Goal: Information Seeking & Learning: Learn about a topic

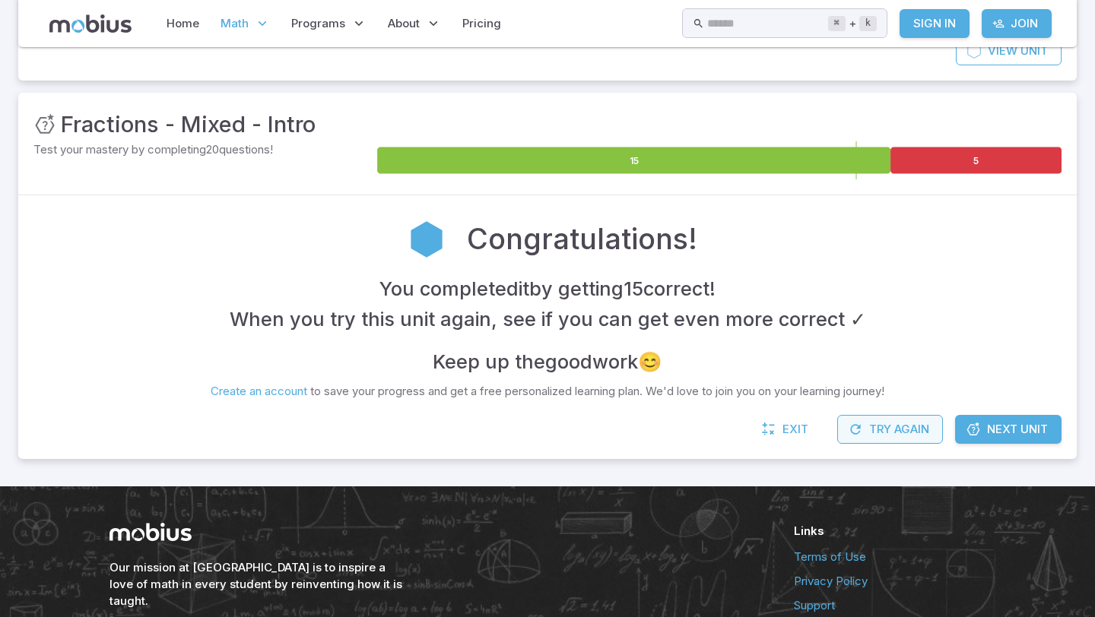
click at [859, 417] on button "Try Again" at bounding box center [890, 429] width 106 height 29
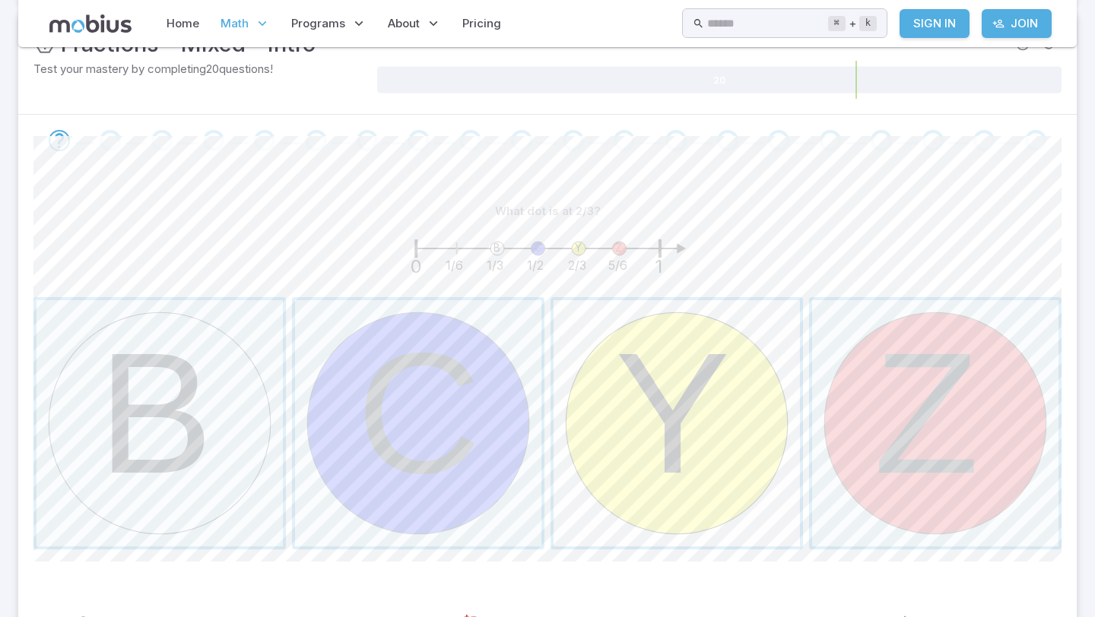
scroll to position [258, 0]
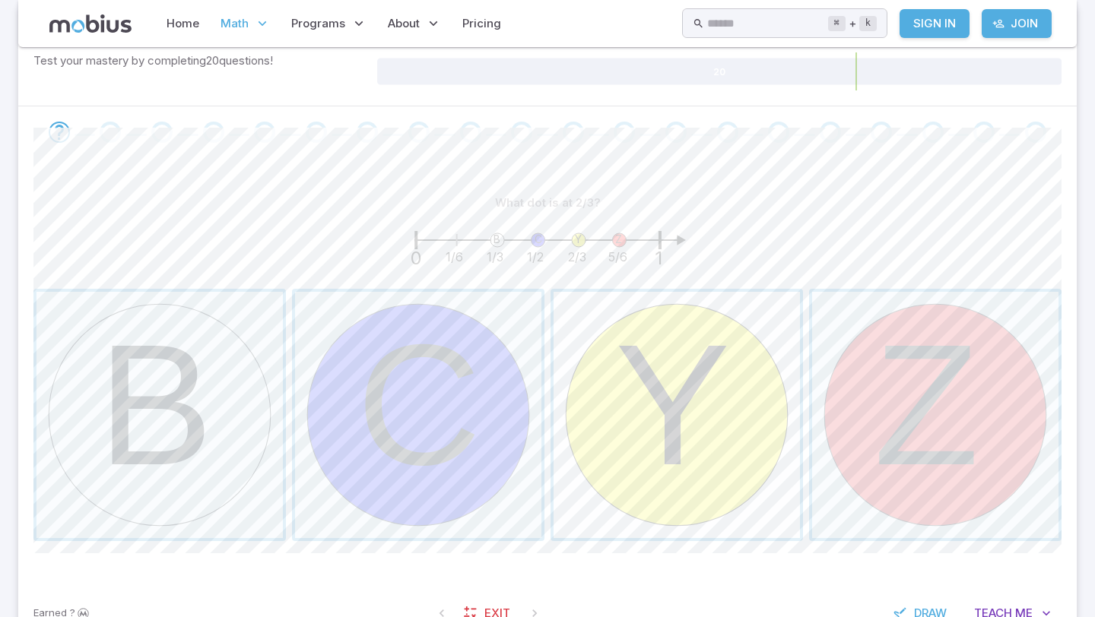
click at [601, 378] on span "button" at bounding box center [677, 415] width 246 height 246
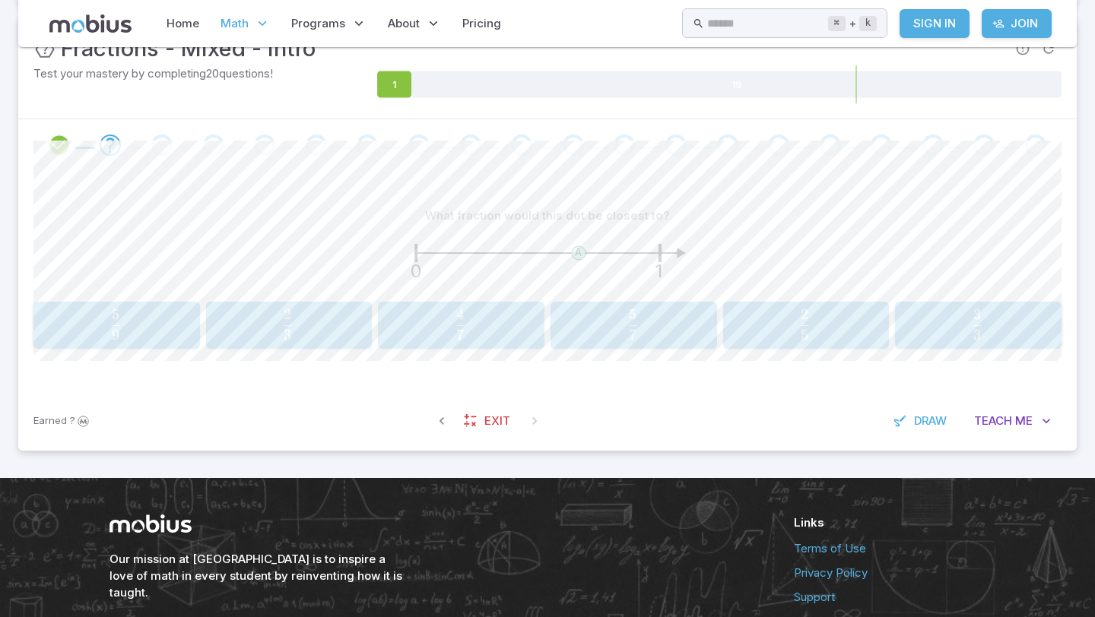
scroll to position [248, 0]
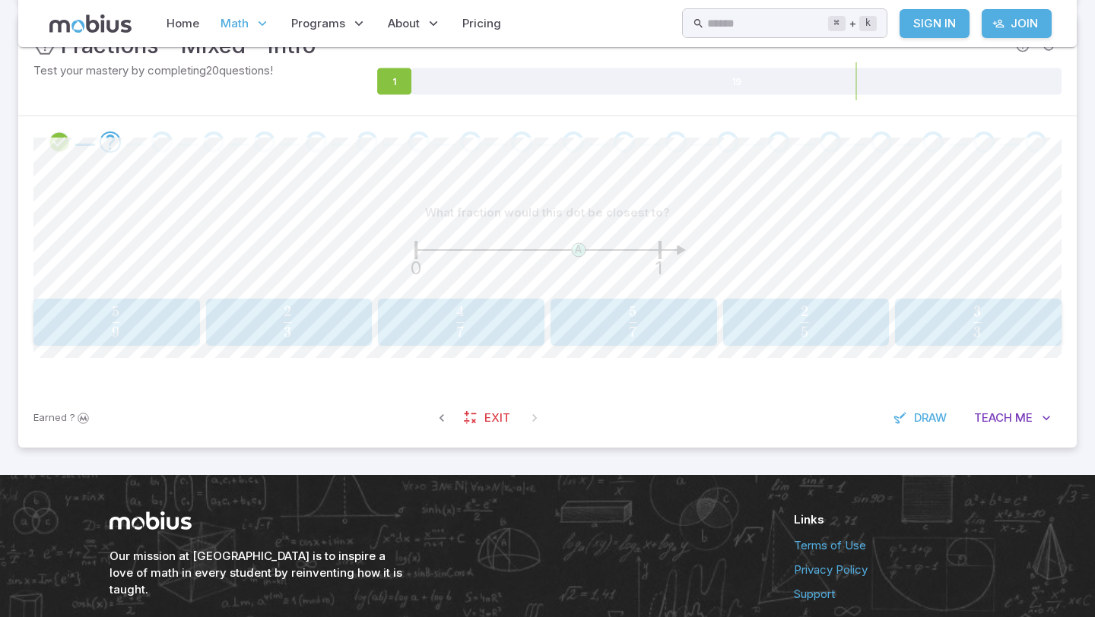
click at [749, 329] on span "5 2 ​" at bounding box center [804, 321] width 145 height 30
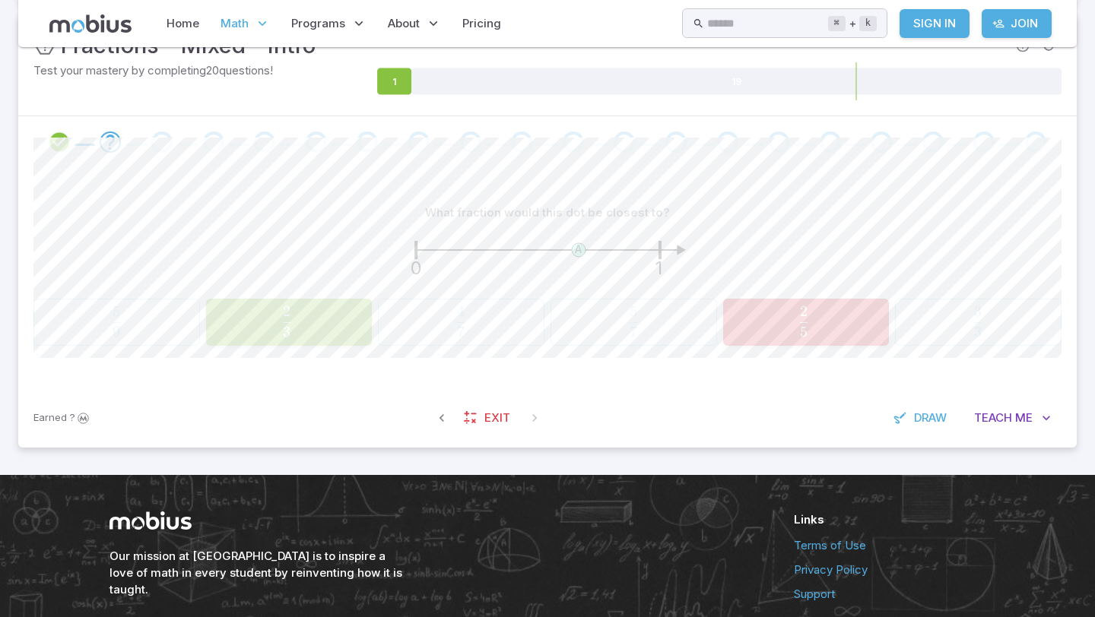
click at [206, 332] on button "2 3 \frac{2}{3} 3 2 ​" at bounding box center [289, 322] width 167 height 47
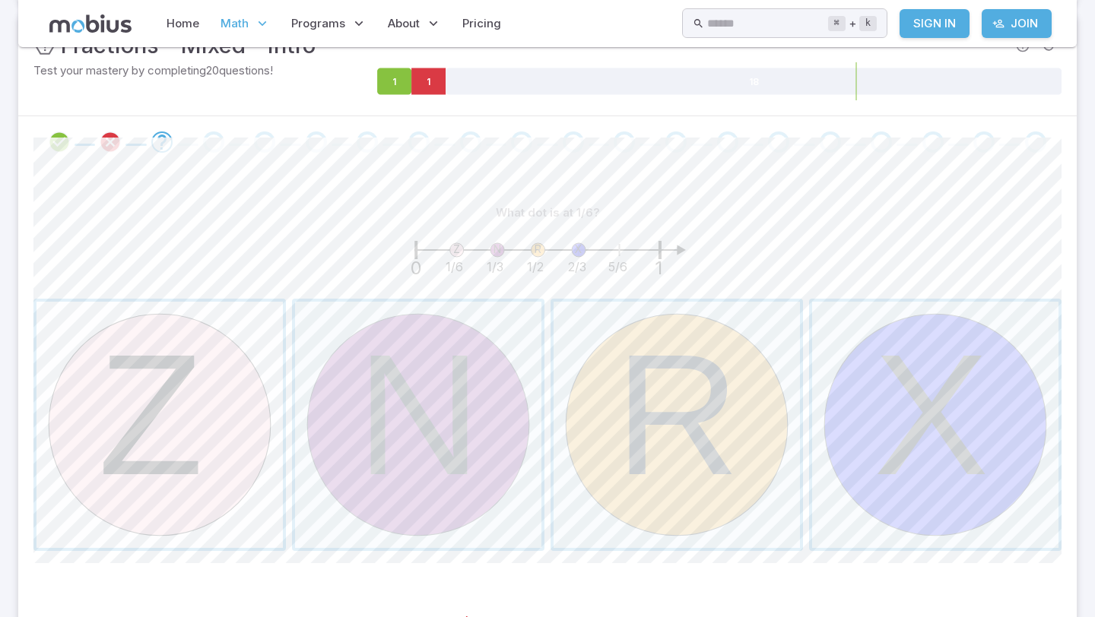
click at [221, 389] on span "button" at bounding box center [159, 425] width 246 height 246
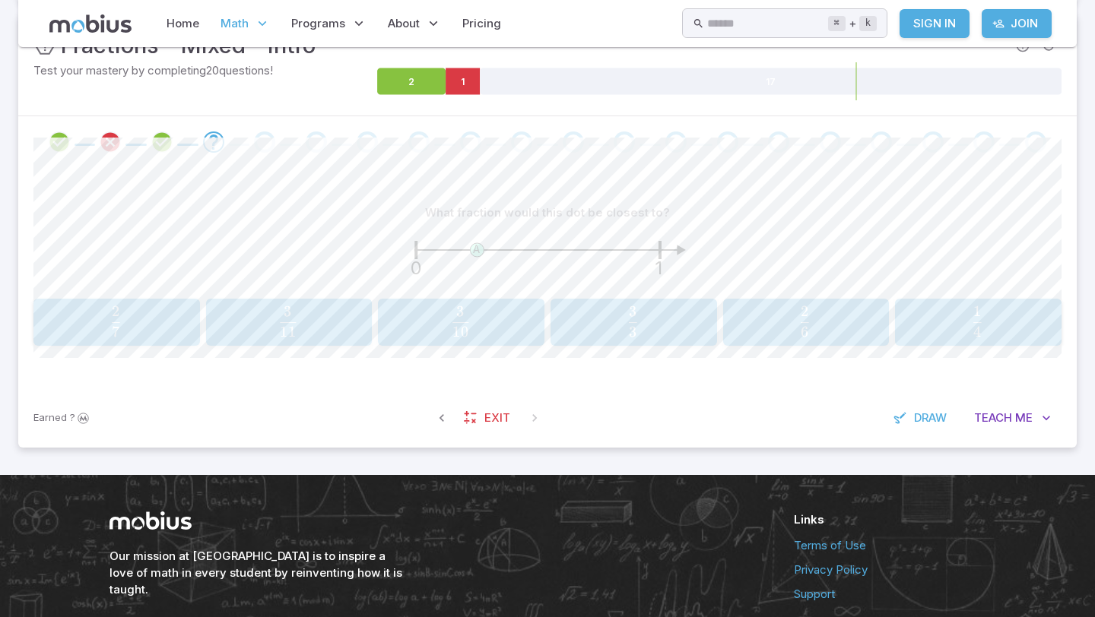
click at [633, 316] on span "3" at bounding box center [633, 312] width 8 height 18
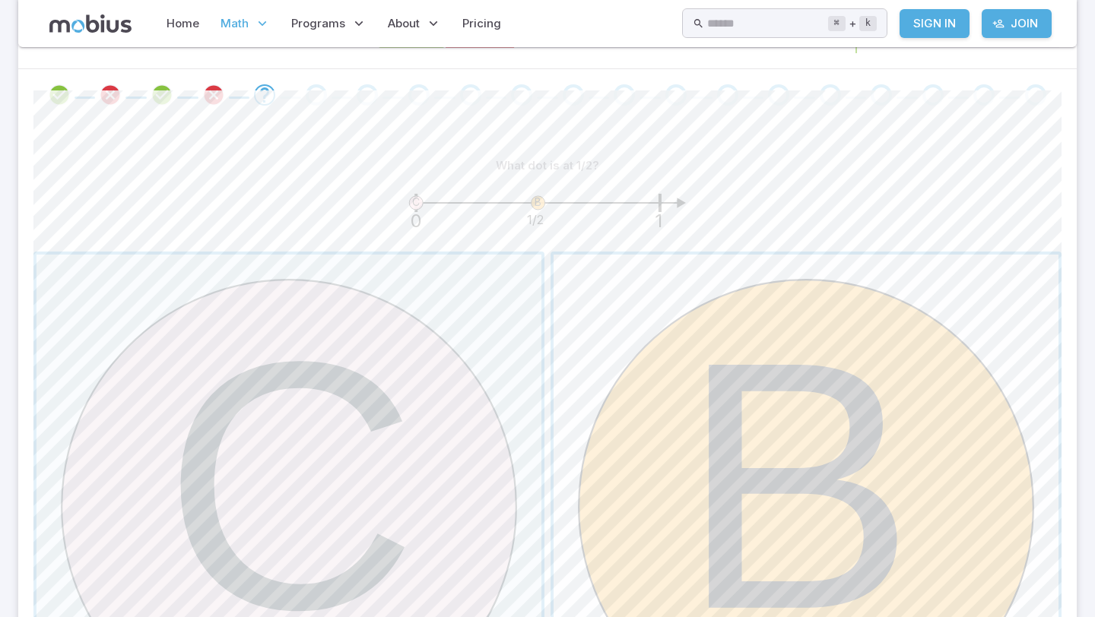
scroll to position [296, 0]
click at [903, 335] on span "button" at bounding box center [806, 506] width 505 height 505
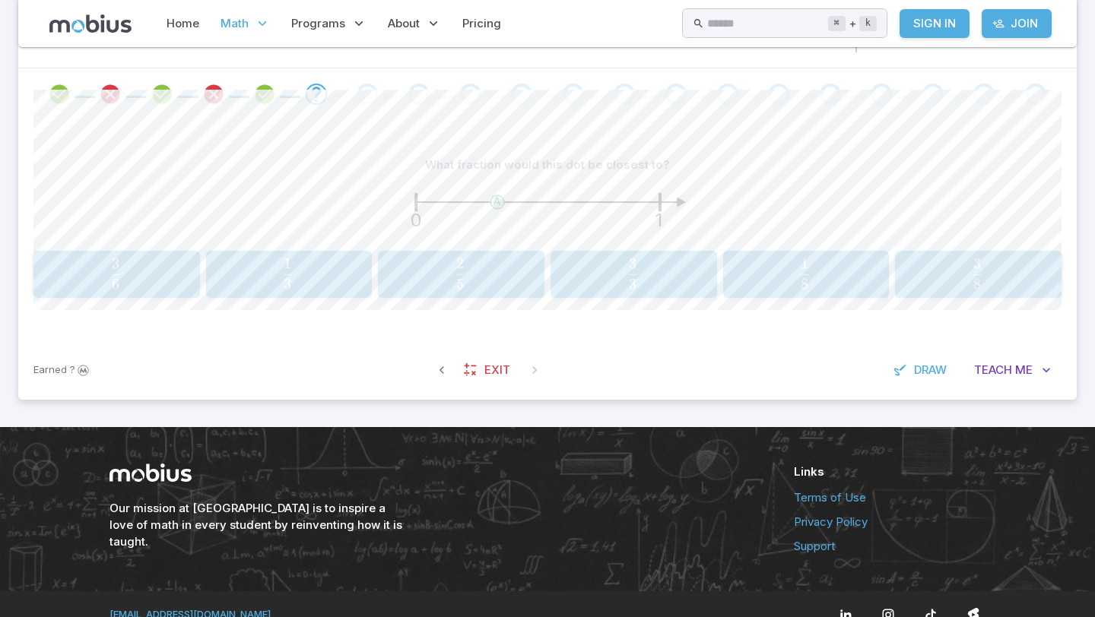
click at [509, 277] on span "5 2 ​" at bounding box center [460, 274] width 145 height 30
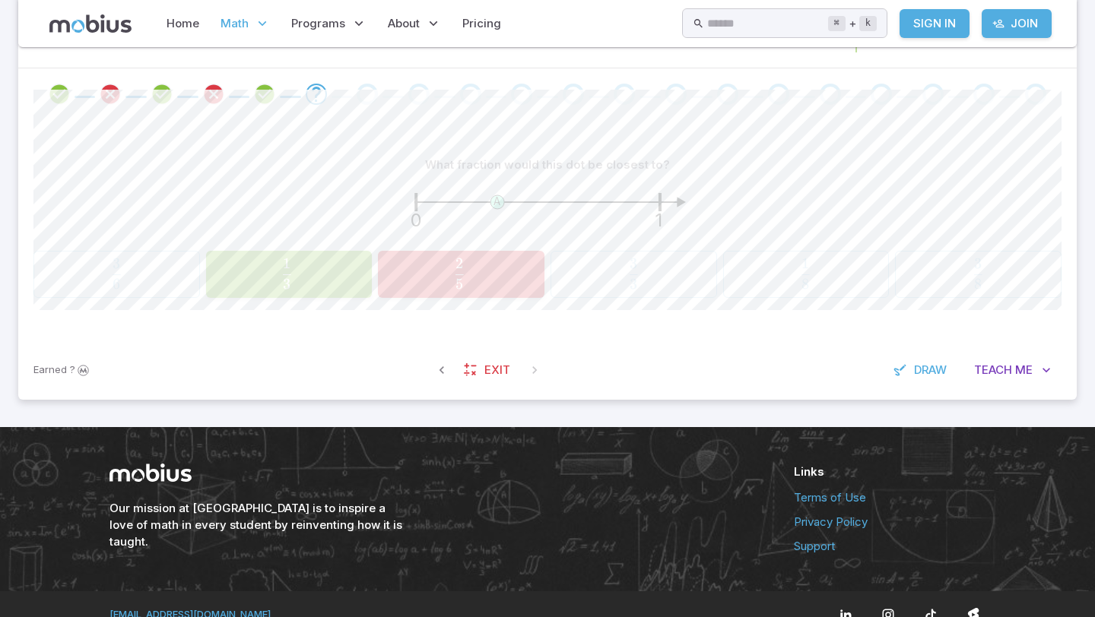
click at [323, 277] on span "3 1 ​" at bounding box center [287, 274] width 147 height 30
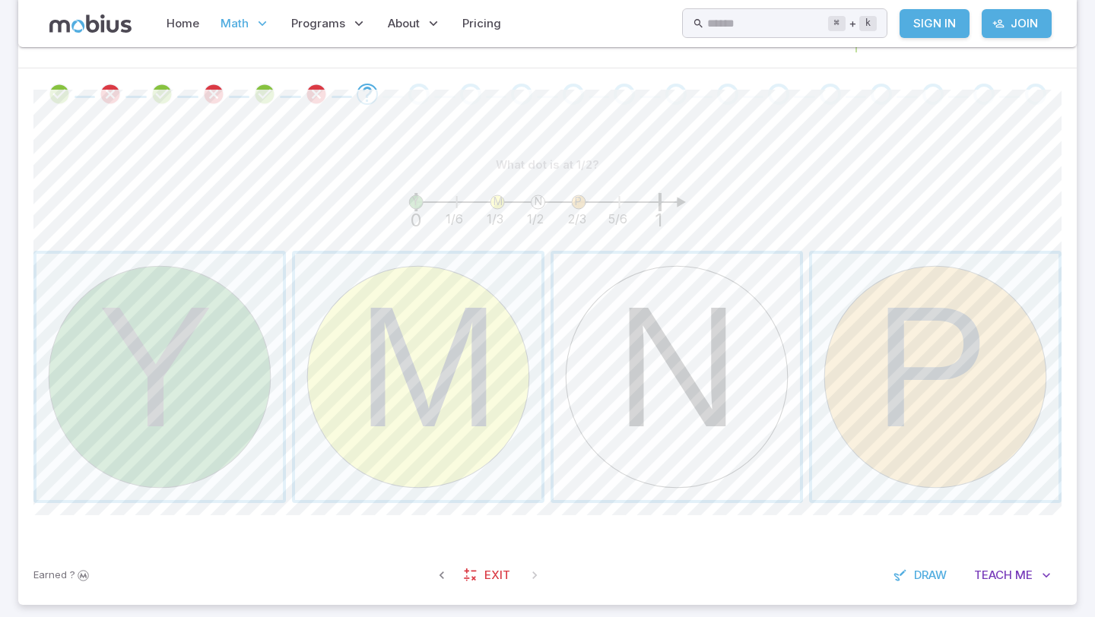
click at [630, 393] on span "button" at bounding box center [677, 377] width 246 height 246
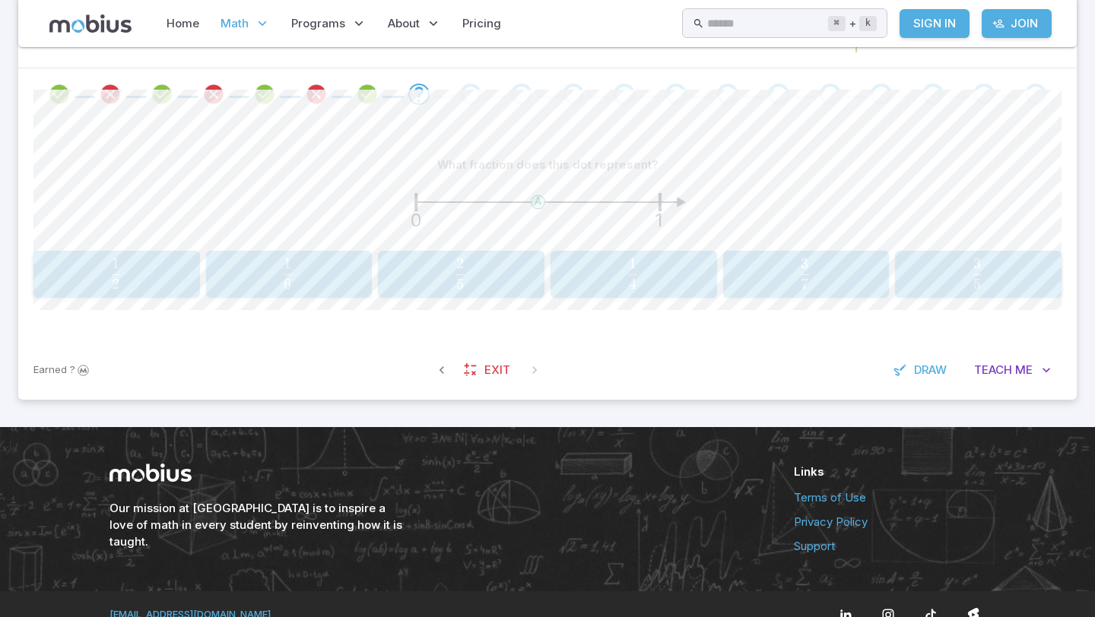
click at [165, 280] on span "2 1 ​" at bounding box center [115, 274] width 145 height 30
click at [960, 271] on span "11 1 ​" at bounding box center [976, 274] width 147 height 30
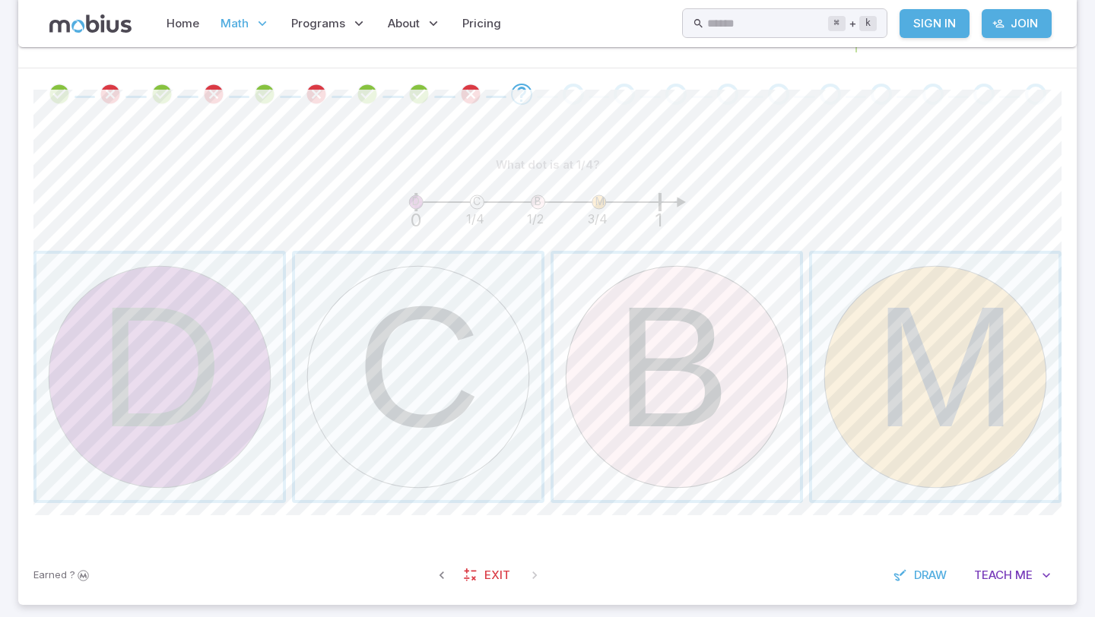
click at [632, 325] on span "button" at bounding box center [677, 377] width 246 height 246
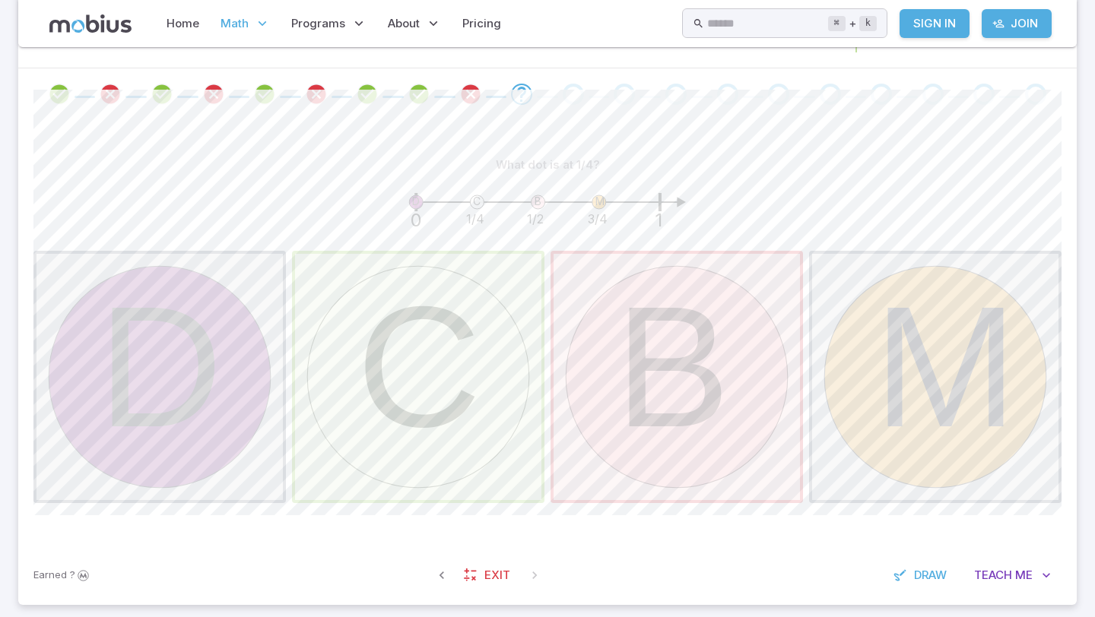
click at [397, 303] on span "button" at bounding box center [418, 377] width 246 height 246
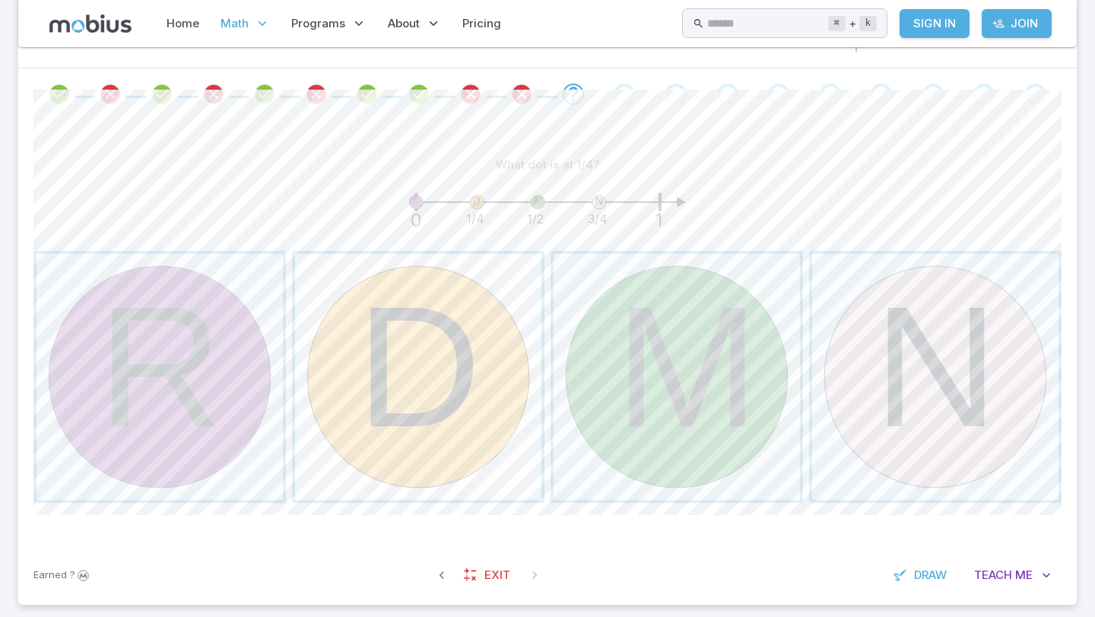
click at [445, 341] on span "button" at bounding box center [418, 377] width 246 height 246
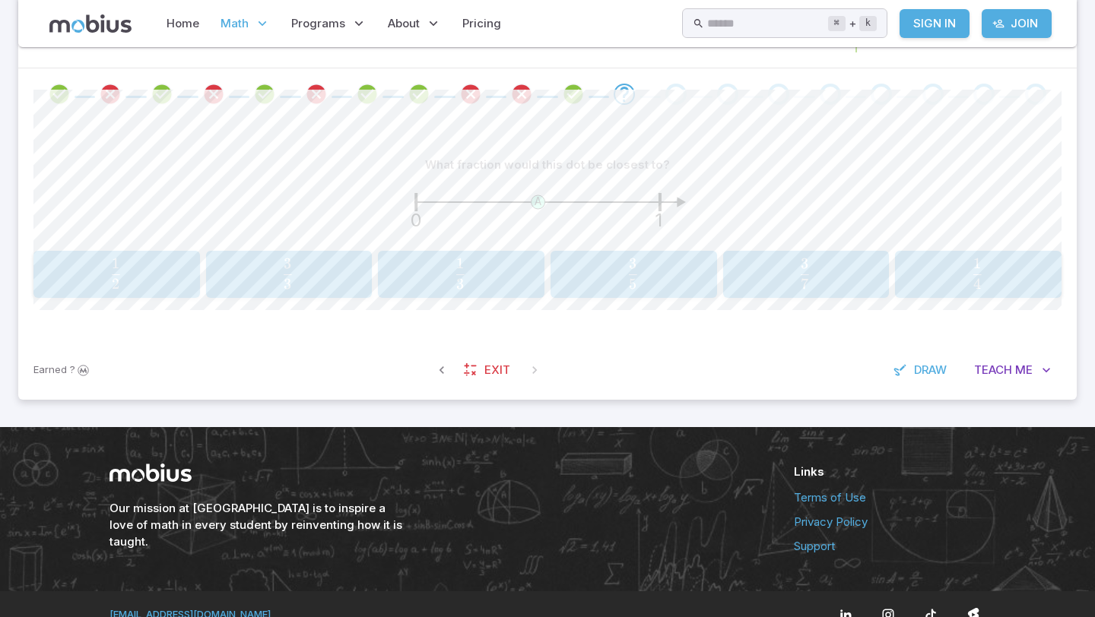
click at [147, 271] on span "2 1 ​" at bounding box center [115, 274] width 145 height 30
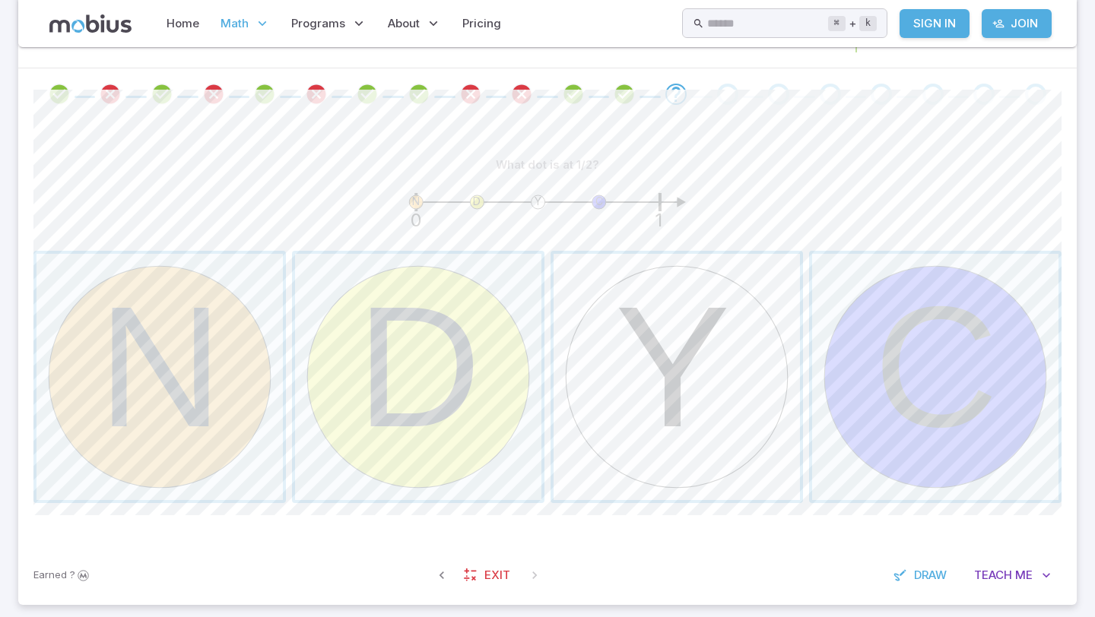
click at [607, 347] on span "button" at bounding box center [677, 377] width 246 height 246
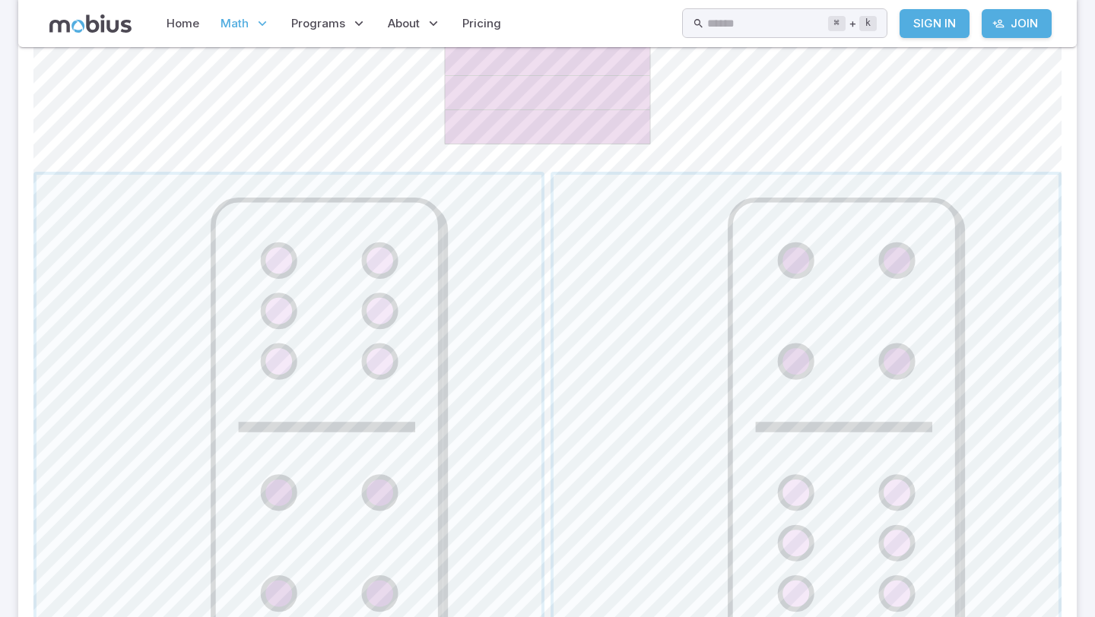
scroll to position [559, 0]
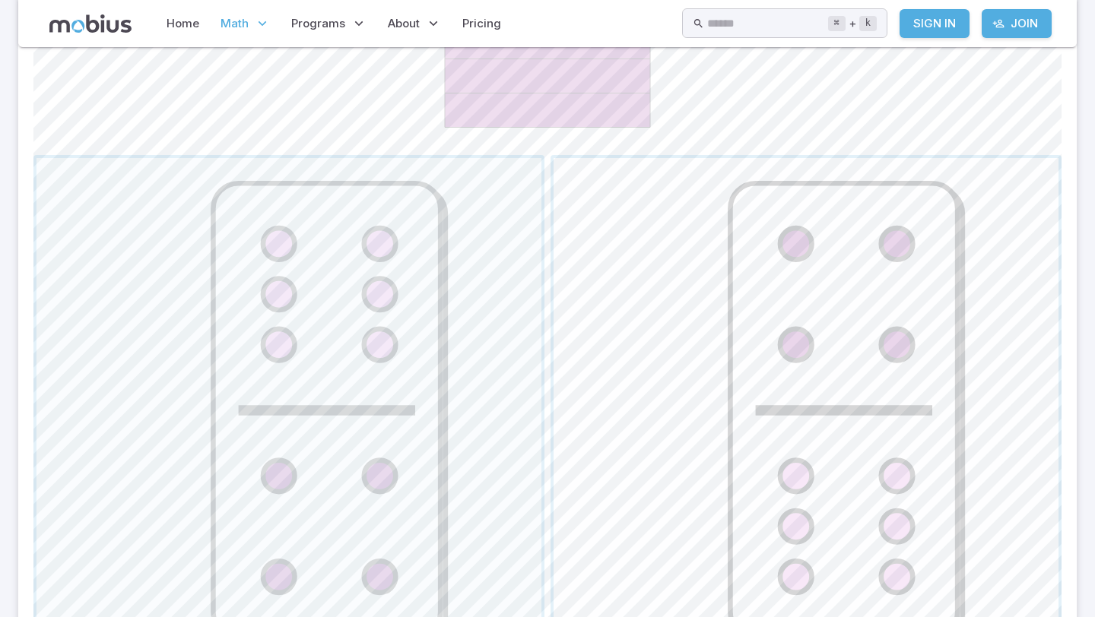
click at [879, 339] on span "button" at bounding box center [806, 410] width 505 height 505
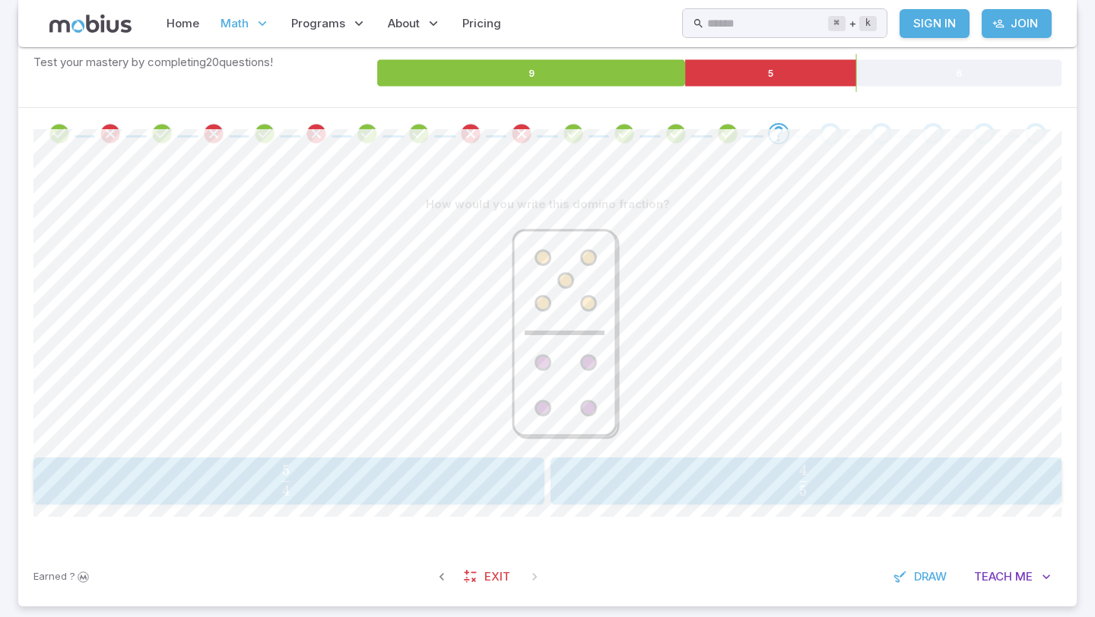
scroll to position [257, 0]
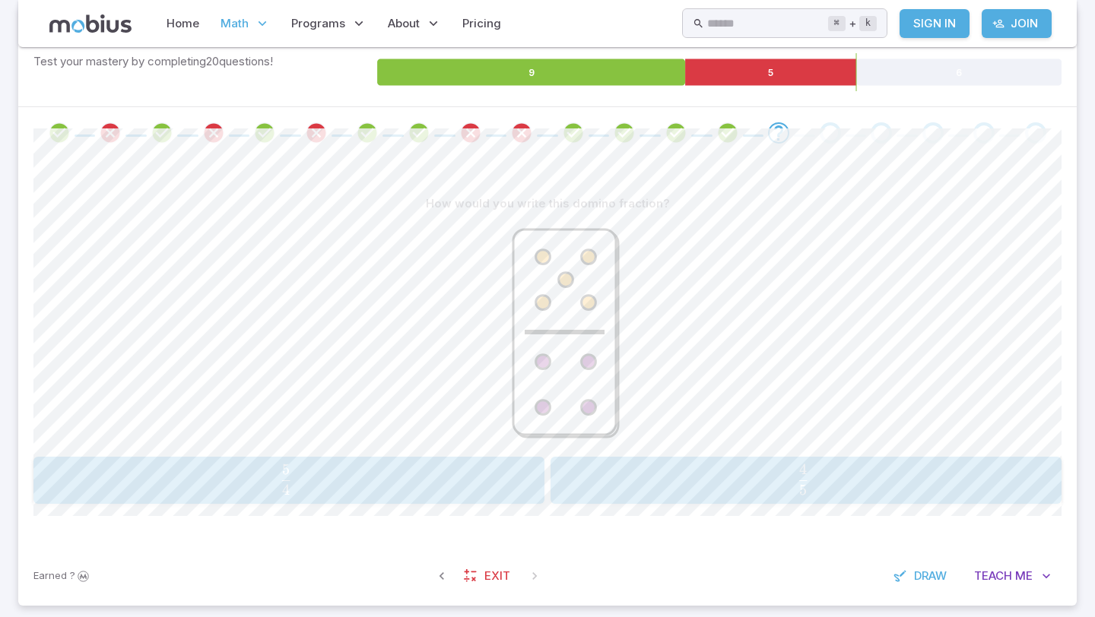
click at [446, 463] on div "5 4 \frac{5}{4} 4 5 ​" at bounding box center [288, 480] width 501 height 35
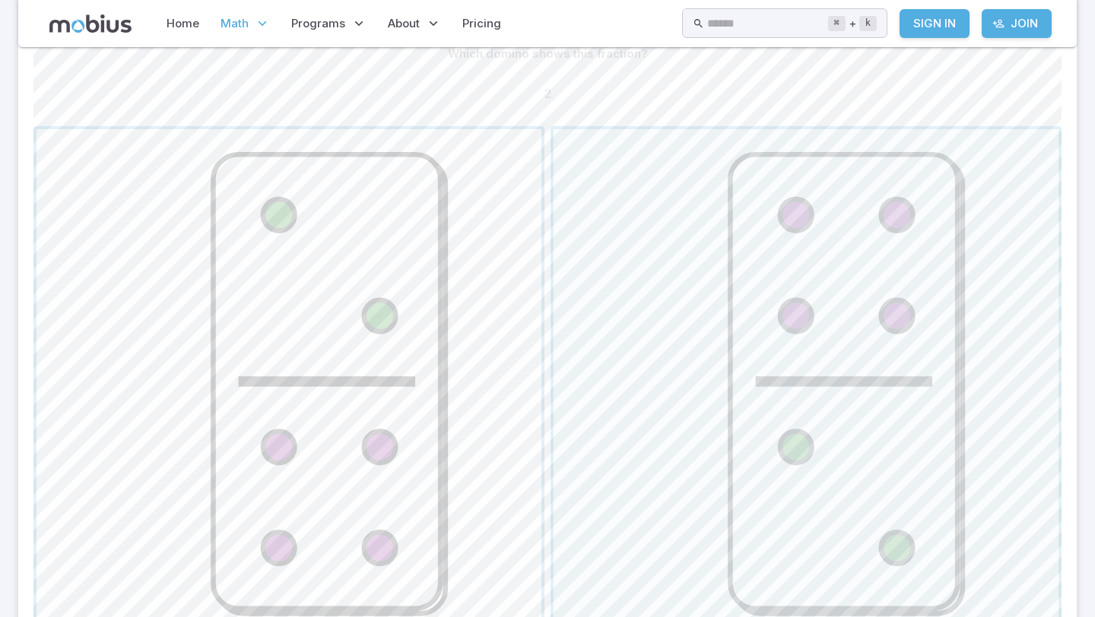
scroll to position [406, 0]
click at [691, 449] on span "button" at bounding box center [806, 382] width 505 height 505
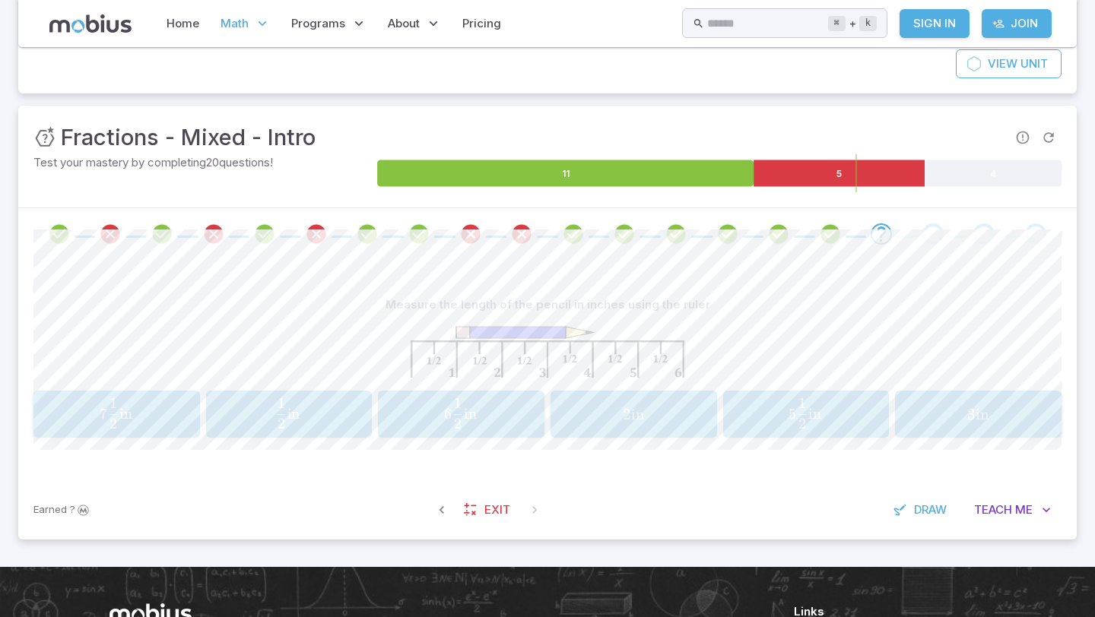
scroll to position [153, 0]
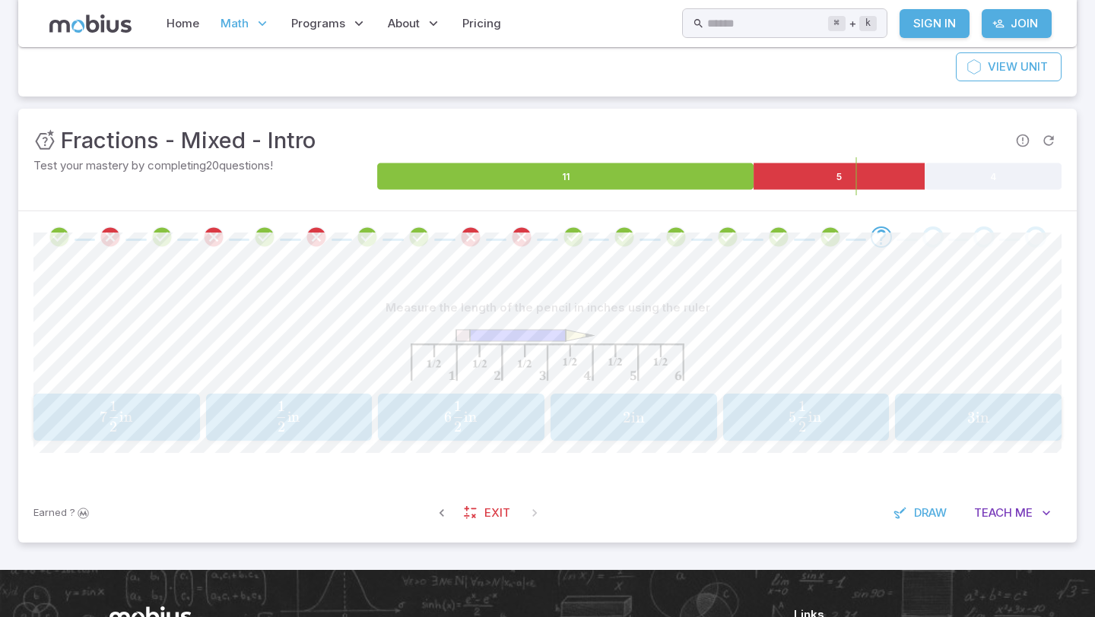
click at [967, 423] on span "3" at bounding box center [971, 417] width 8 height 19
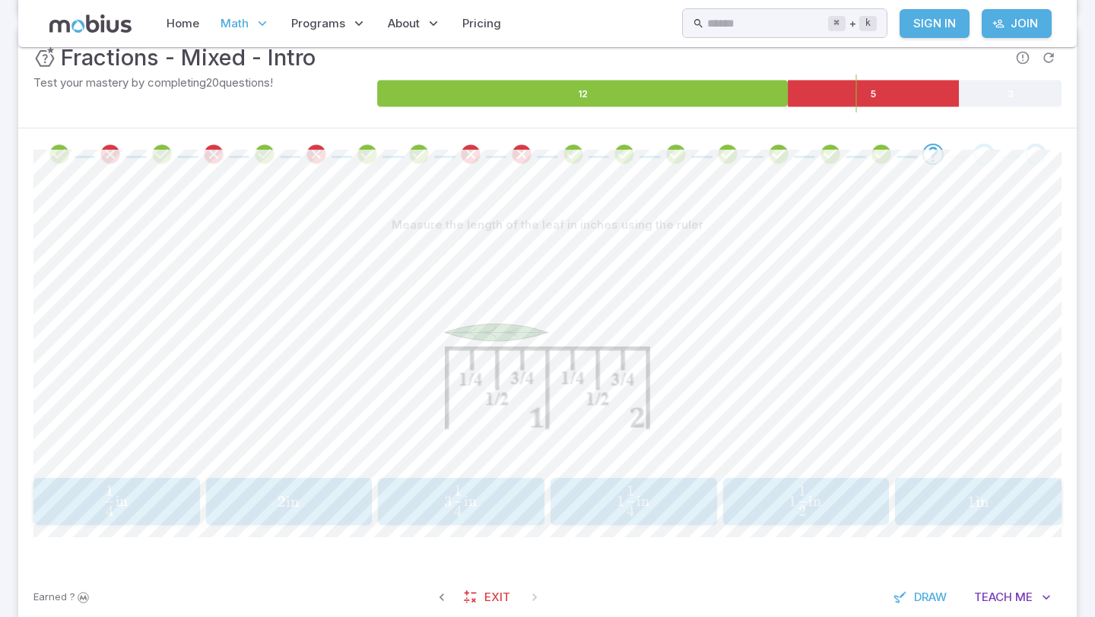
scroll to position [237, 0]
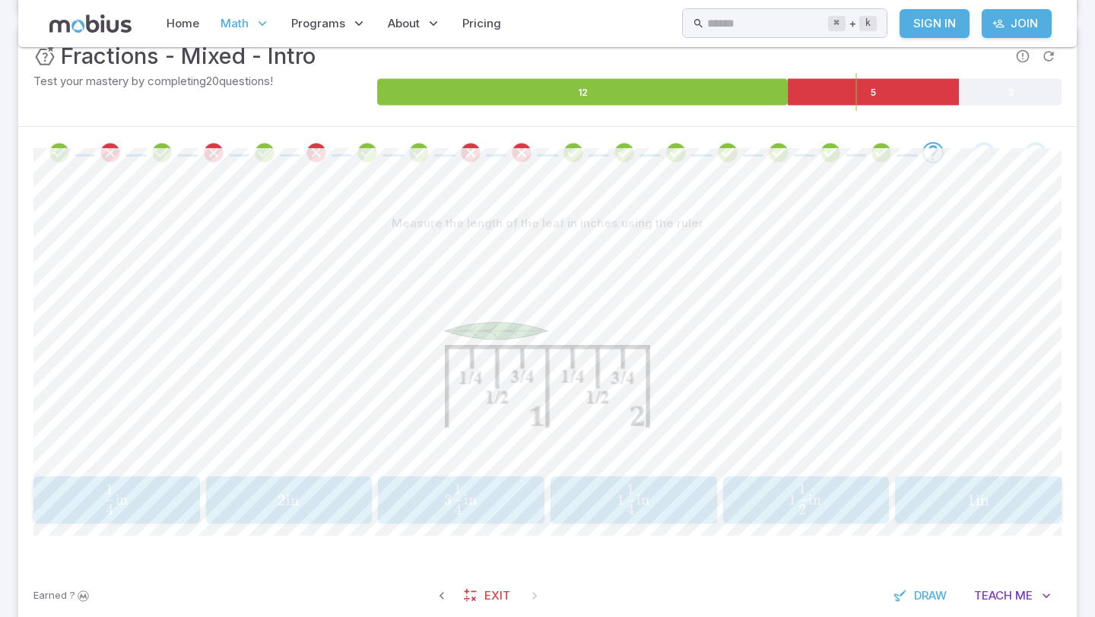
click at [1045, 481] on button "1 in 1\text{ in} 1 in" at bounding box center [978, 500] width 167 height 47
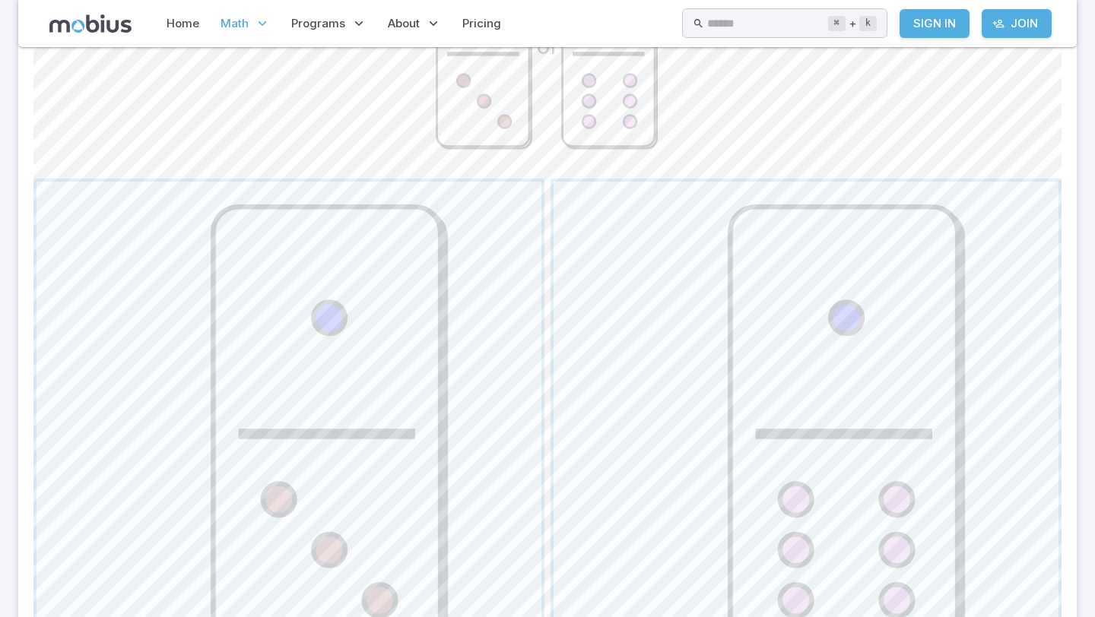
scroll to position [589, 0]
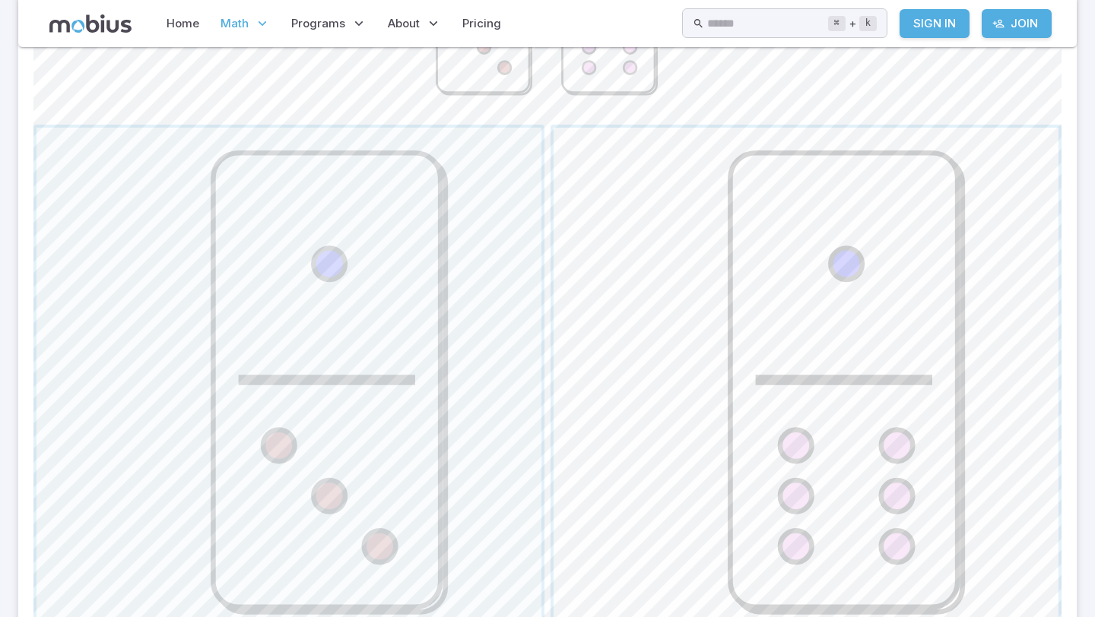
click at [907, 440] on span "button" at bounding box center [806, 380] width 505 height 505
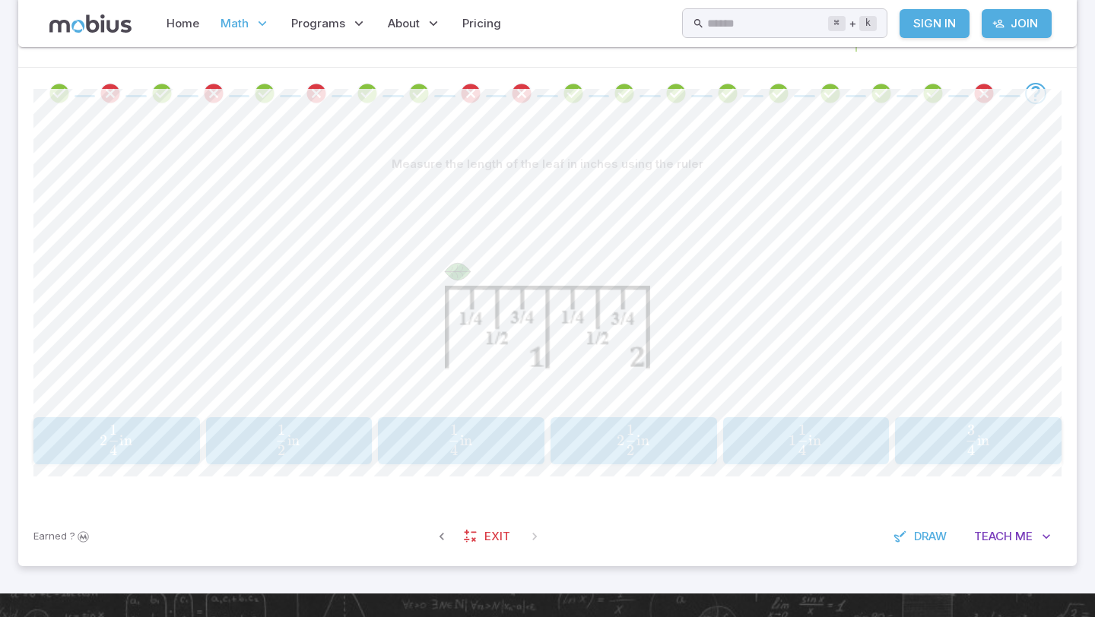
scroll to position [295, 0]
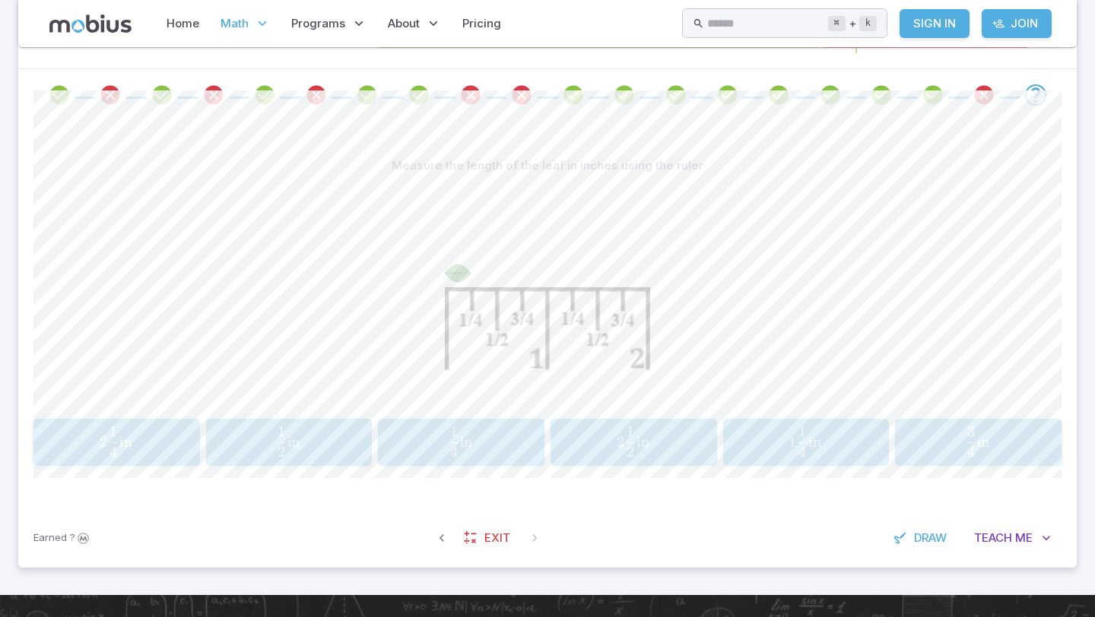
click at [462, 442] on span "in" at bounding box center [466, 442] width 13 height 18
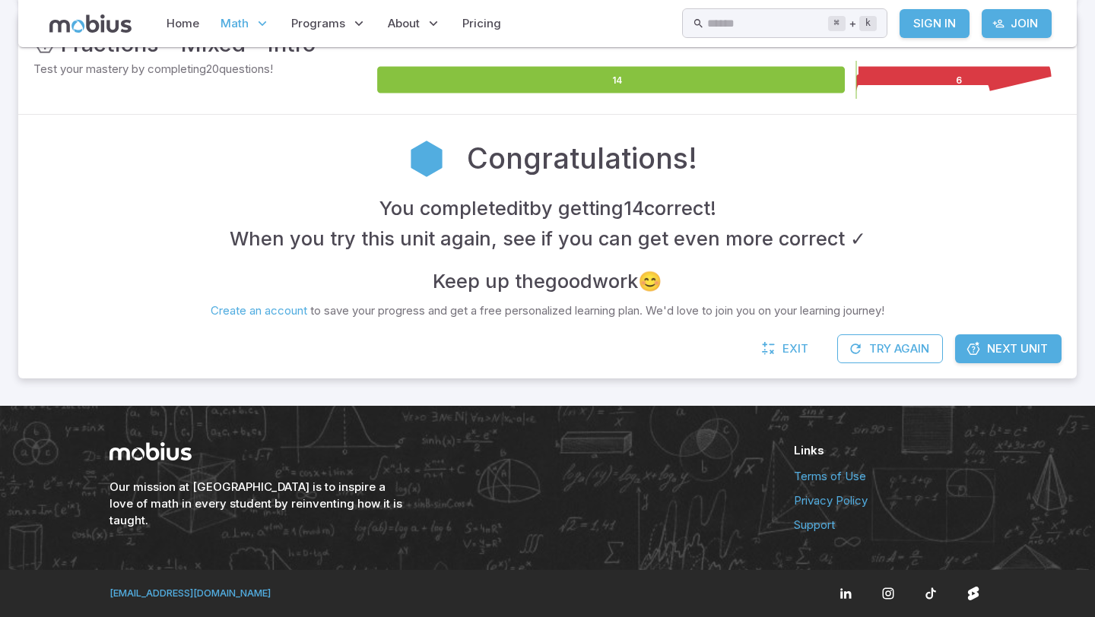
scroll to position [249, 0]
click at [988, 351] on span "Next Unit" at bounding box center [1017, 349] width 61 height 17
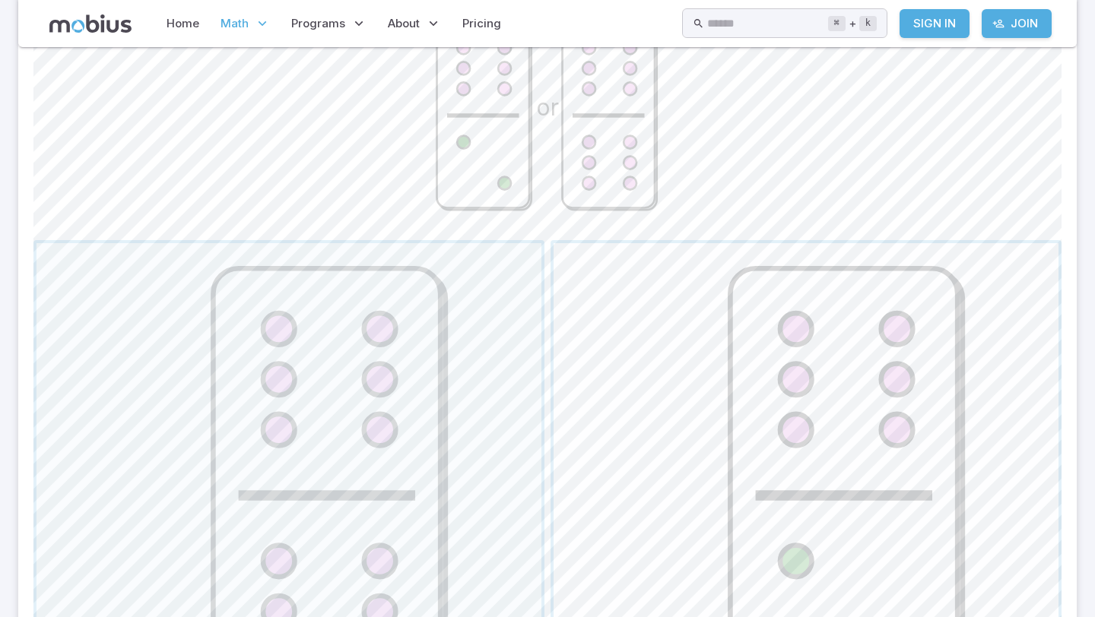
scroll to position [474, 0]
click at [415, 444] on span "button" at bounding box center [288, 495] width 505 height 505
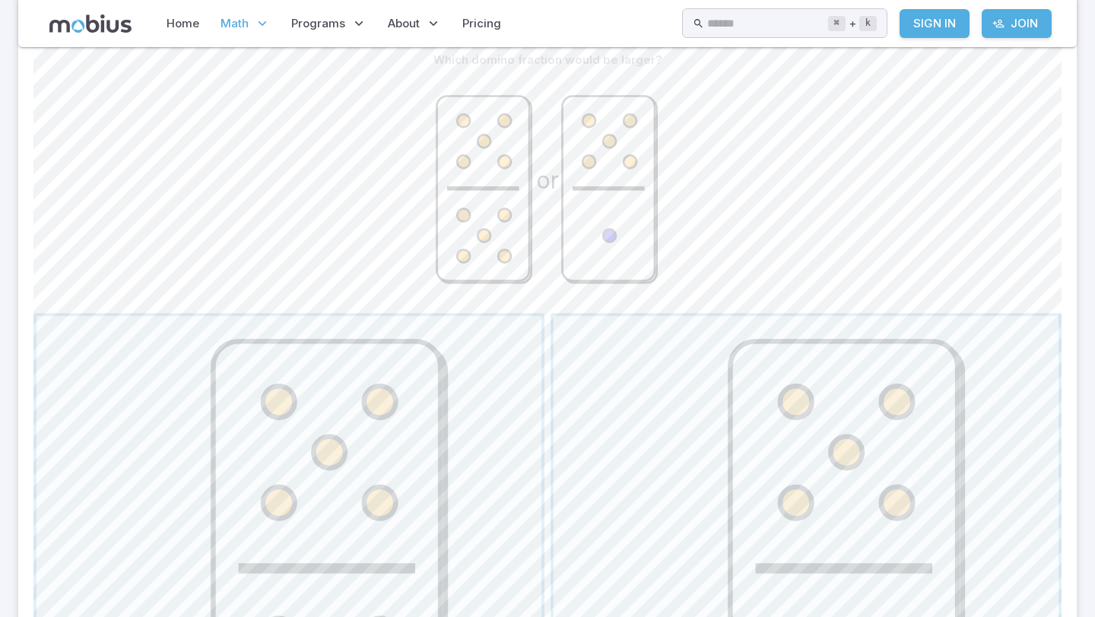
scroll to position [406, 0]
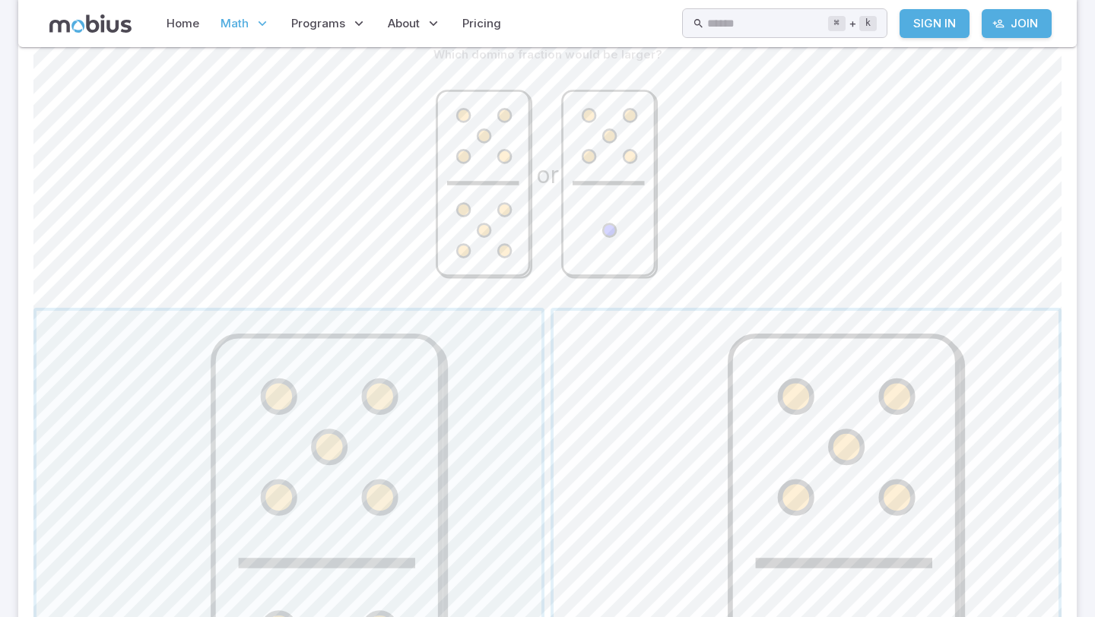
click at [727, 564] on span "button" at bounding box center [806, 563] width 505 height 505
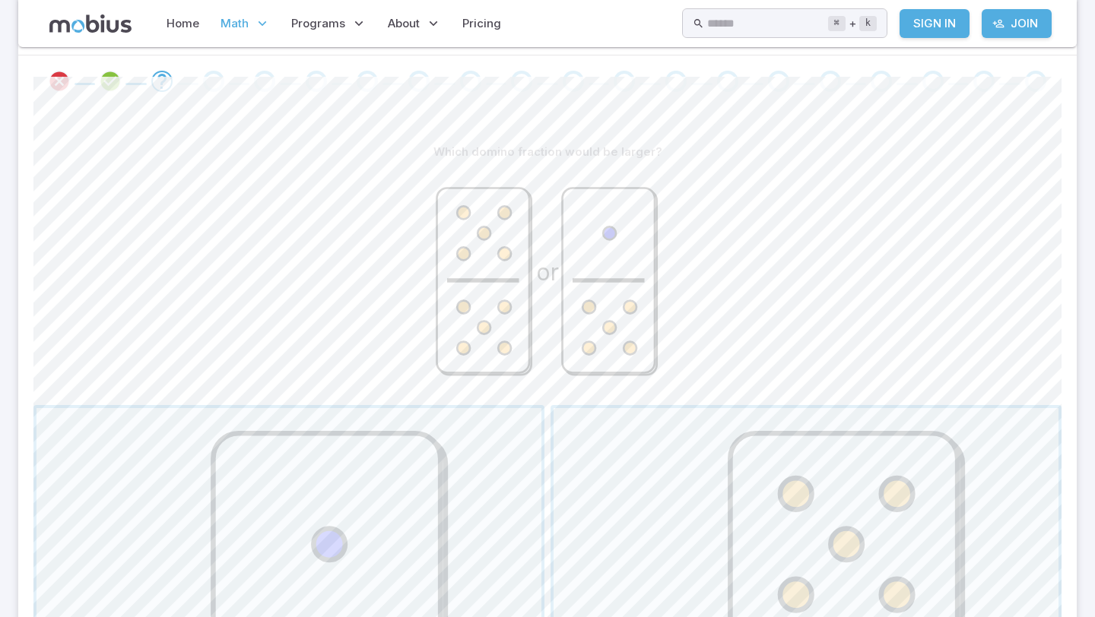
scroll to position [300, 0]
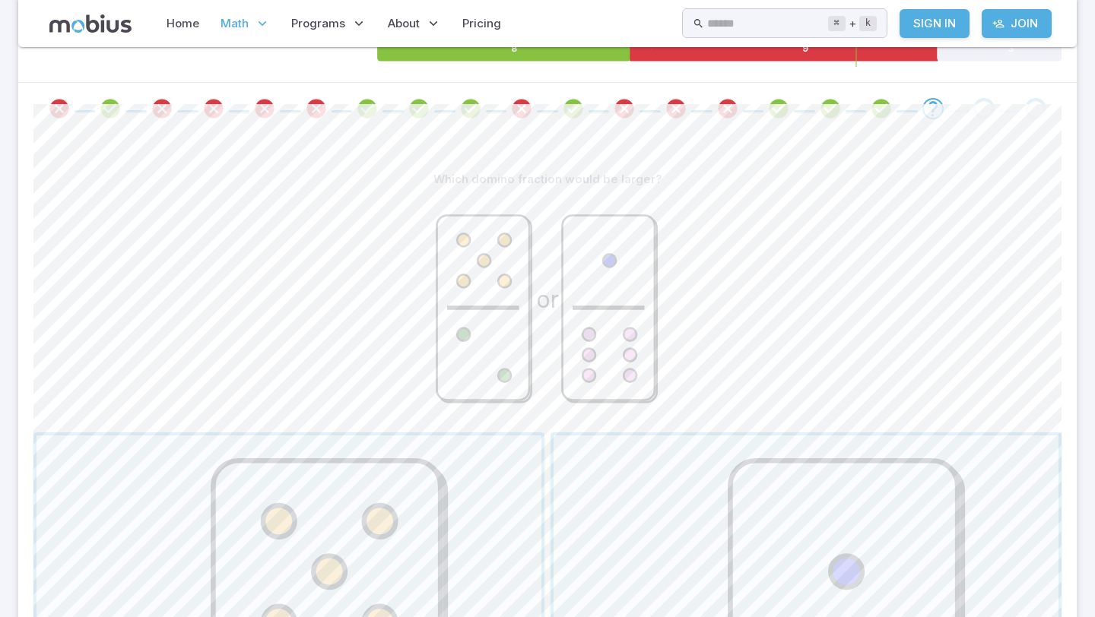
scroll to position [215, 0]
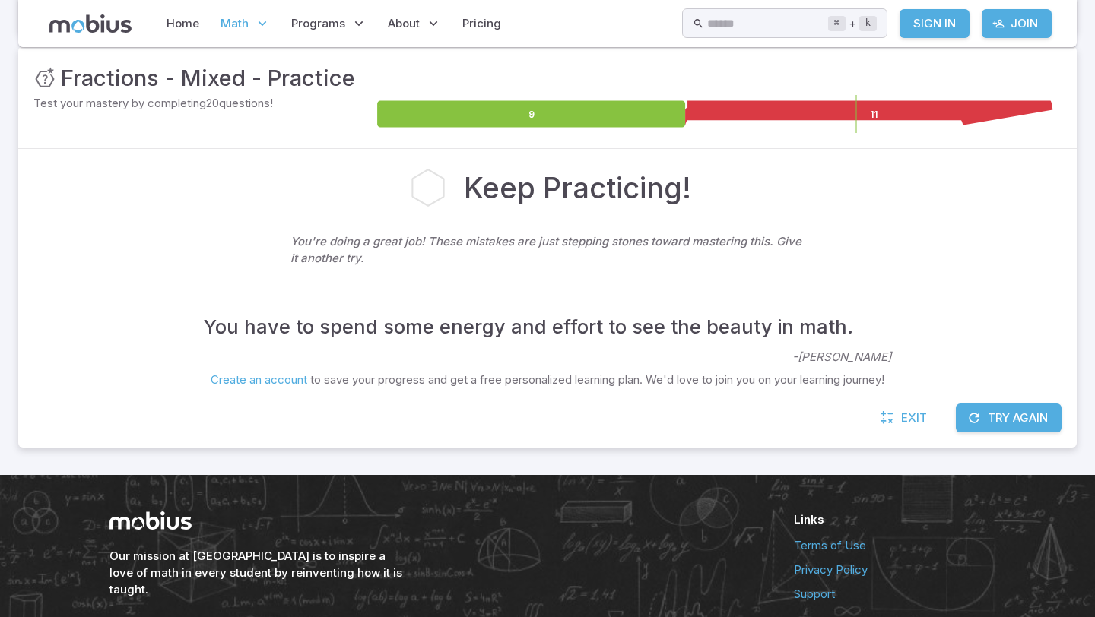
click at [488, 576] on div "Our mission at [GEOGRAPHIC_DATA] is to inspire a love of math in every student …" at bounding box center [433, 555] width 648 height 87
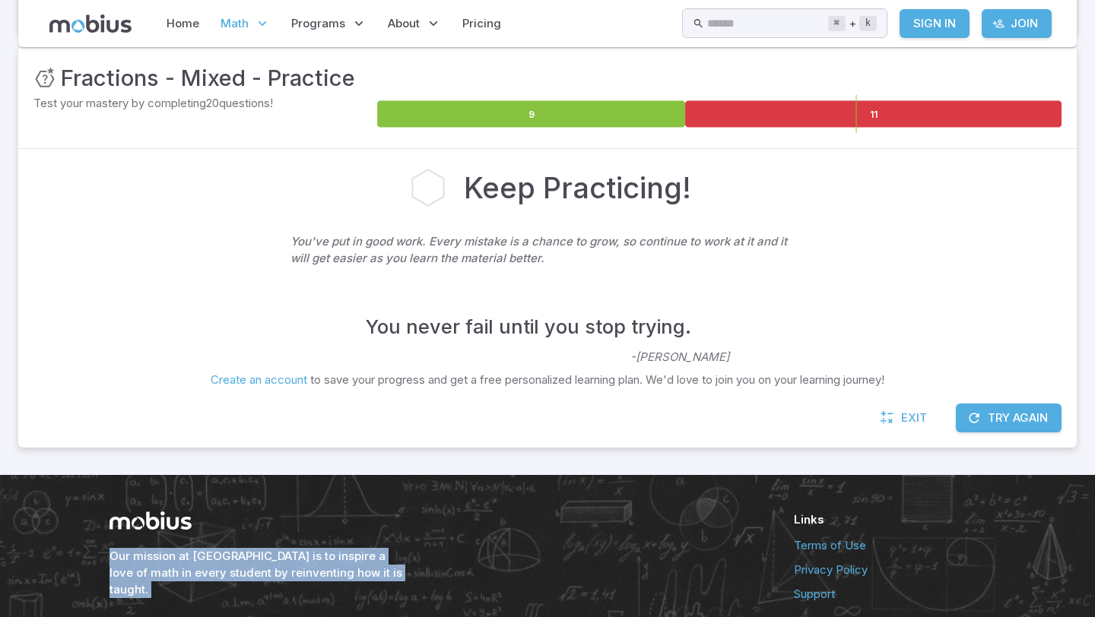
click at [488, 576] on div "Our mission at [GEOGRAPHIC_DATA] is to inspire a love of math in every student …" at bounding box center [433, 555] width 648 height 87
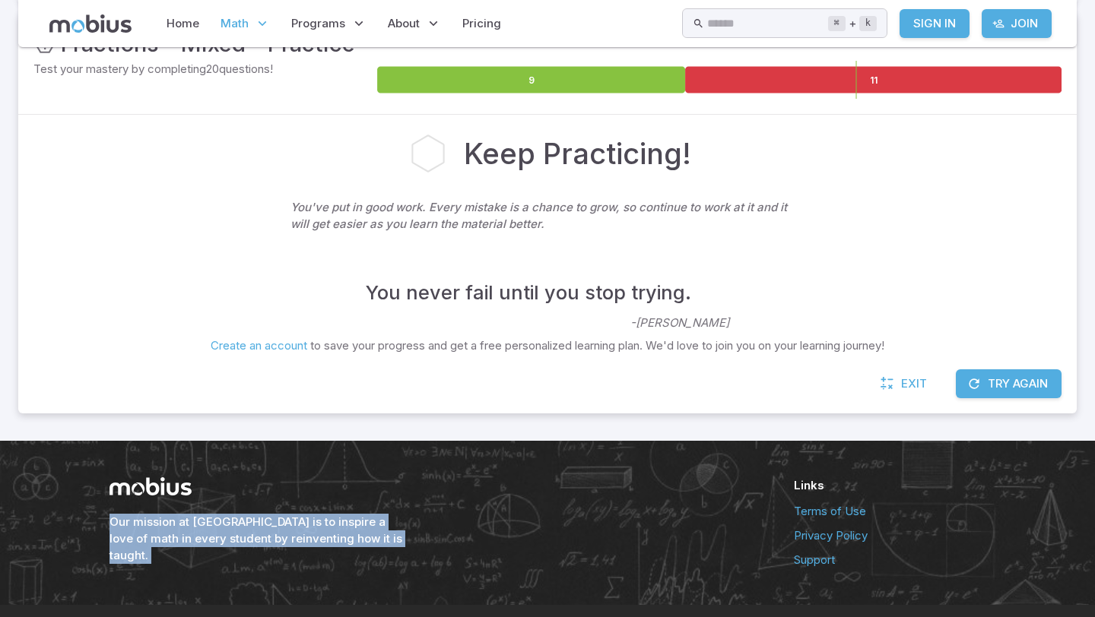
scroll to position [251, 0]
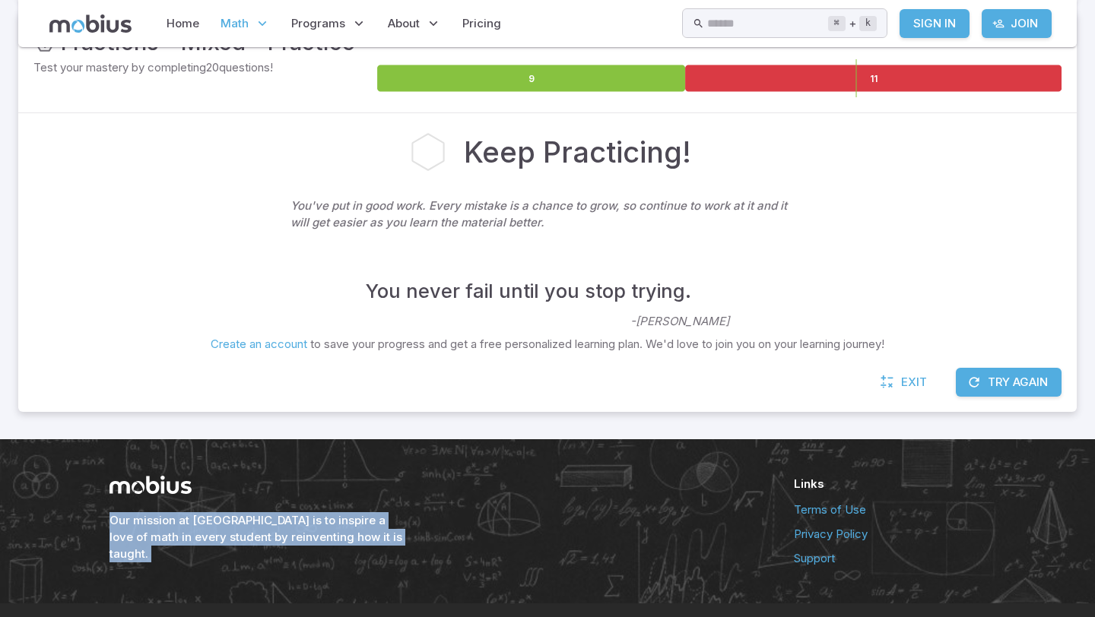
click at [995, 391] on button "Try Again" at bounding box center [1009, 382] width 106 height 29
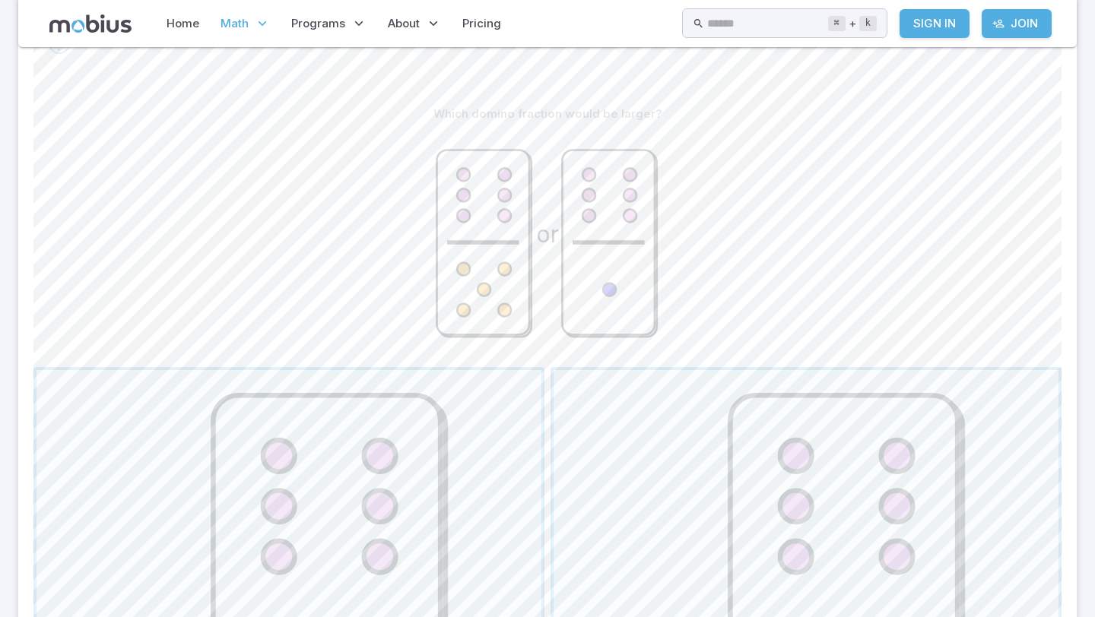
scroll to position [358, 0]
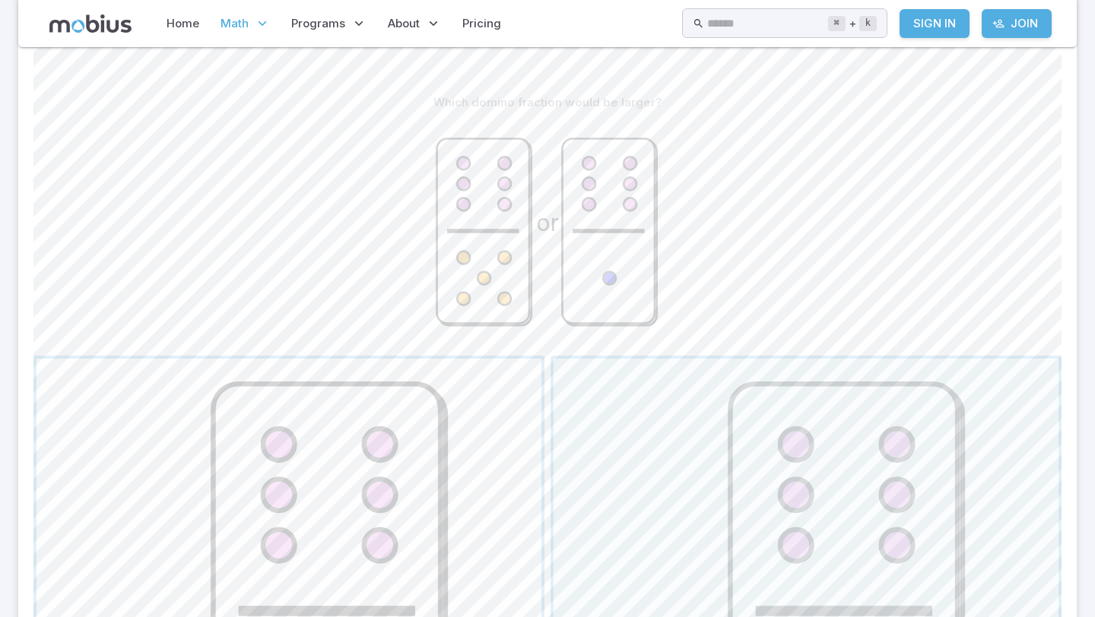
click at [358, 465] on span "button" at bounding box center [288, 611] width 505 height 505
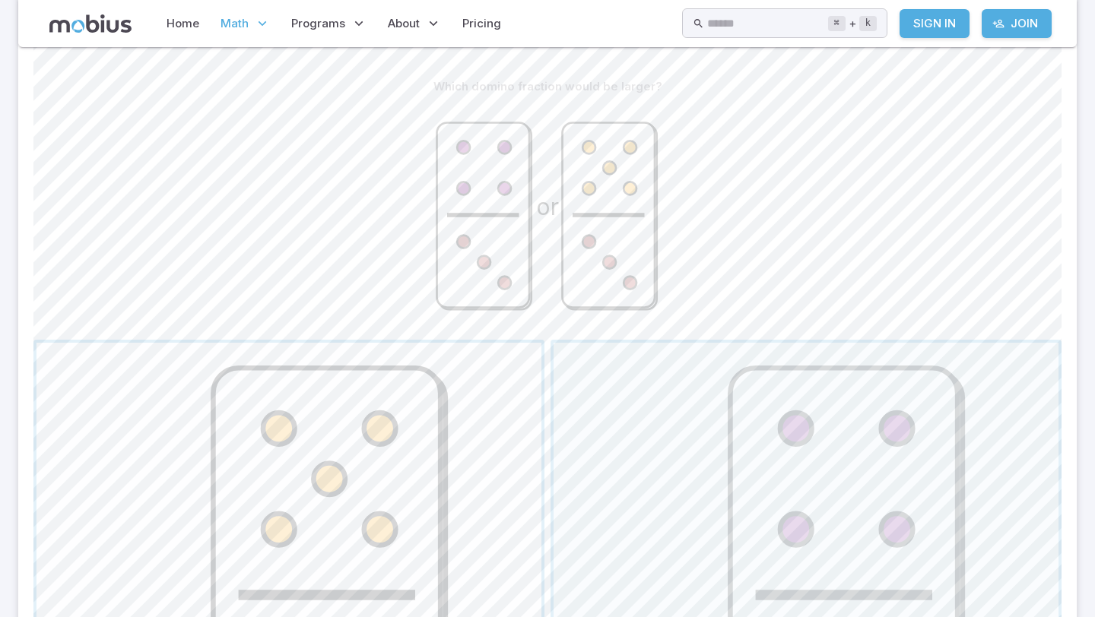
scroll to position [379, 0]
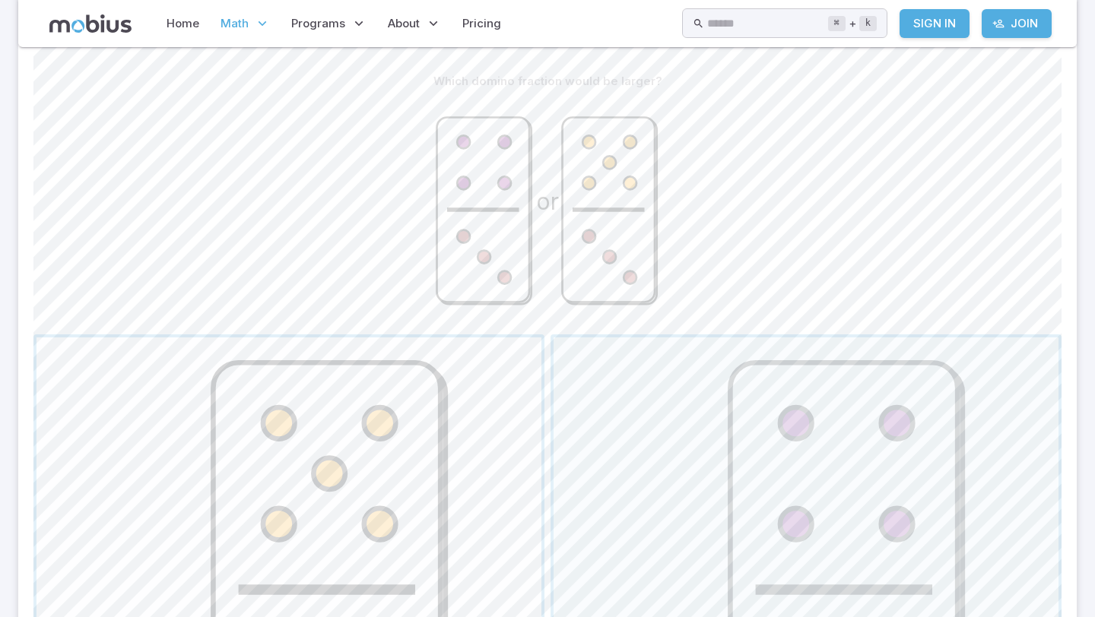
click at [395, 538] on span "button" at bounding box center [288, 590] width 505 height 505
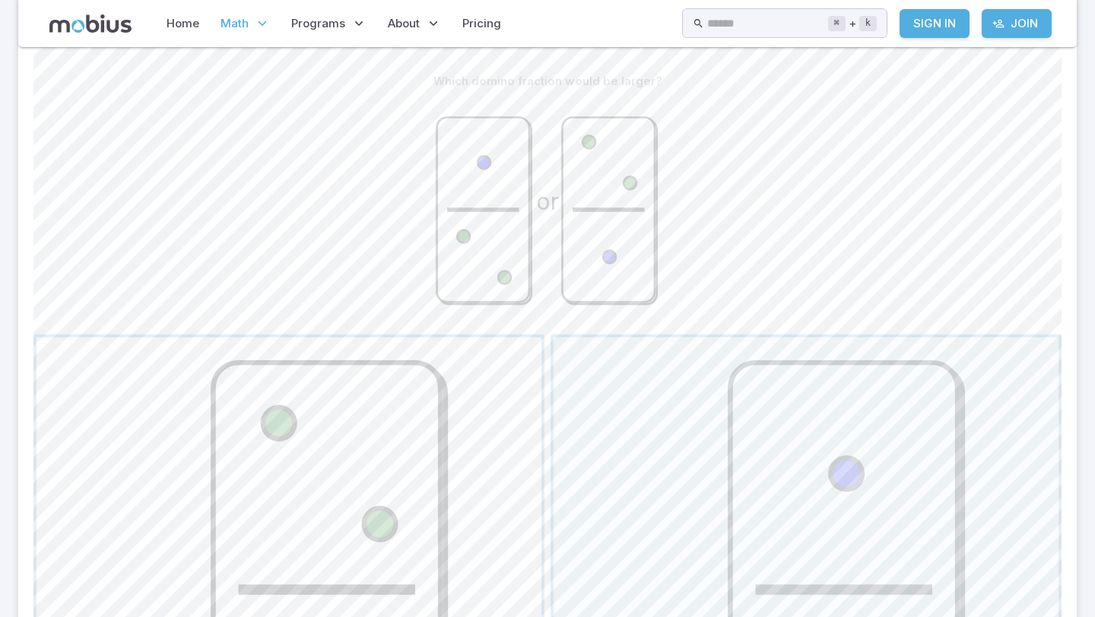
click at [320, 506] on span "button" at bounding box center [288, 590] width 505 height 505
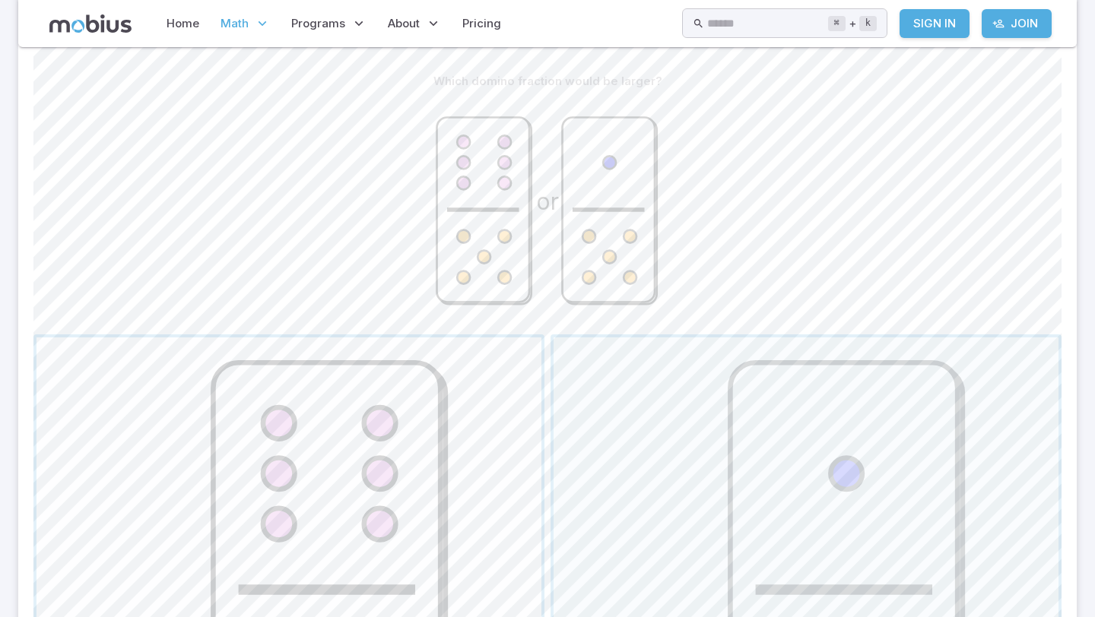
click at [529, 429] on span "button" at bounding box center [288, 590] width 505 height 505
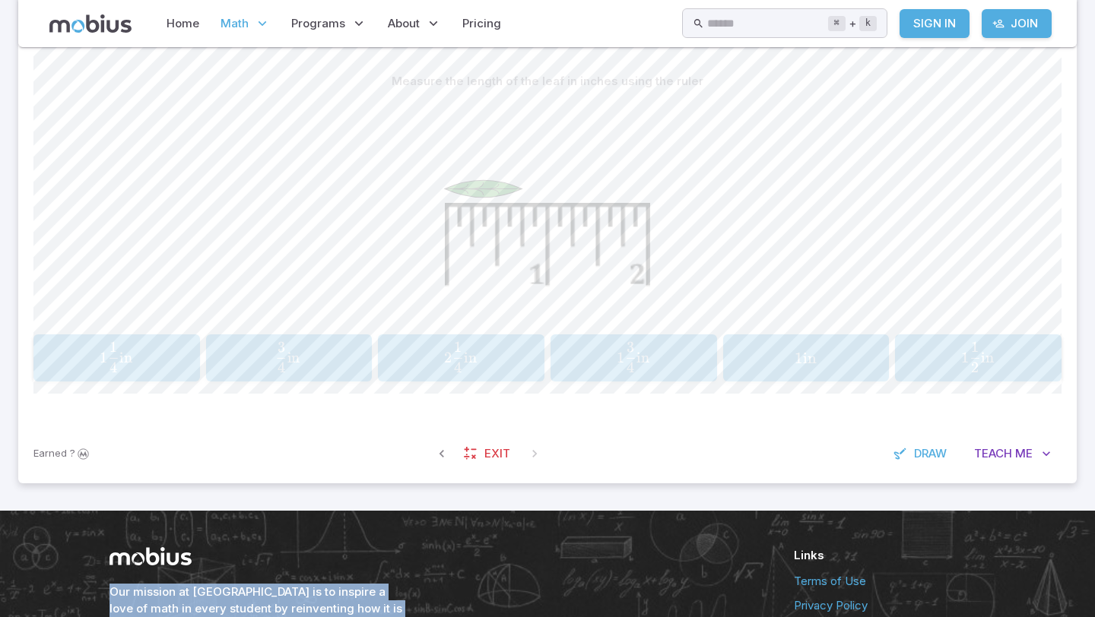
click at [500, 351] on span "2 4 1 ​ in" at bounding box center [460, 357] width 145 height 30
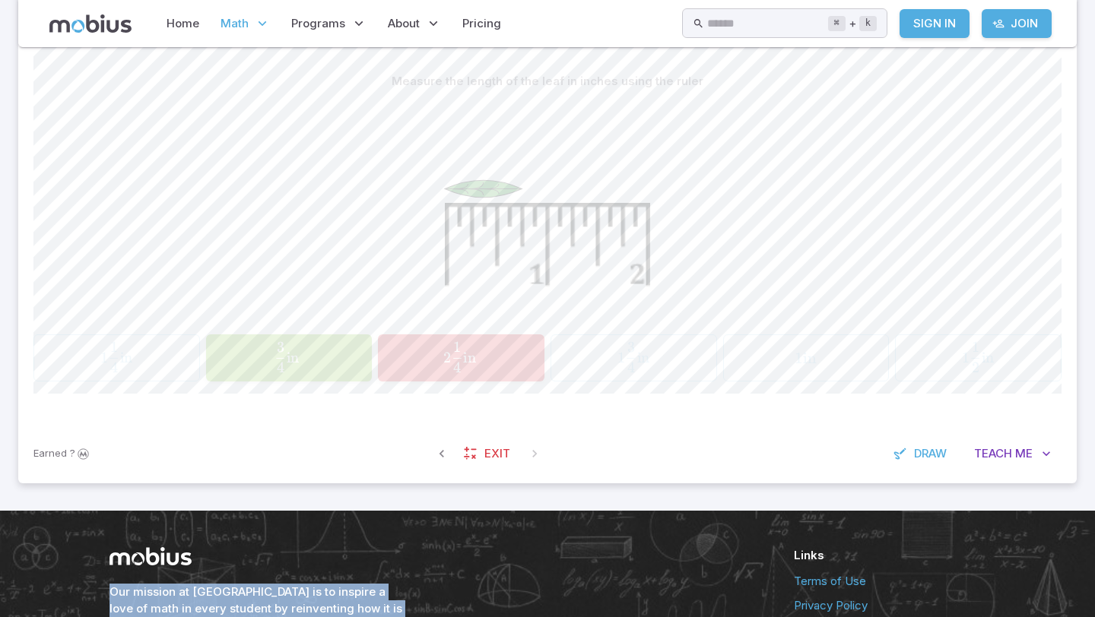
click at [500, 351] on span "2 4 1 ​ in" at bounding box center [459, 357] width 147 height 30
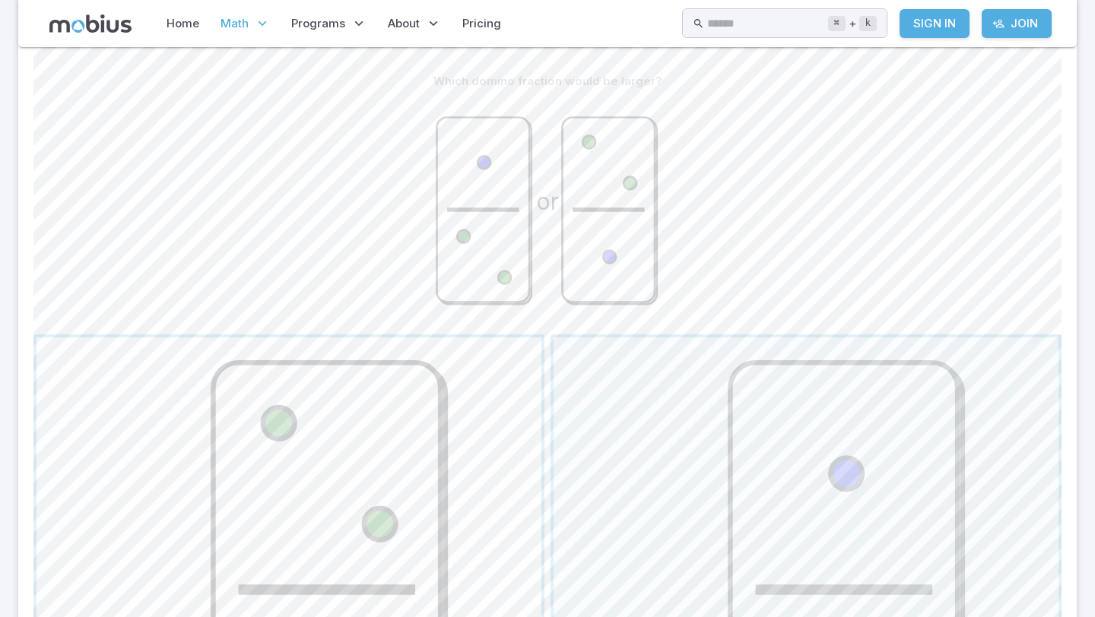
click at [407, 397] on span "button" at bounding box center [288, 590] width 505 height 505
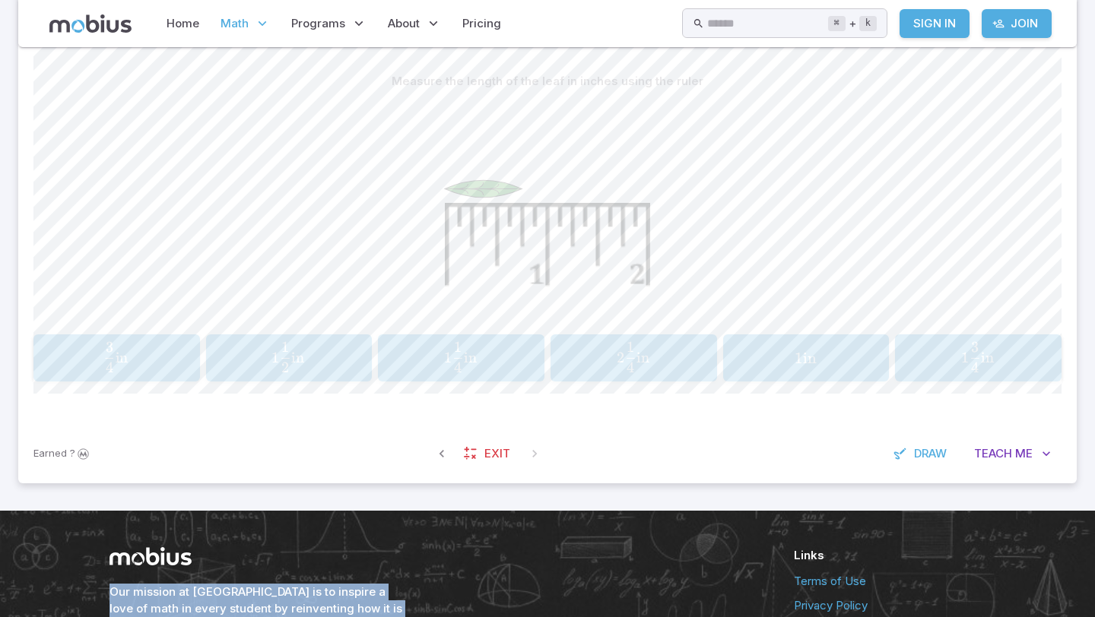
click at [520, 354] on span "1 4 1 ​ in" at bounding box center [460, 357] width 145 height 30
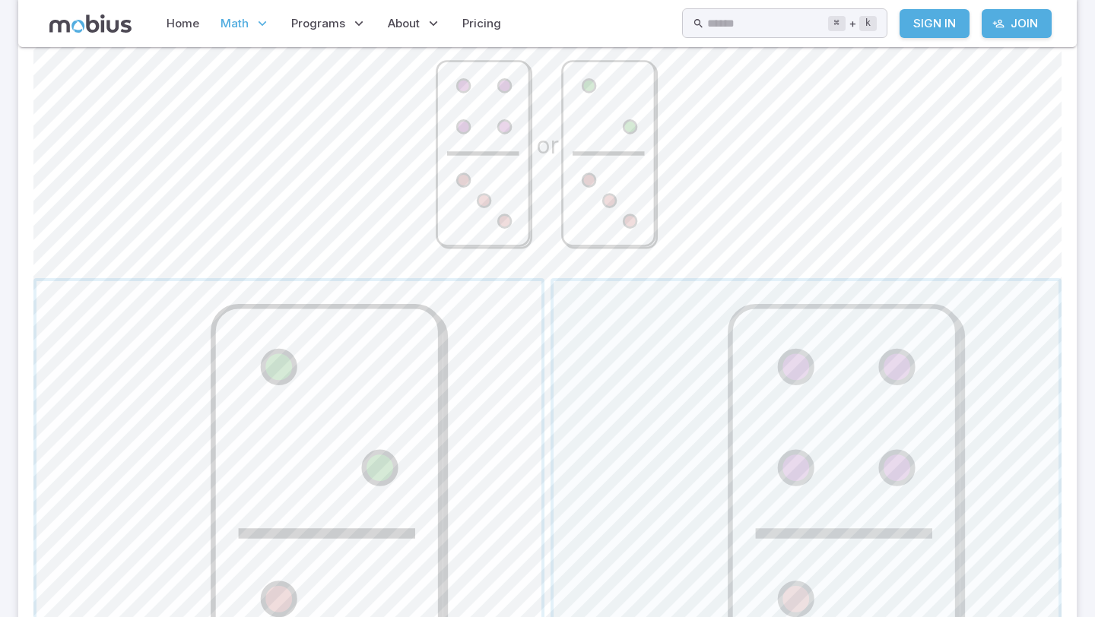
scroll to position [441, 0]
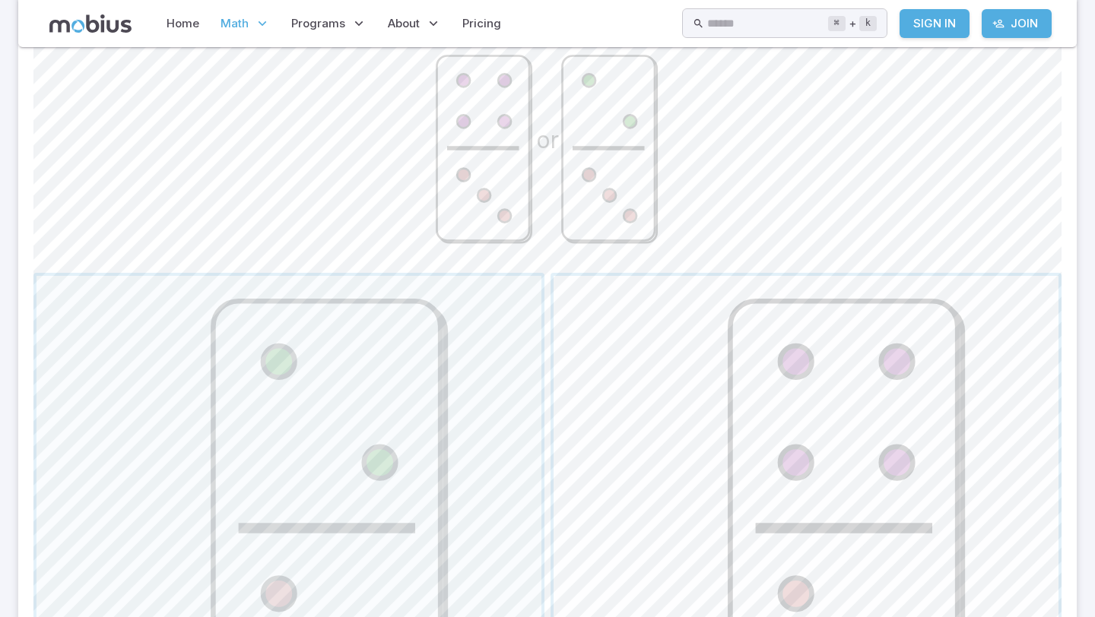
click at [740, 420] on span "button" at bounding box center [806, 528] width 505 height 505
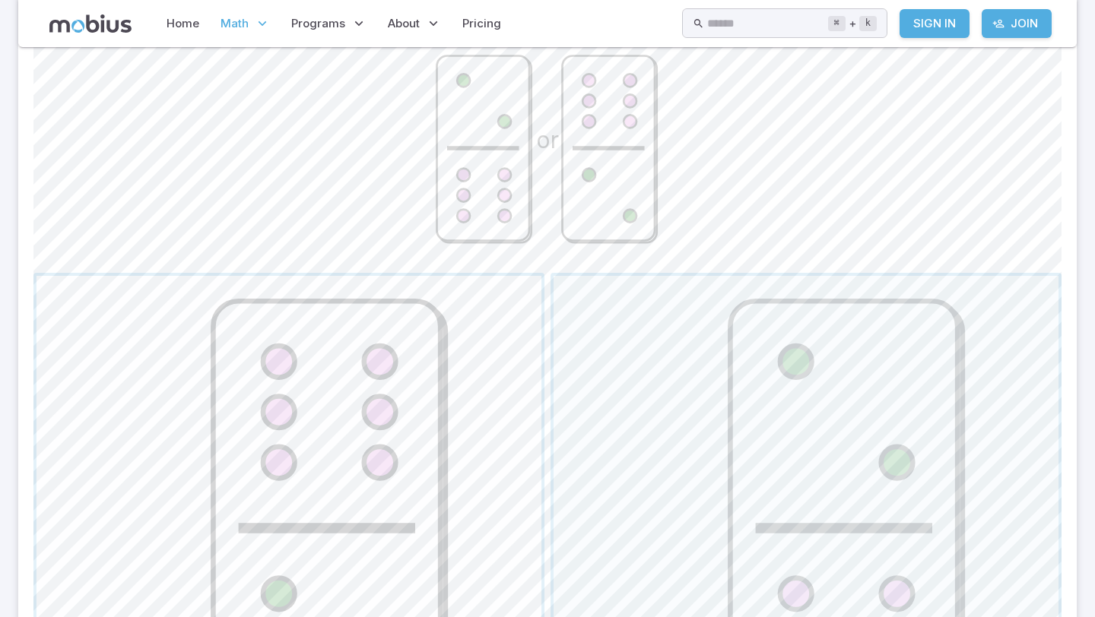
click at [465, 370] on span "button" at bounding box center [288, 528] width 505 height 505
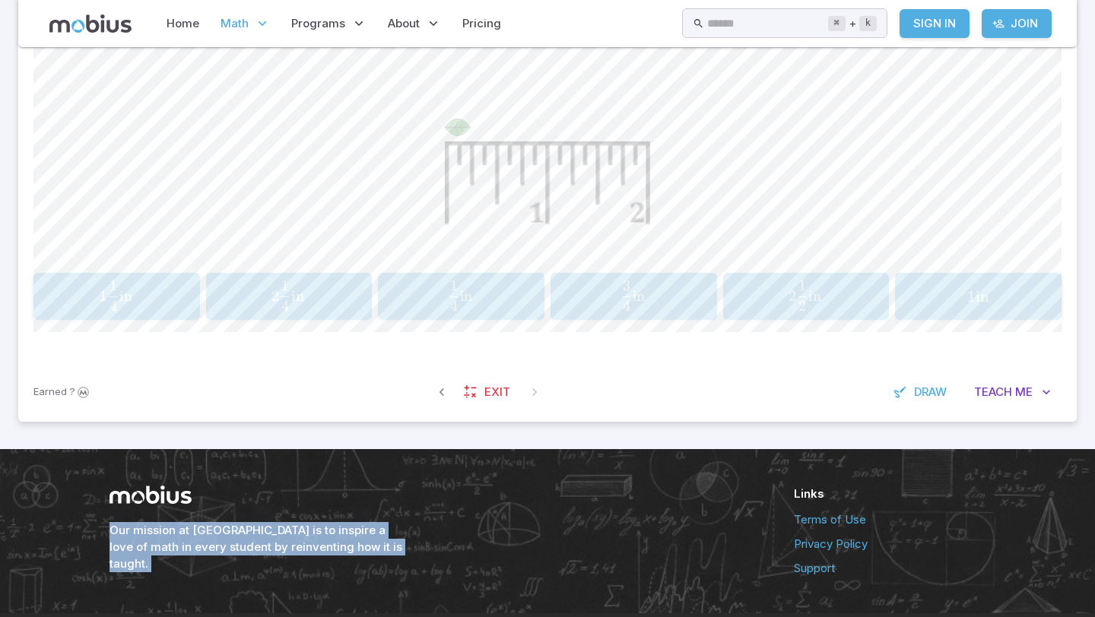
click at [454, 293] on span "1" at bounding box center [454, 286] width 8 height 18
click at [787, 301] on span "2 1 ​ in" at bounding box center [804, 296] width 147 height 30
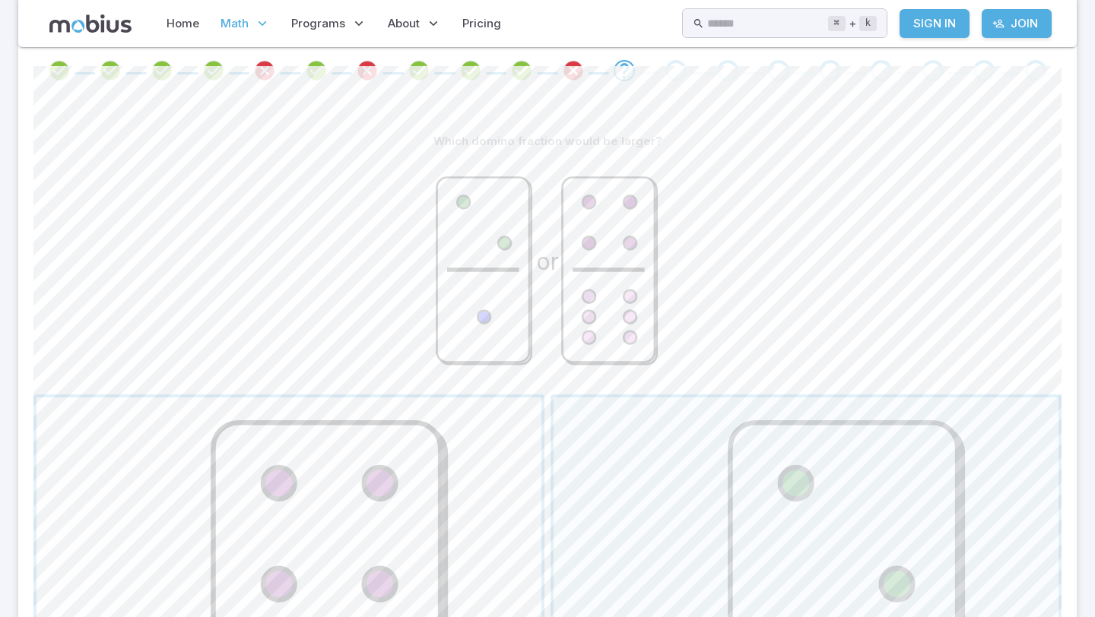
scroll to position [328, 0]
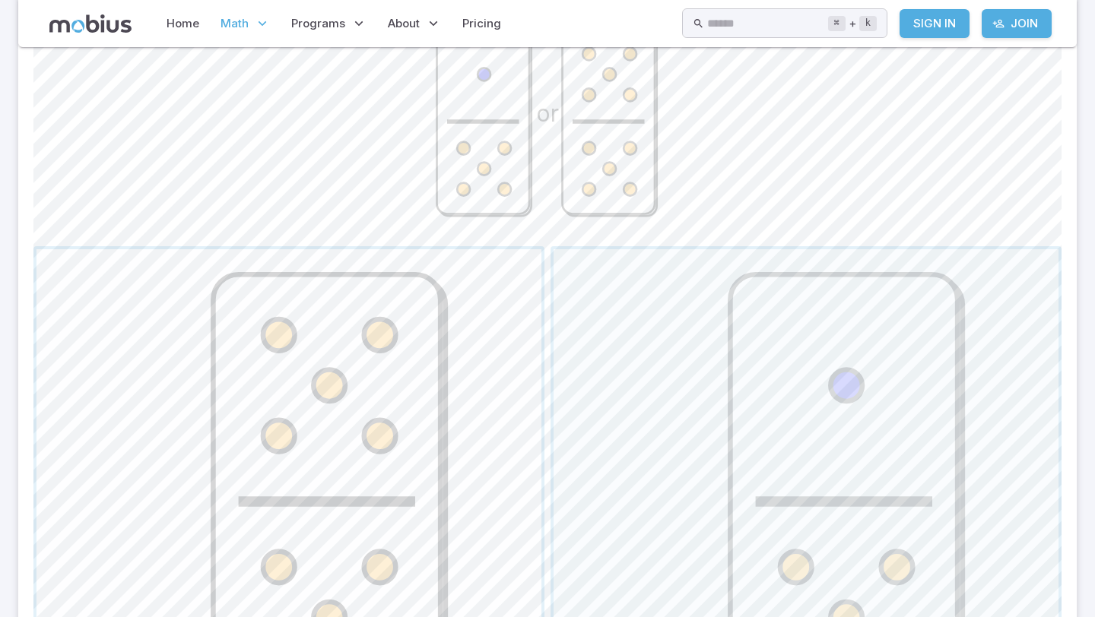
scroll to position [479, 0]
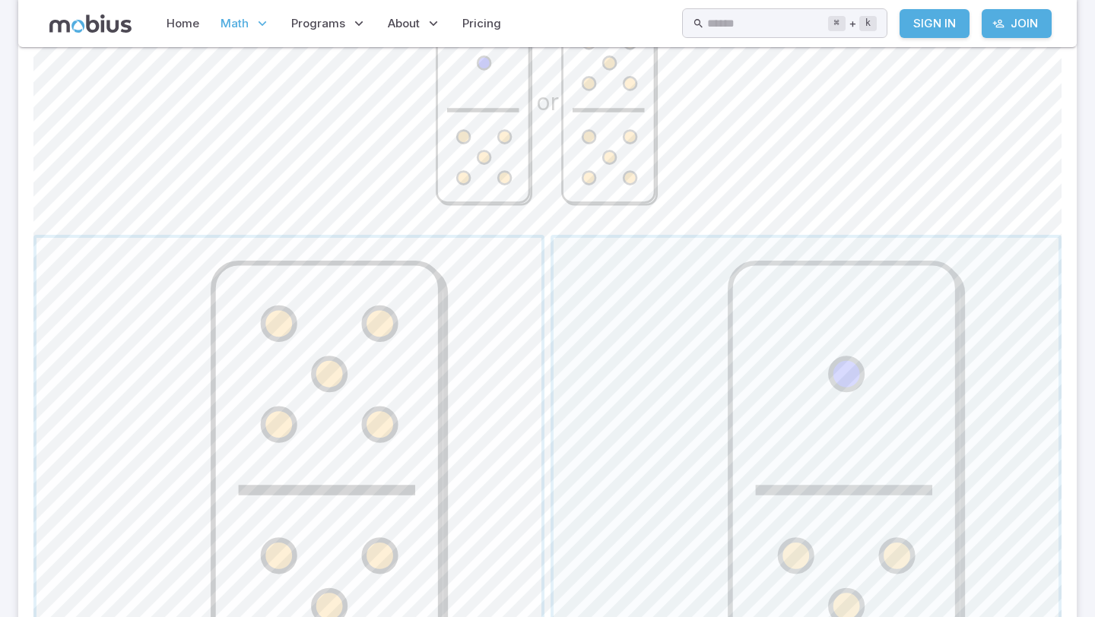
click at [300, 437] on span "button" at bounding box center [288, 490] width 505 height 505
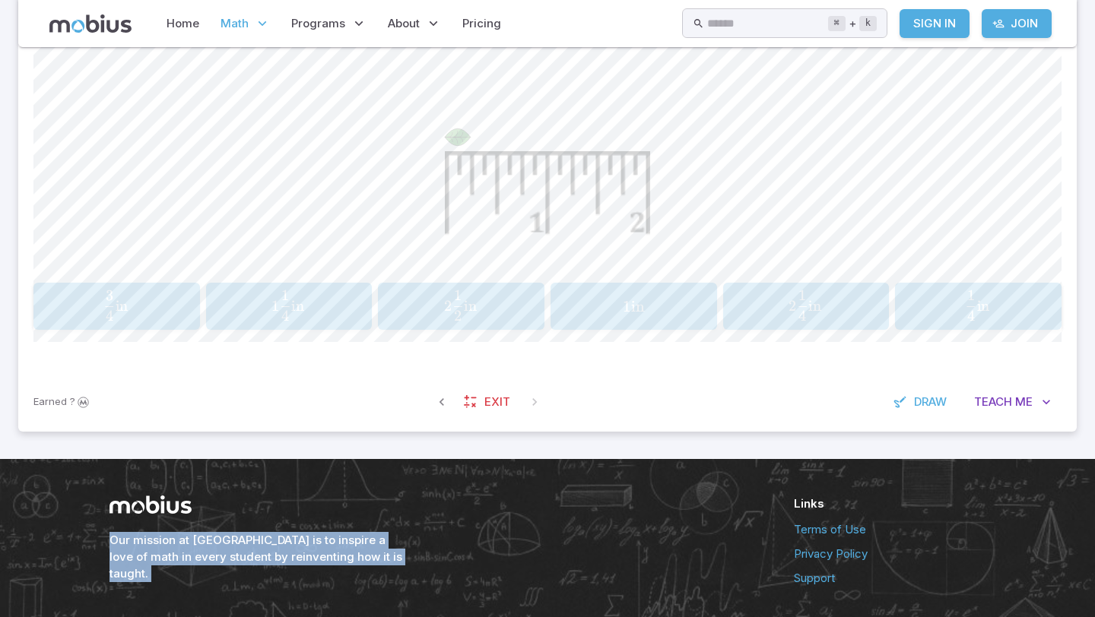
scroll to position [427, 0]
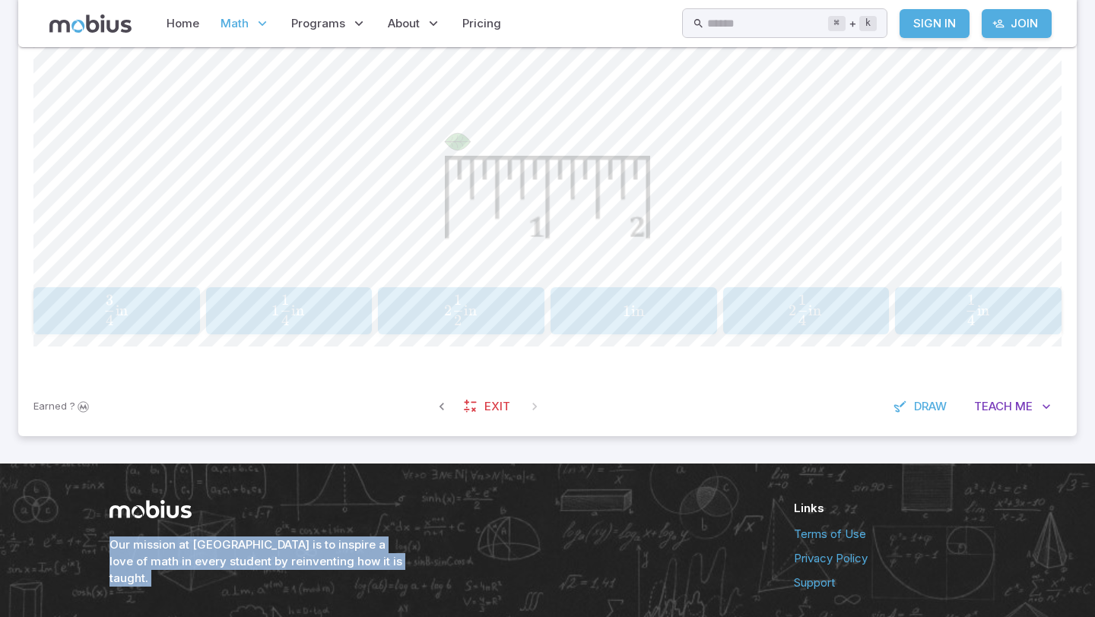
click at [1015, 304] on span "4 1 ​ in" at bounding box center [977, 310] width 145 height 30
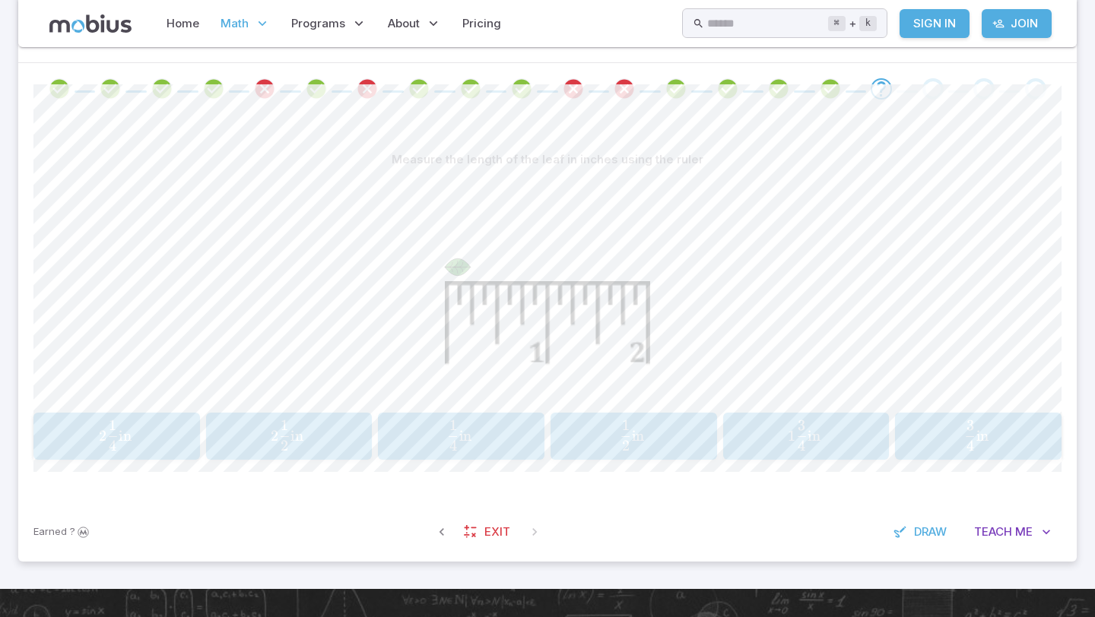
scroll to position [299, 0]
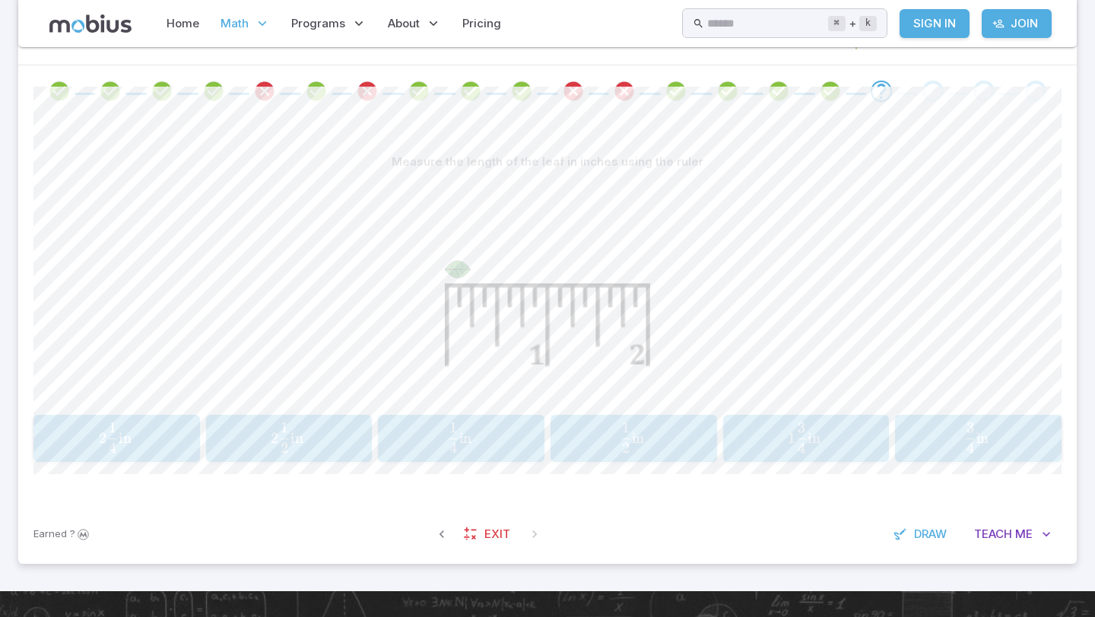
click at [476, 434] on span "4 1 ​ in" at bounding box center [459, 438] width 147 height 30
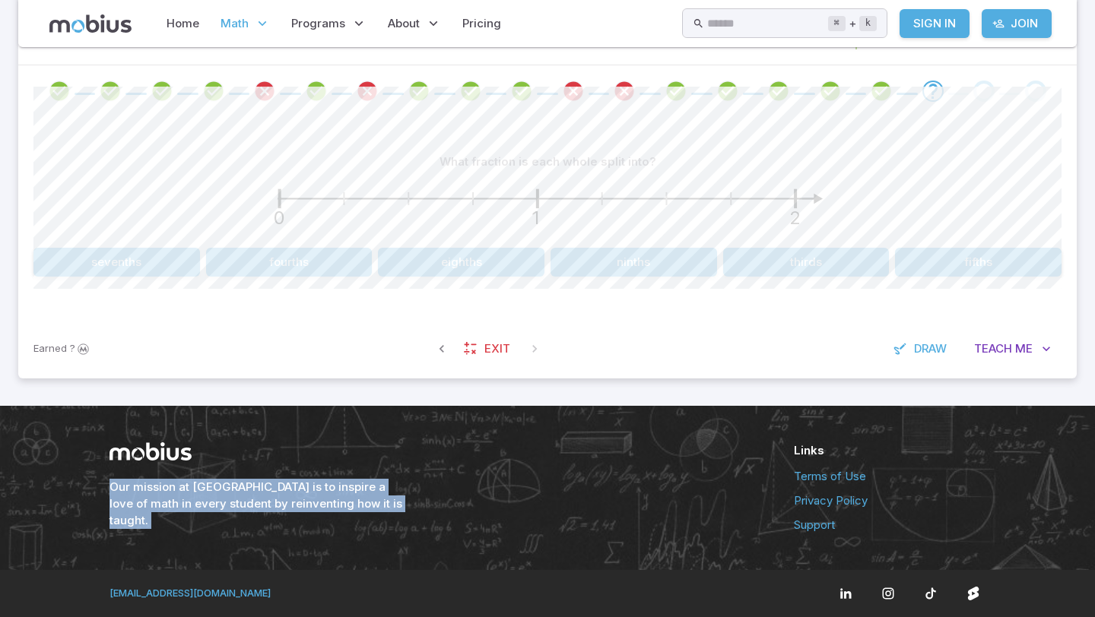
click at [320, 268] on button "fourths" at bounding box center [289, 262] width 167 height 29
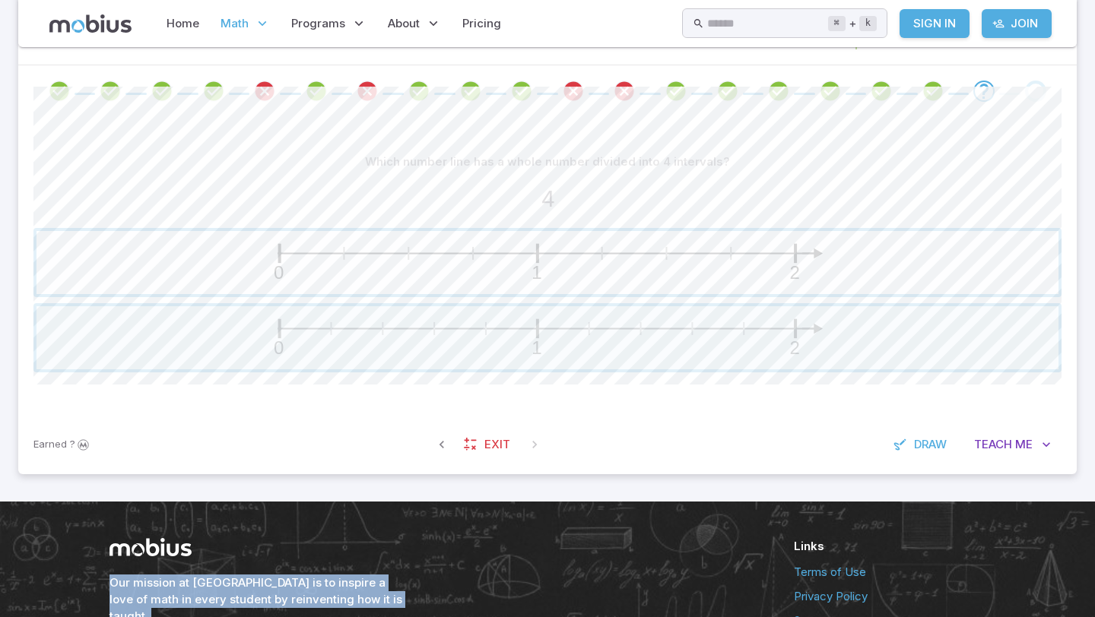
click at [525, 266] on span "button" at bounding box center [547, 262] width 1022 height 63
click at [559, 349] on span "button" at bounding box center [547, 337] width 1022 height 63
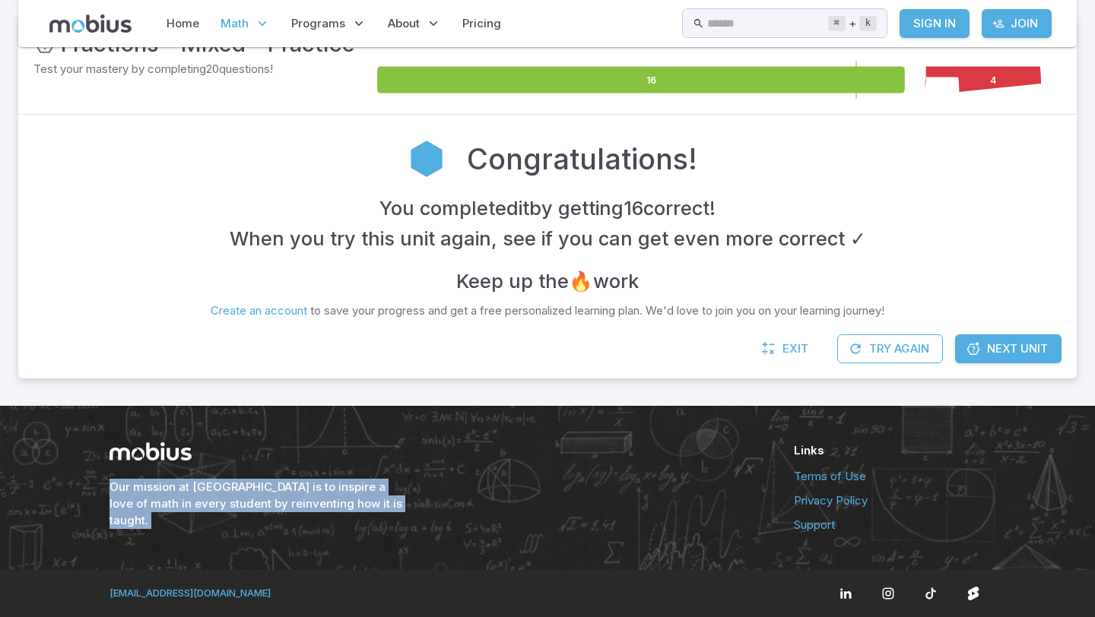
scroll to position [249, 0]
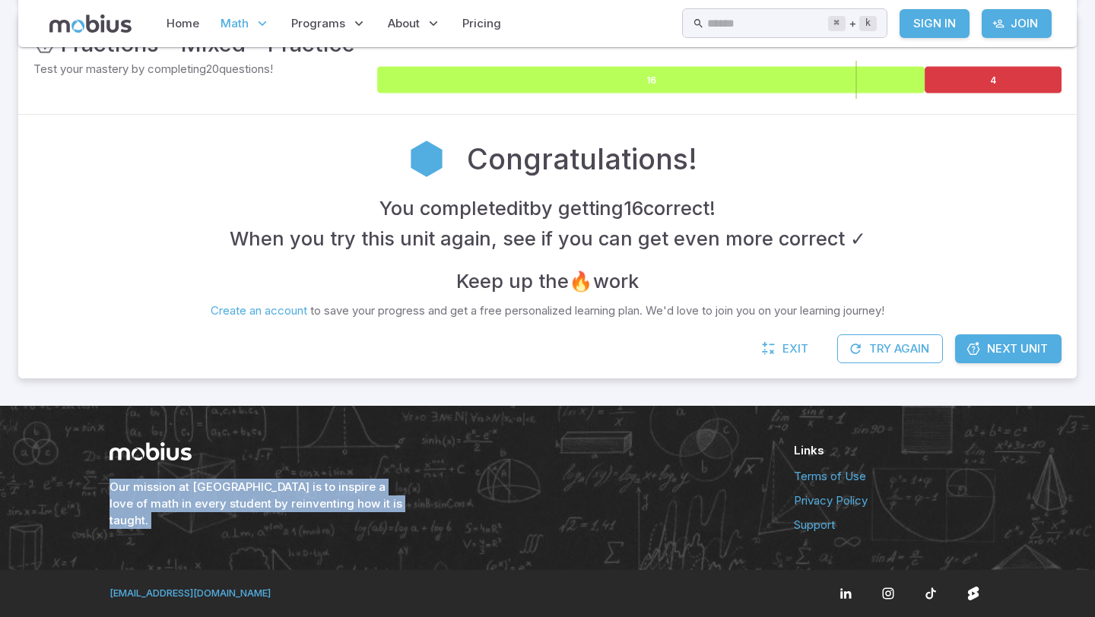
click at [757, 86] on icon at bounding box center [650, 80] width 547 height 27
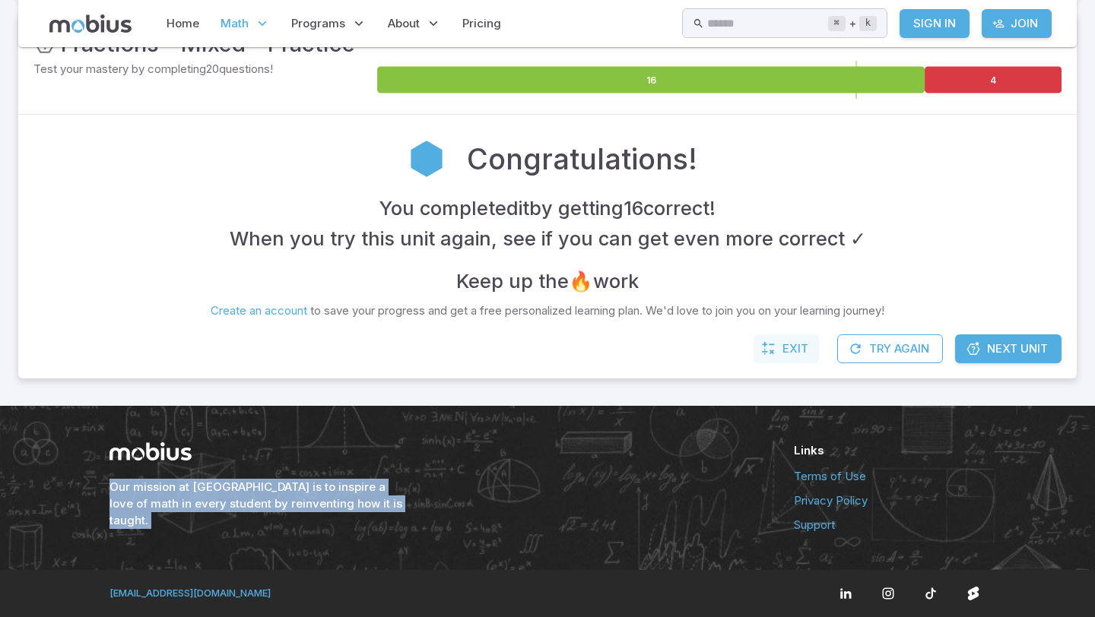
click at [791, 347] on span "Exit" at bounding box center [795, 349] width 26 height 17
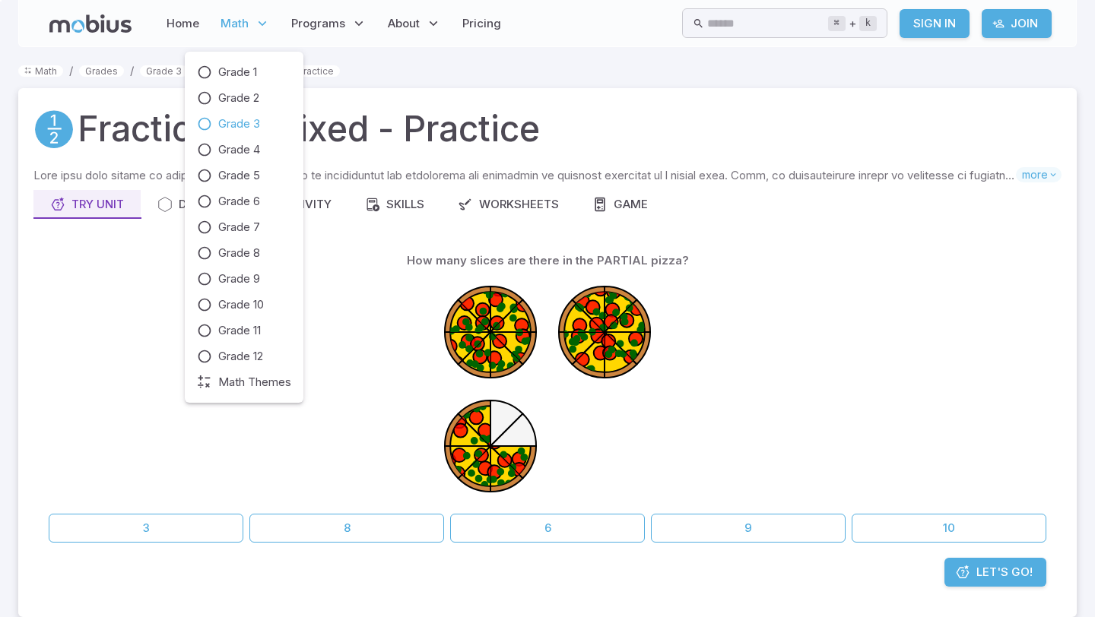
click at [238, 25] on span "Math" at bounding box center [235, 23] width 28 height 17
click at [256, 354] on span "Grade 12" at bounding box center [240, 356] width 45 height 17
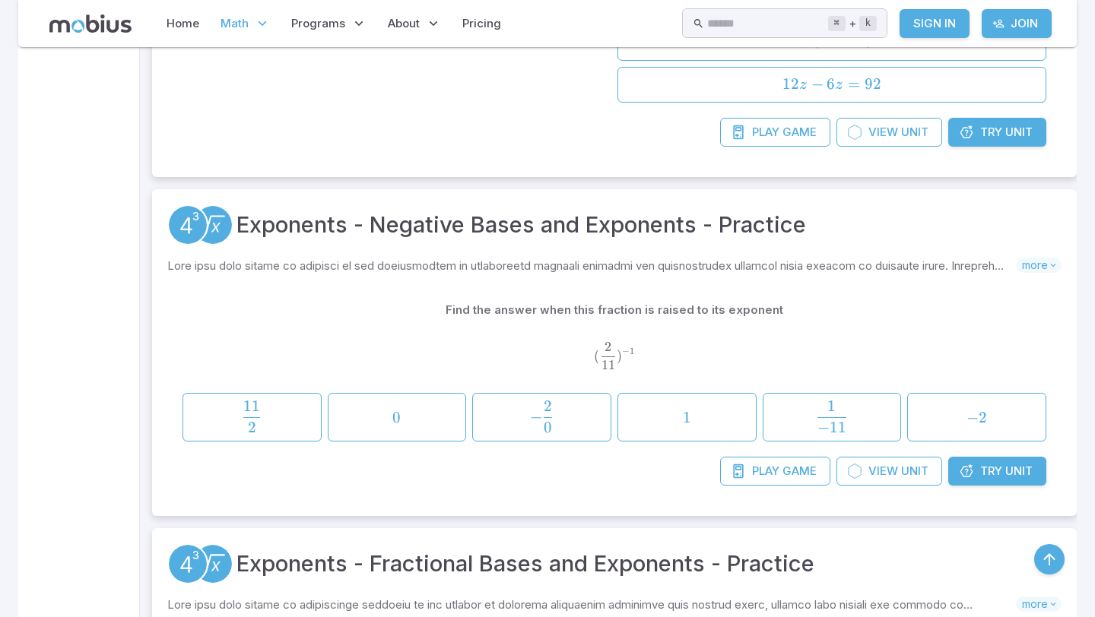
scroll to position [606, 0]
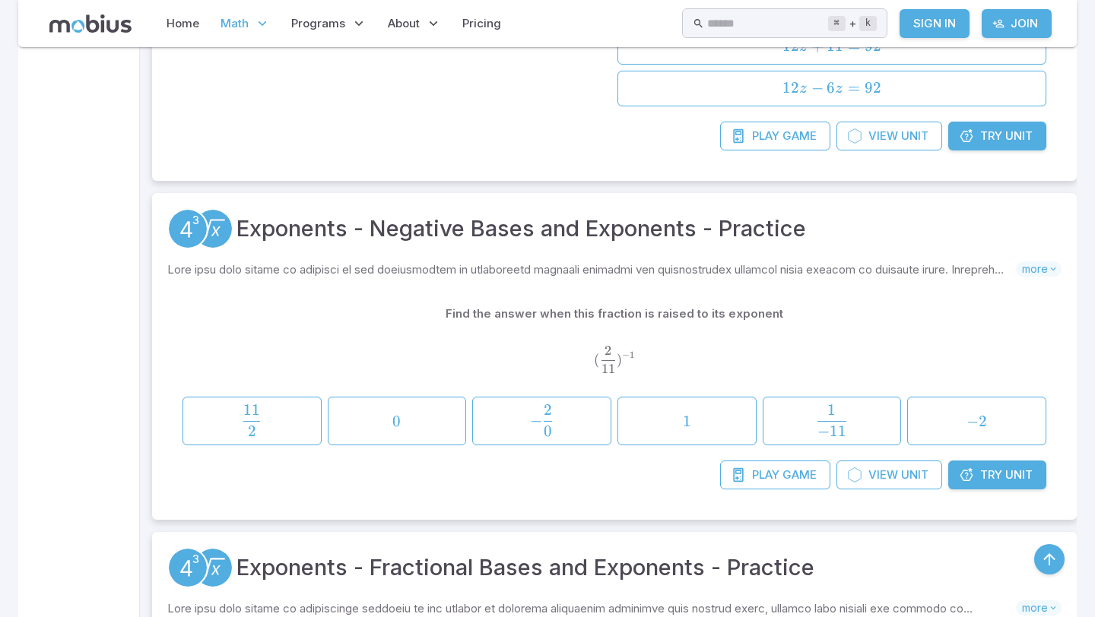
click at [1005, 135] on span "Unit" at bounding box center [1018, 136] width 27 height 17
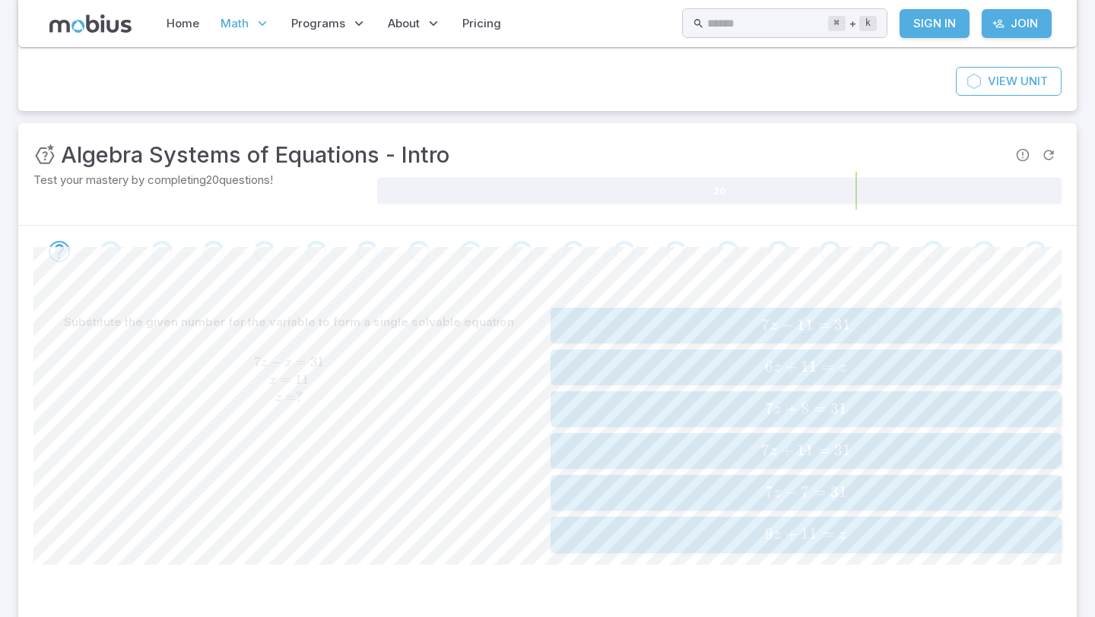
scroll to position [143, 0]
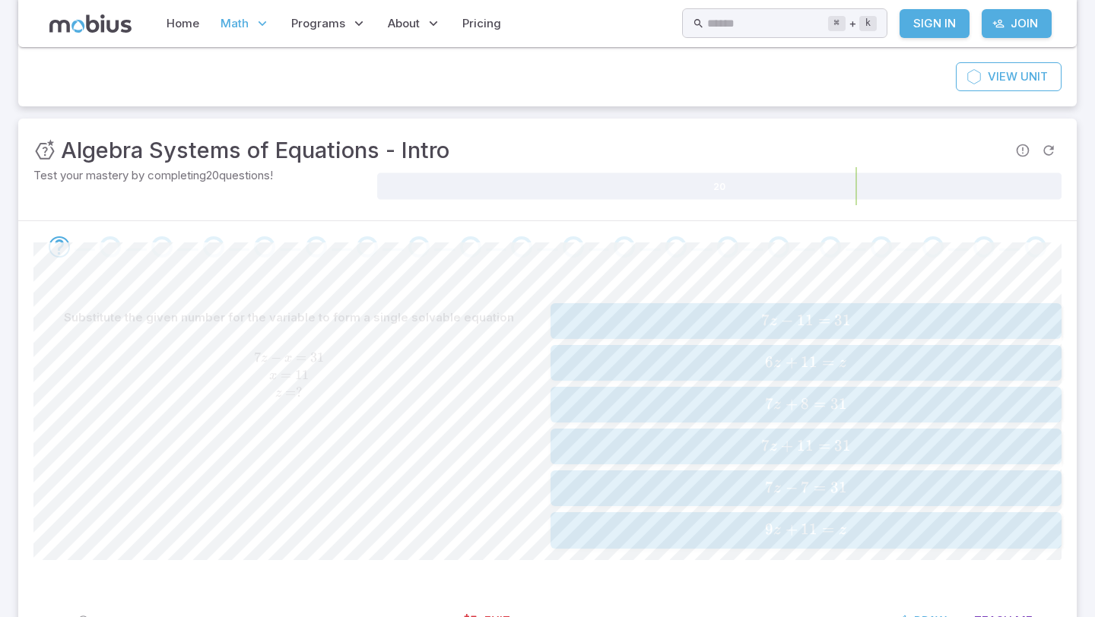
click at [640, 308] on button "7 z − 11 = 31 7z - 11 = 31 7 z − 11 = 31" at bounding box center [805, 321] width 511 height 36
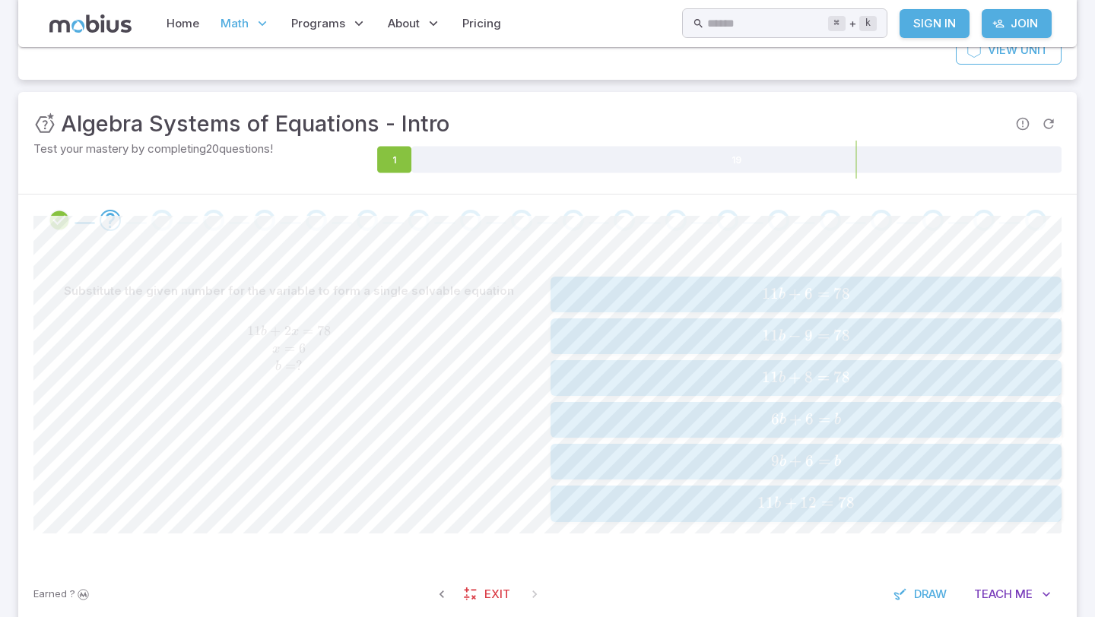
scroll to position [178, 0]
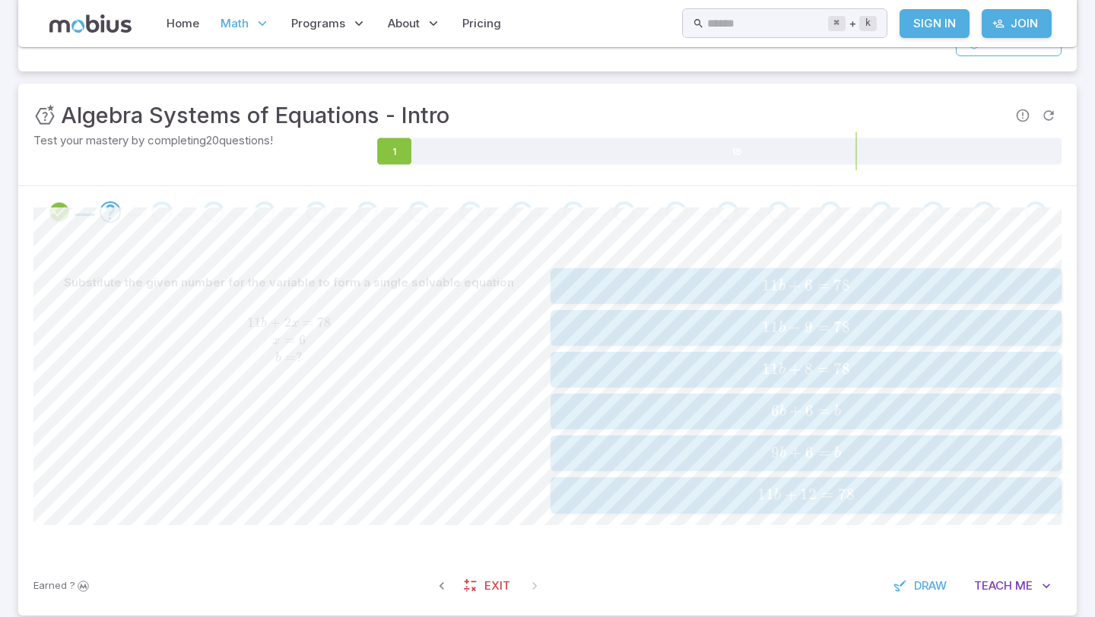
click at [847, 493] on span "78" at bounding box center [846, 494] width 17 height 19
click at [773, 491] on span "3 p +" at bounding box center [775, 495] width 36 height 21
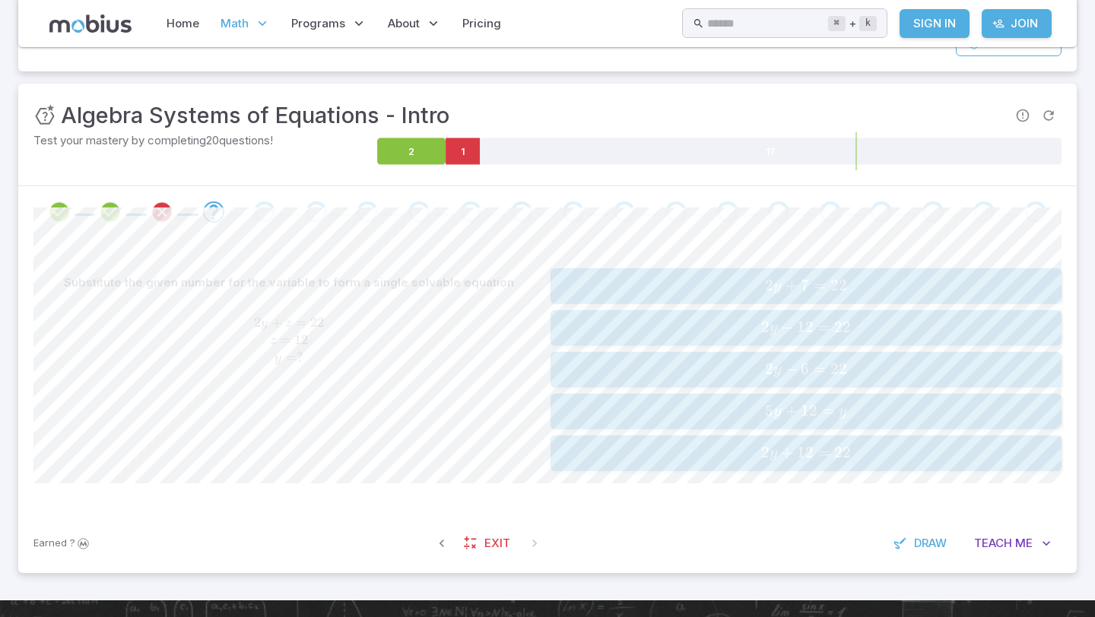
click at [653, 332] on span "2 y − 12 = 22" at bounding box center [805, 328] width 501 height 21
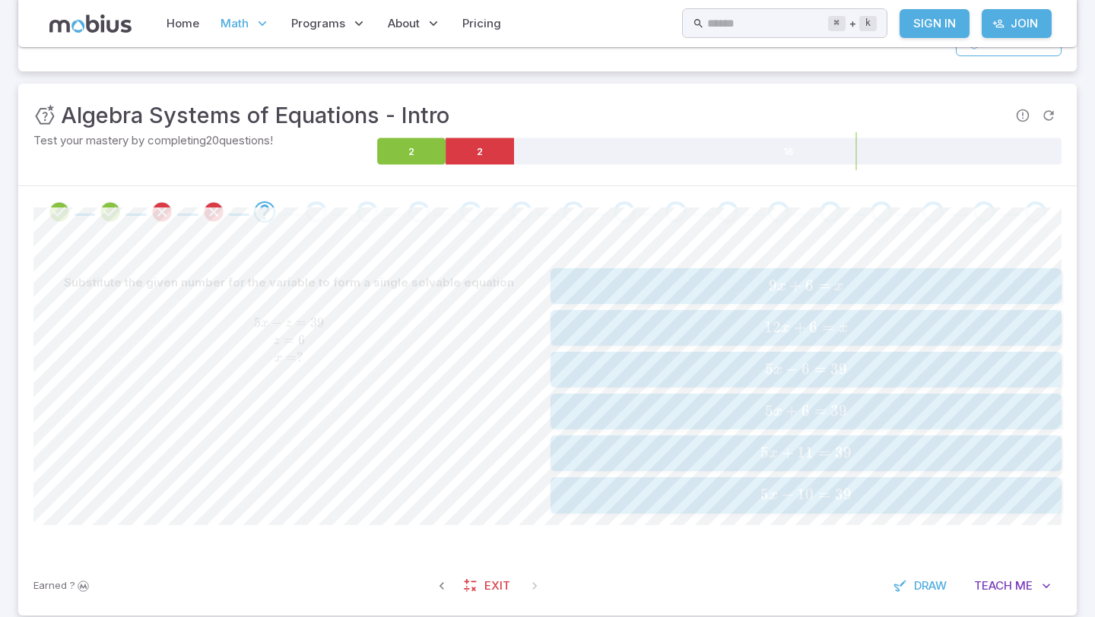
click at [651, 326] on span "12 x + 6 = x" at bounding box center [805, 328] width 501 height 21
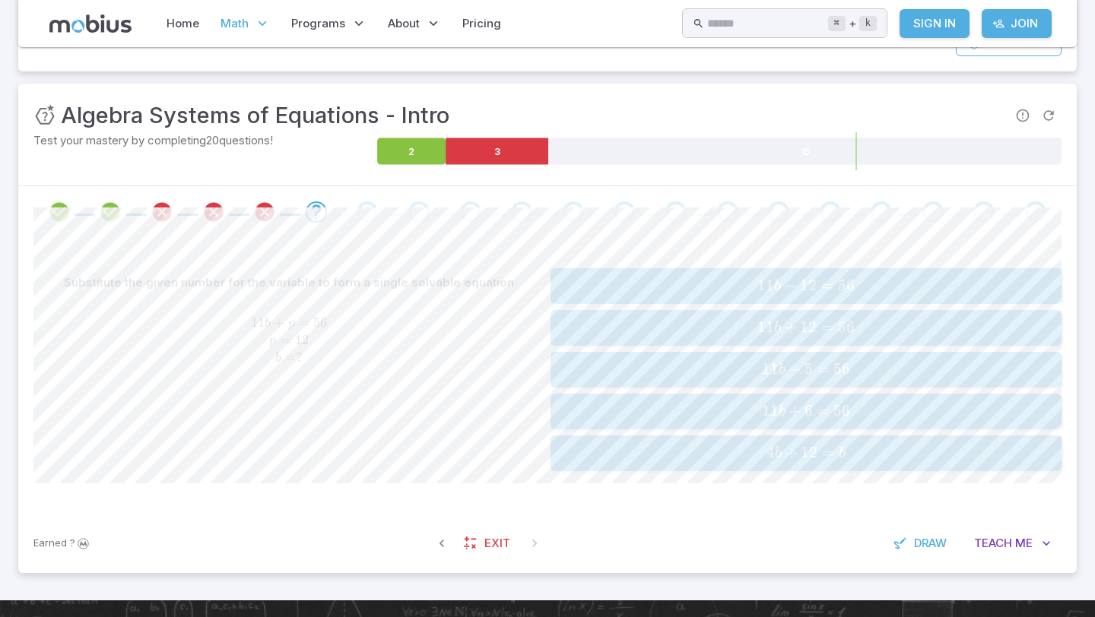
click at [623, 314] on button "11 b + 12 = 56 11b + 12 = 56 11 b + 12 = 56" at bounding box center [805, 328] width 511 height 36
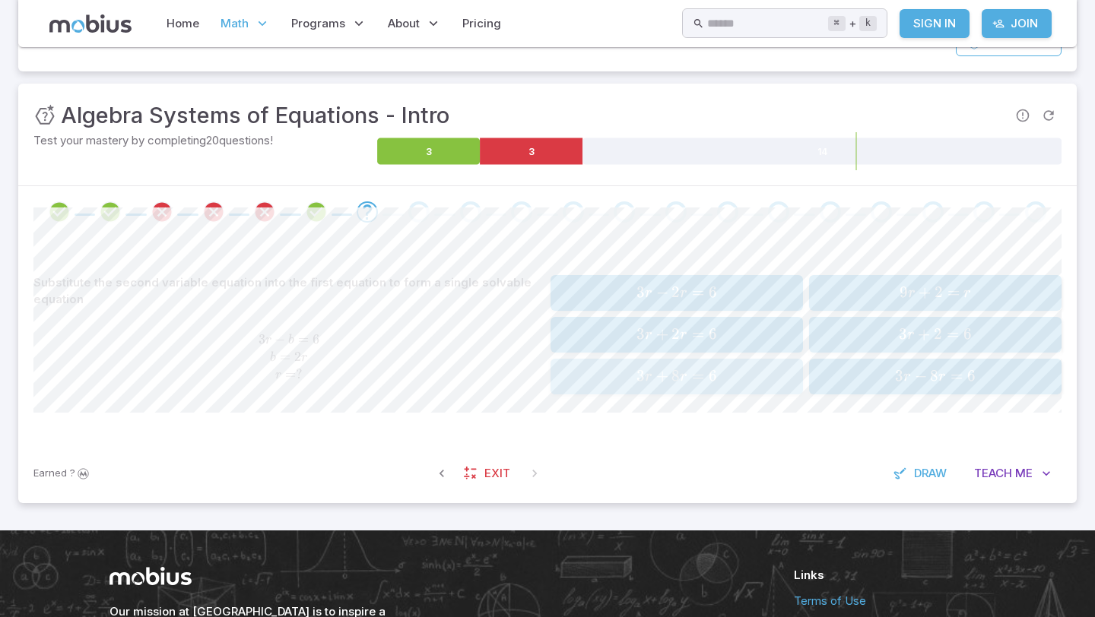
click at [746, 372] on span "3 r + 8 r = 6" at bounding box center [676, 376] width 243 height 21
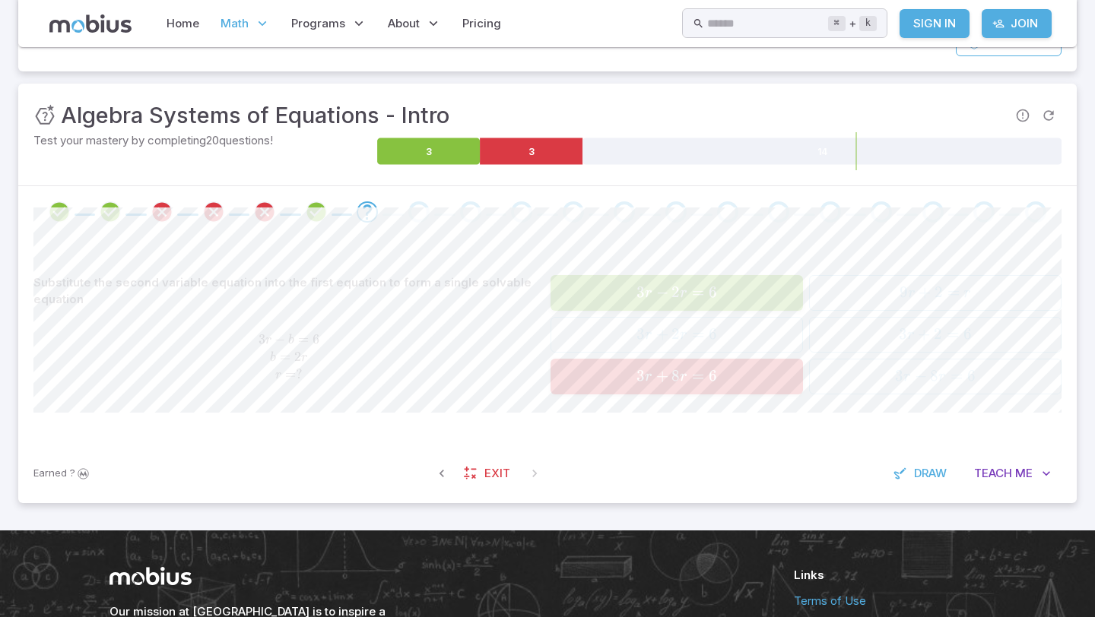
click at [746, 372] on span "3 r + 8 r = 6" at bounding box center [676, 376] width 243 height 21
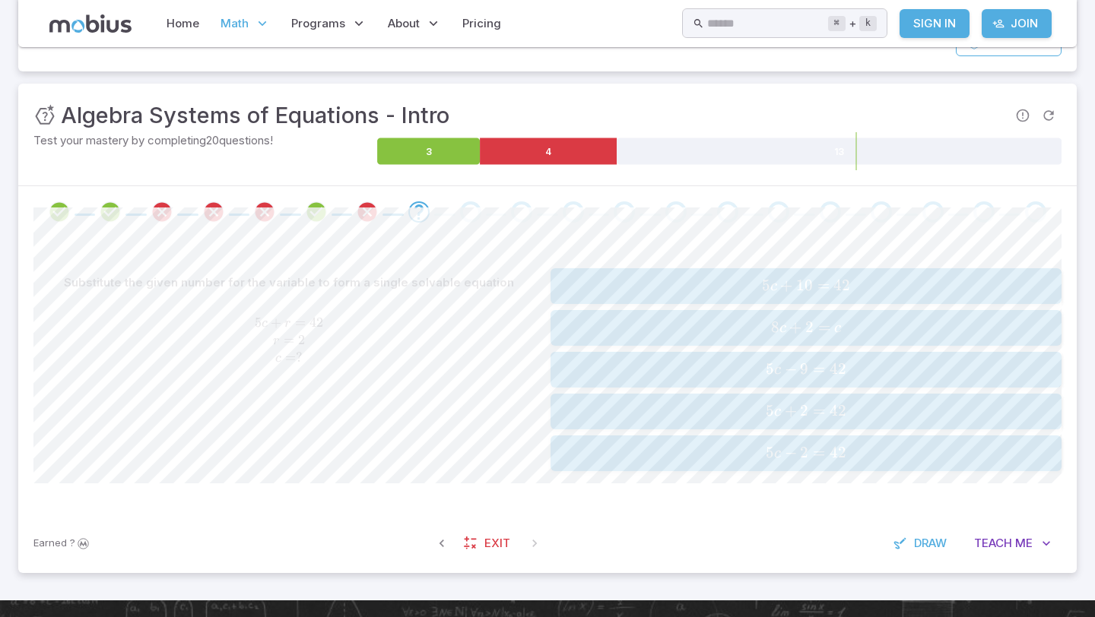
click at [814, 412] on span "=" at bounding box center [819, 410] width 12 height 19
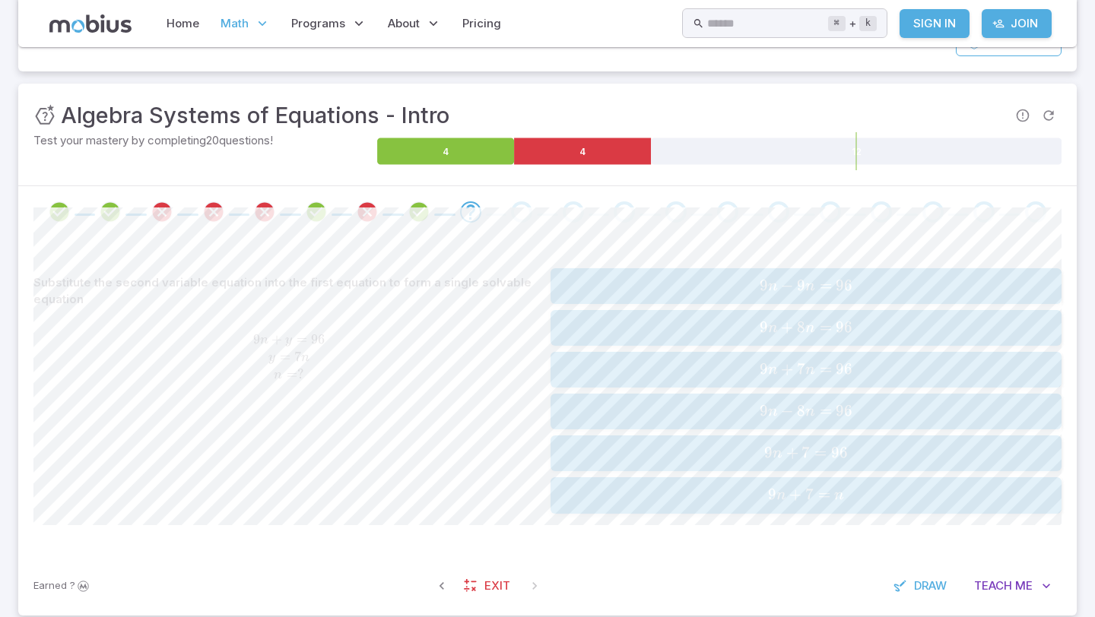
click at [646, 325] on span "9 n + 8 n = 96" at bounding box center [805, 328] width 501 height 21
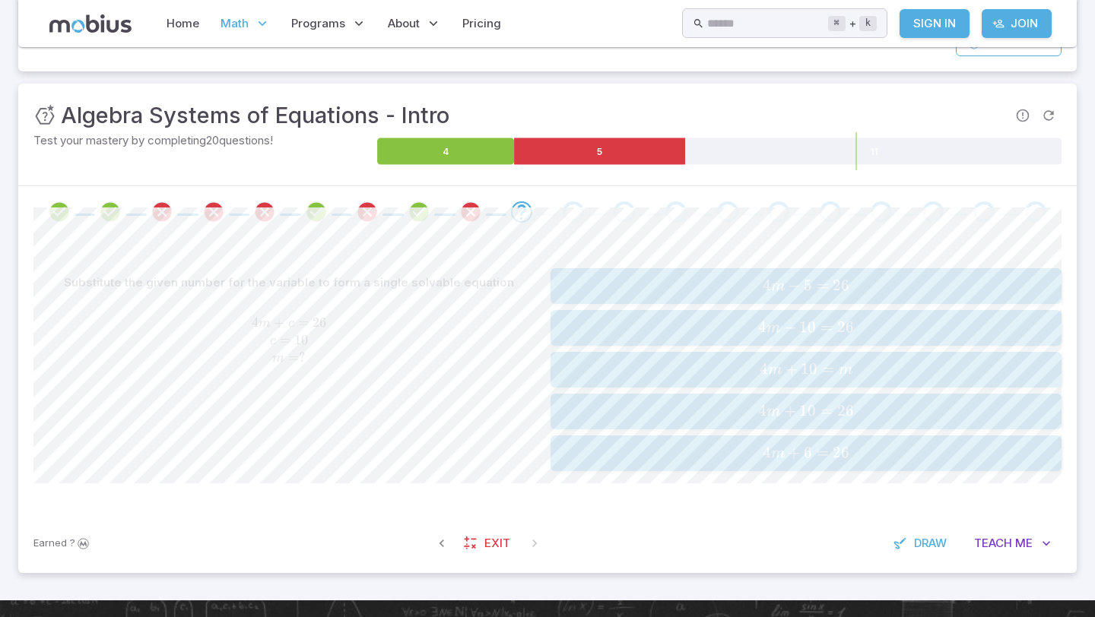
click at [744, 396] on button "4 m + 10 = 26 4m + 10 = 26 4 m + 10 = 26" at bounding box center [805, 412] width 511 height 36
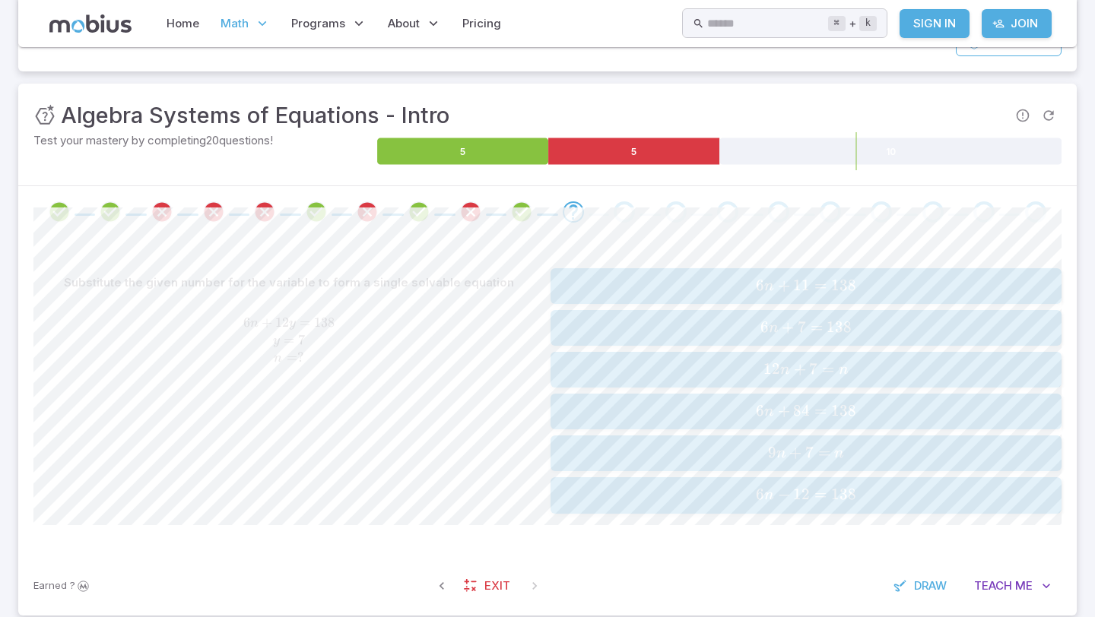
click at [700, 318] on span "6 n + 7 = 138" at bounding box center [805, 328] width 501 height 21
click at [617, 295] on span "12 y − 10 = 86" at bounding box center [805, 286] width 501 height 21
click at [621, 439] on button "10 m − 4 m = 30 10m - 4m = 30 10 m − 4 m = 30" at bounding box center [805, 454] width 511 height 36
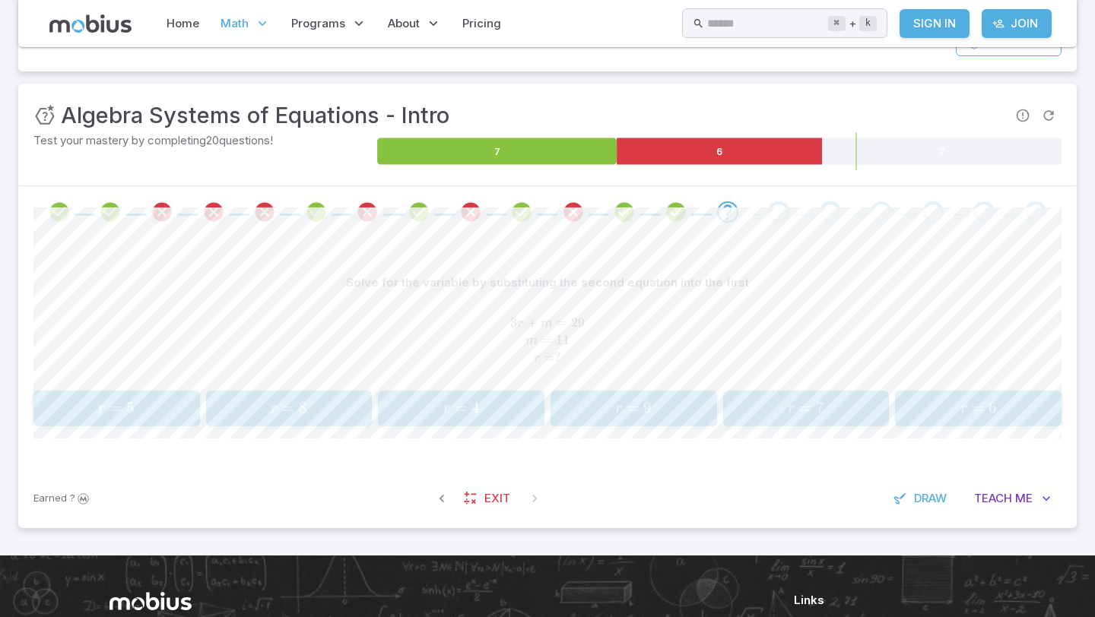
click at [917, 414] on span "r = 6" at bounding box center [978, 408] width 157 height 21
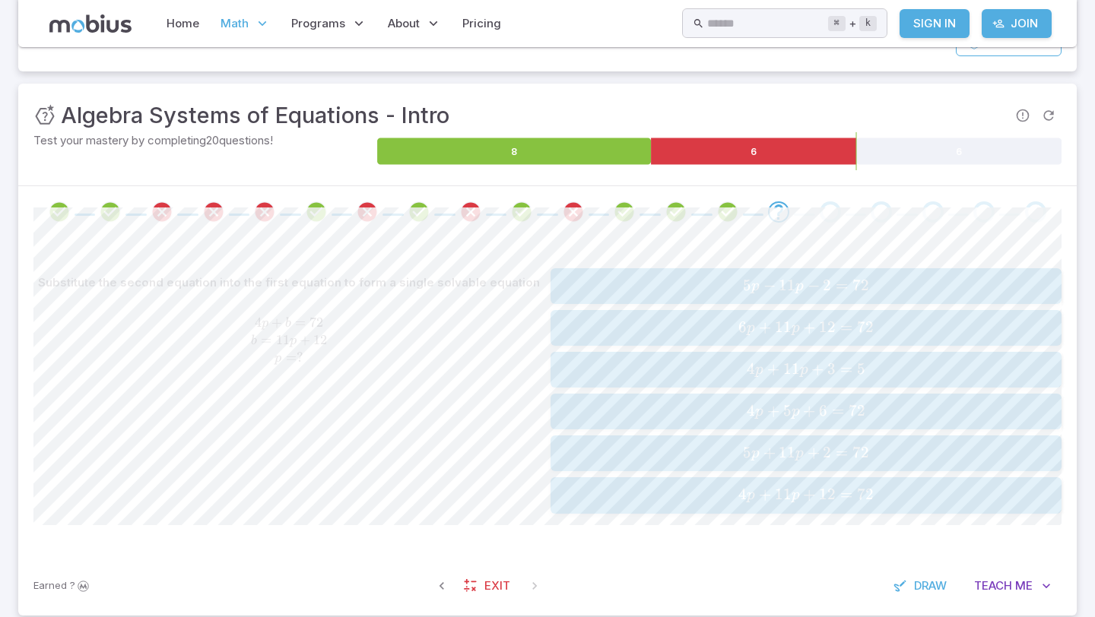
click at [687, 297] on div "5 p − 11 p − 2 = 72 5p - 11p - 2 = 72 5 p − 11 p − 2 = 72" at bounding box center [805, 286] width 501 height 24
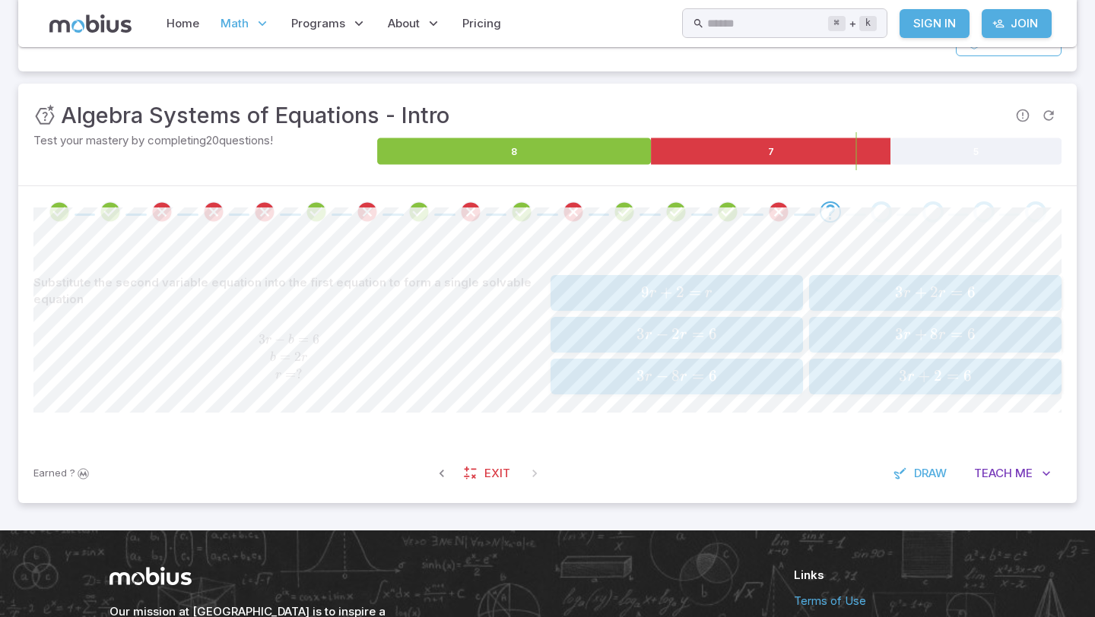
click at [671, 335] on span "2" at bounding box center [675, 334] width 8 height 19
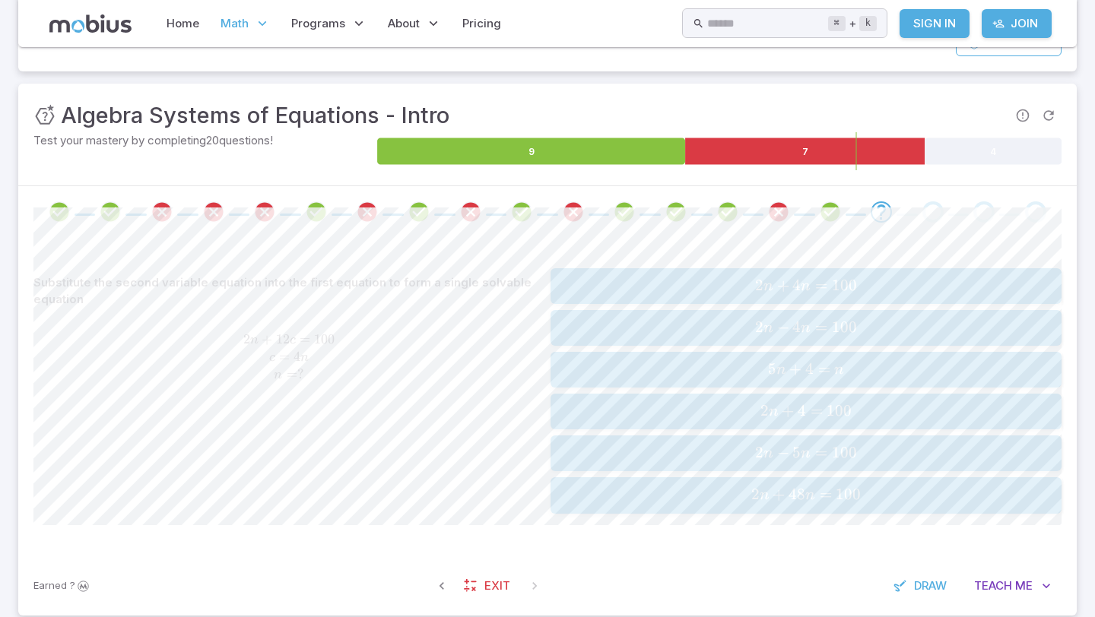
click at [686, 323] on span "2 n − 4 n = 100" at bounding box center [805, 328] width 501 height 21
click at [613, 485] on span "10 m − 9 = 21" at bounding box center [805, 495] width 501 height 21
click at [535, 357] on span "3 r + 10 x = 86 x = 4 r r = ?" at bounding box center [288, 358] width 511 height 52
click at [728, 492] on span "3 r + 40 r = 86" at bounding box center [805, 495] width 501 height 21
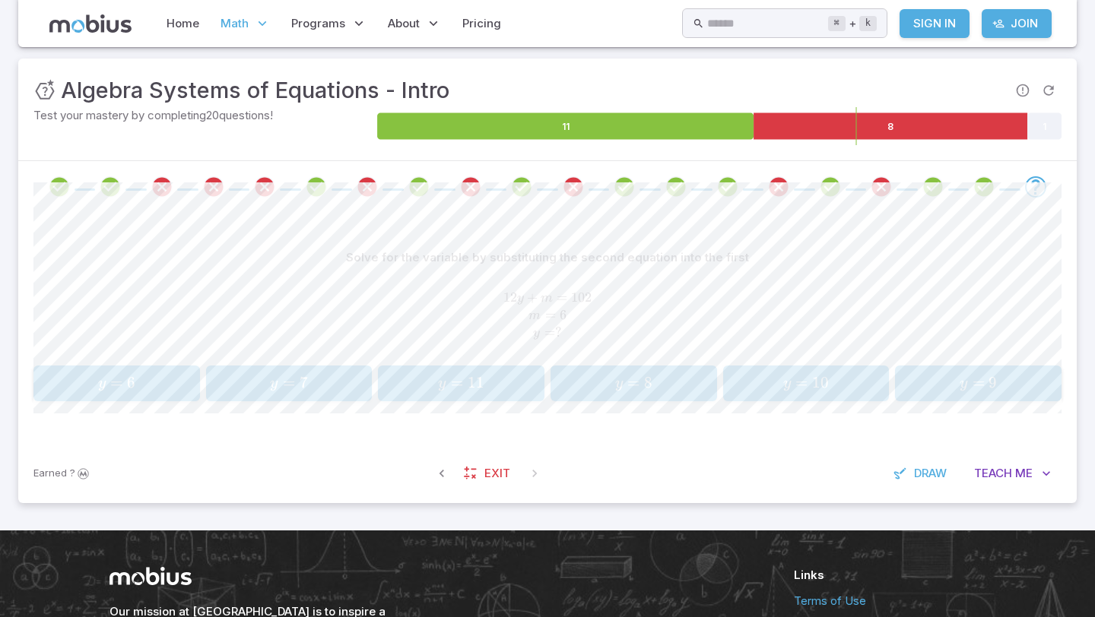
scroll to position [214, 0]
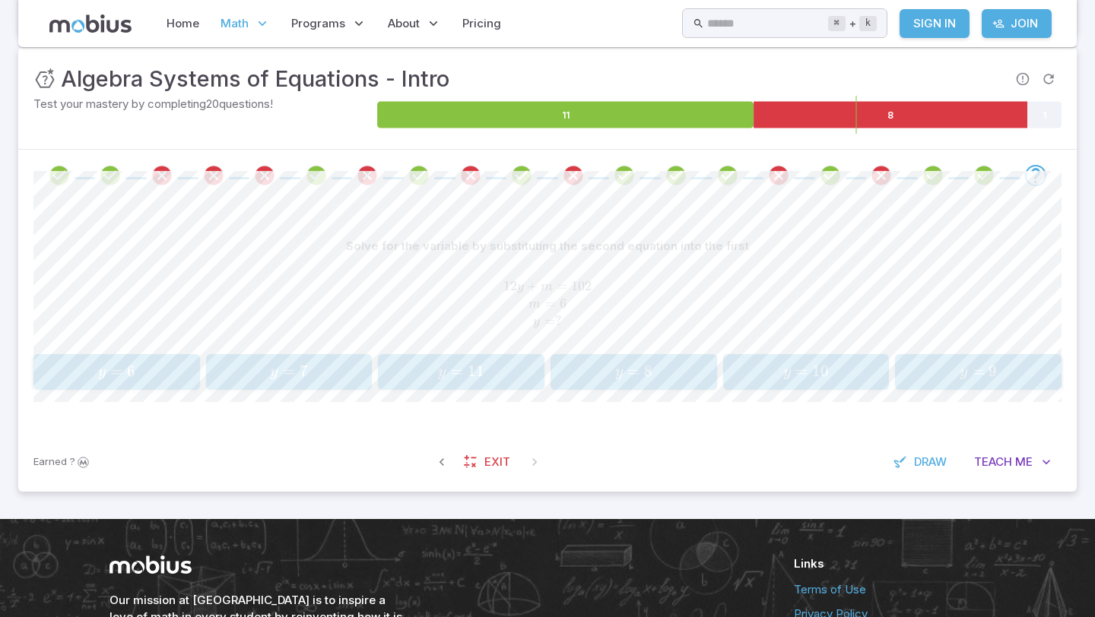
click at [399, 365] on span "y = 11" at bounding box center [461, 372] width 157 height 21
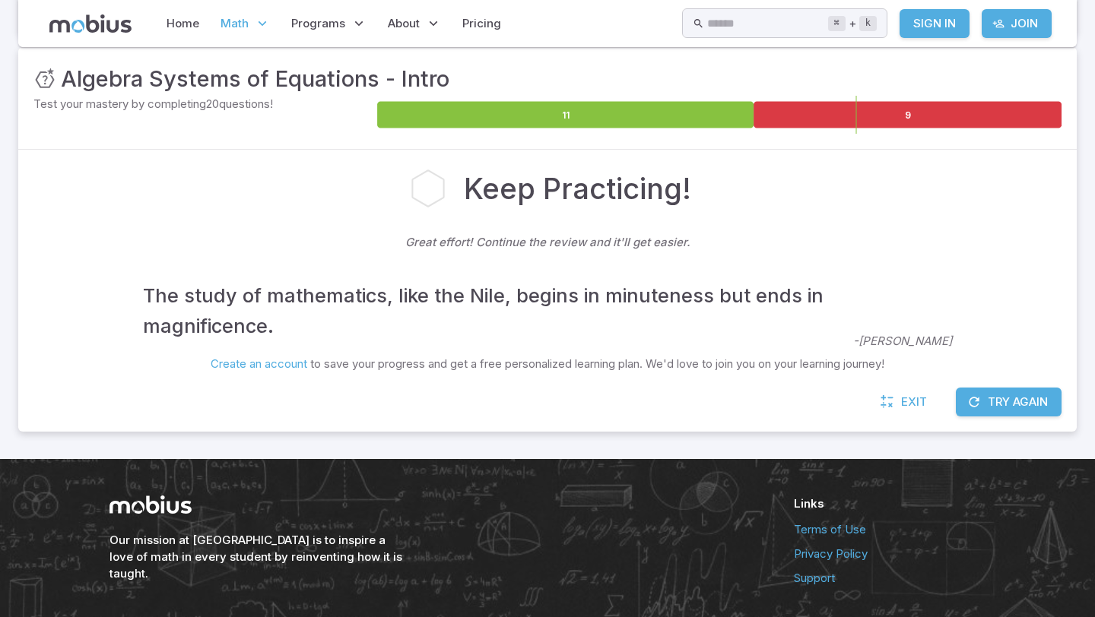
click at [1028, 398] on button "Try Again" at bounding box center [1009, 402] width 106 height 29
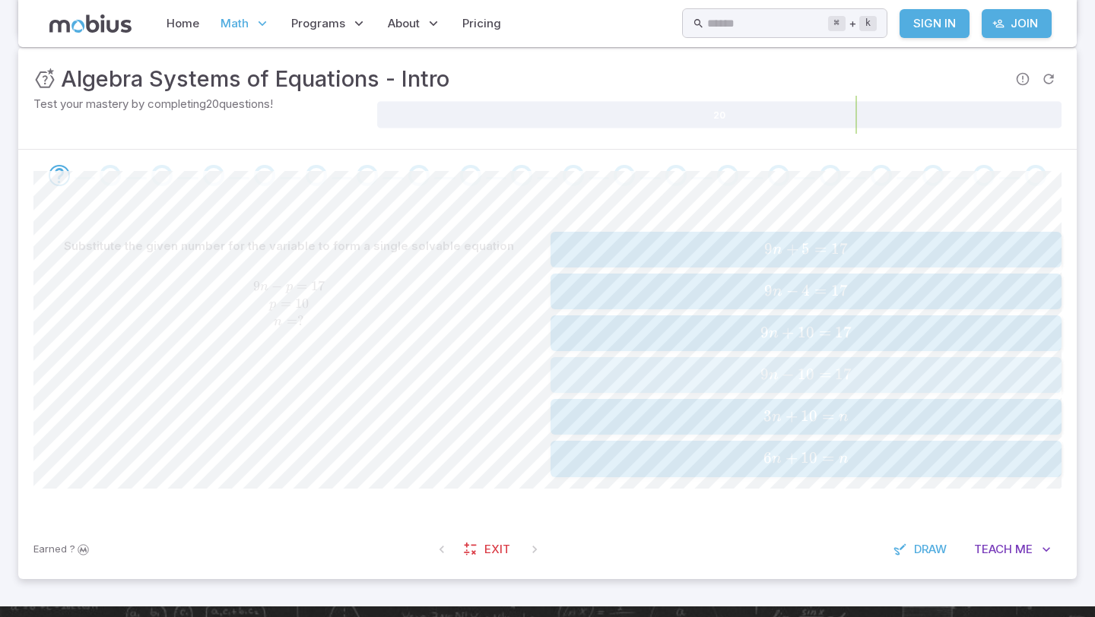
click at [795, 382] on span "9 n −" at bounding box center [778, 375] width 37 height 21
click at [814, 288] on span "121" at bounding box center [803, 290] width 25 height 19
click at [863, 284] on span "12 y + 9 y = 126" at bounding box center [805, 291] width 501 height 21
click at [828, 446] on button "10 n + 7 n + 3 = 37 10n + 7n + 3 = 37 10 n + 7 n + 3 = 37" at bounding box center [805, 459] width 511 height 36
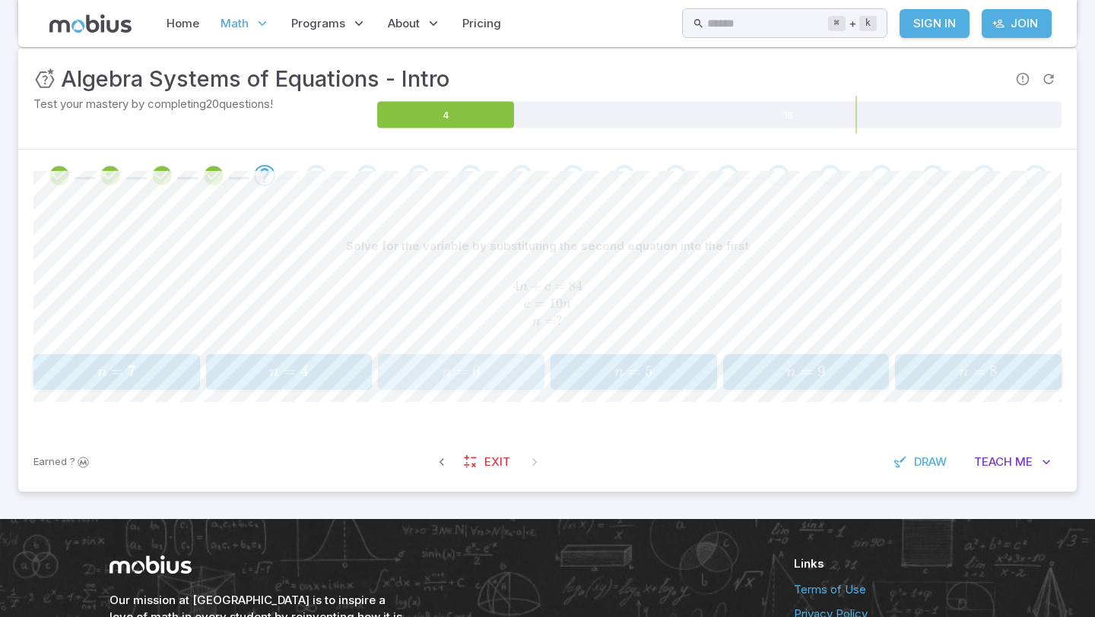
click at [433, 376] on span "n = 6" at bounding box center [461, 372] width 157 height 21
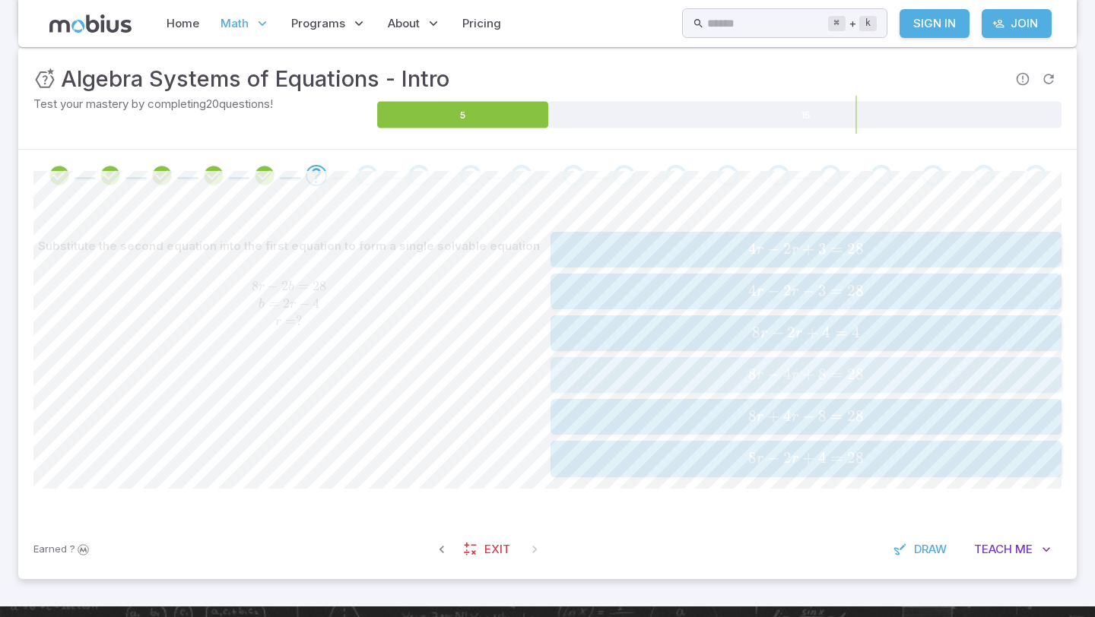
click at [838, 370] on span "=" at bounding box center [836, 374] width 12 height 19
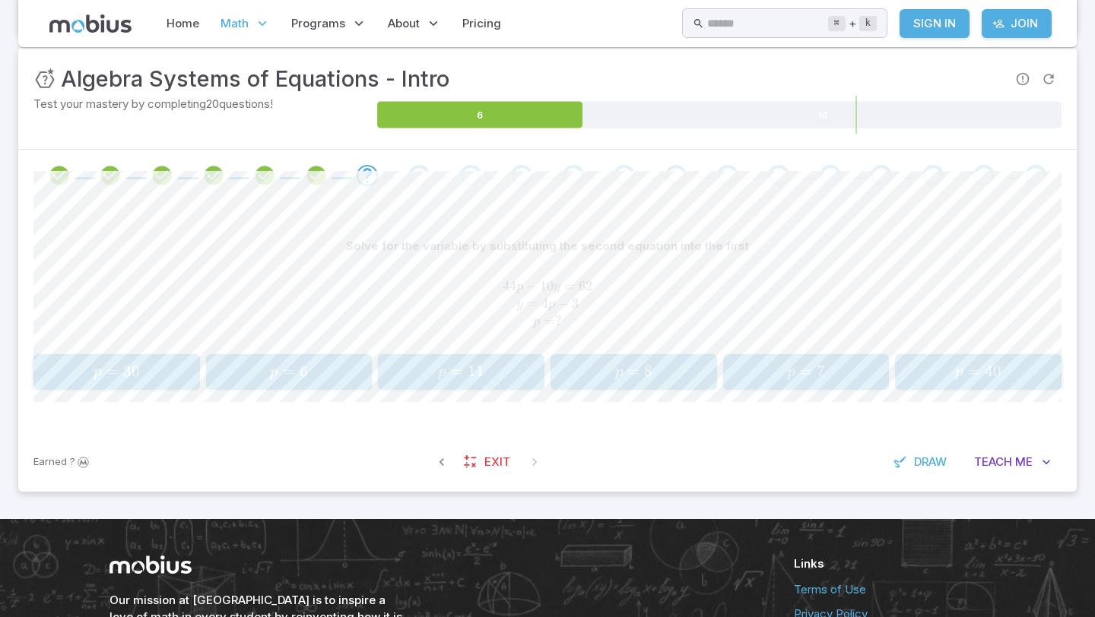
click at [636, 366] on span "=" at bounding box center [633, 371] width 12 height 19
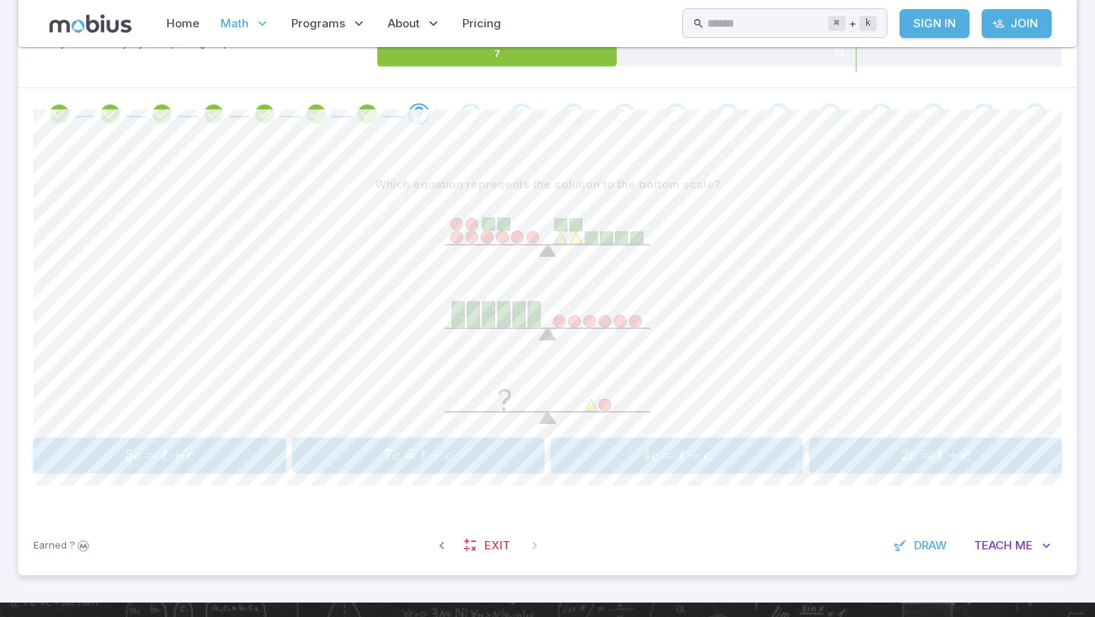
scroll to position [278, 0]
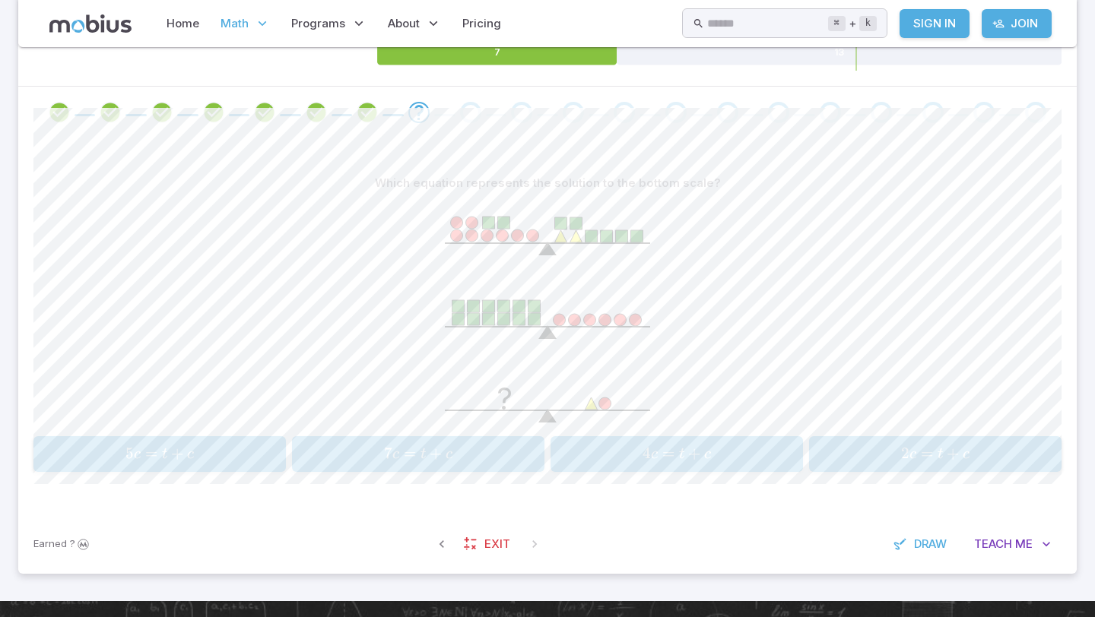
click at [531, 227] on icon "?" at bounding box center [547, 312] width 228 height 228
click at [487, 439] on button "7 c = t + c 7c=t + c 7 c = t + c" at bounding box center [418, 454] width 252 height 36
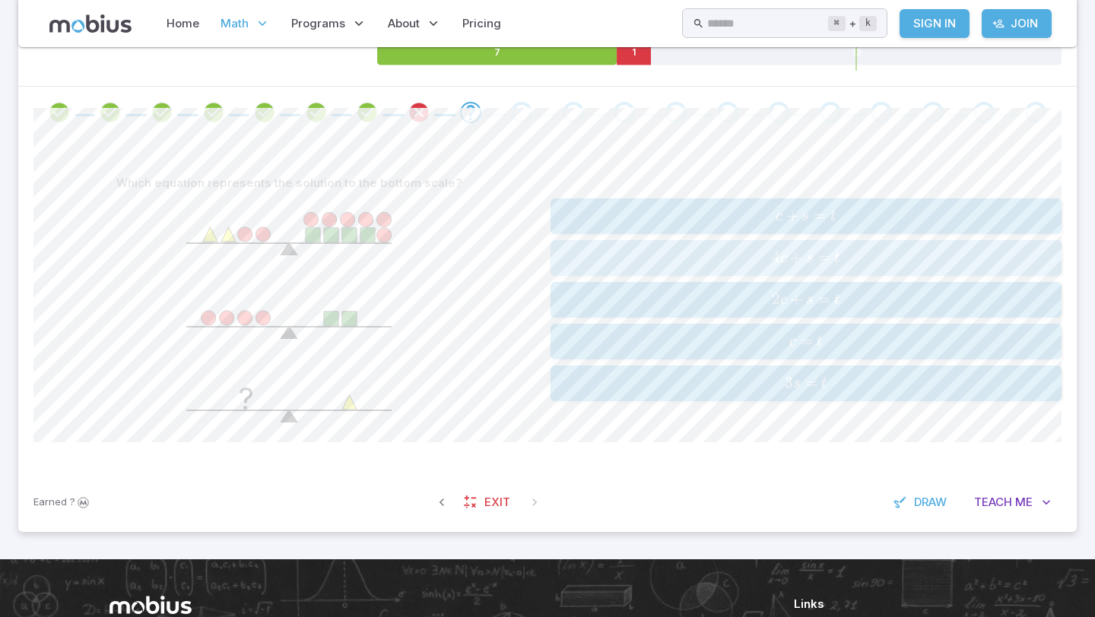
click at [806, 262] on span "s" at bounding box center [810, 258] width 8 height 15
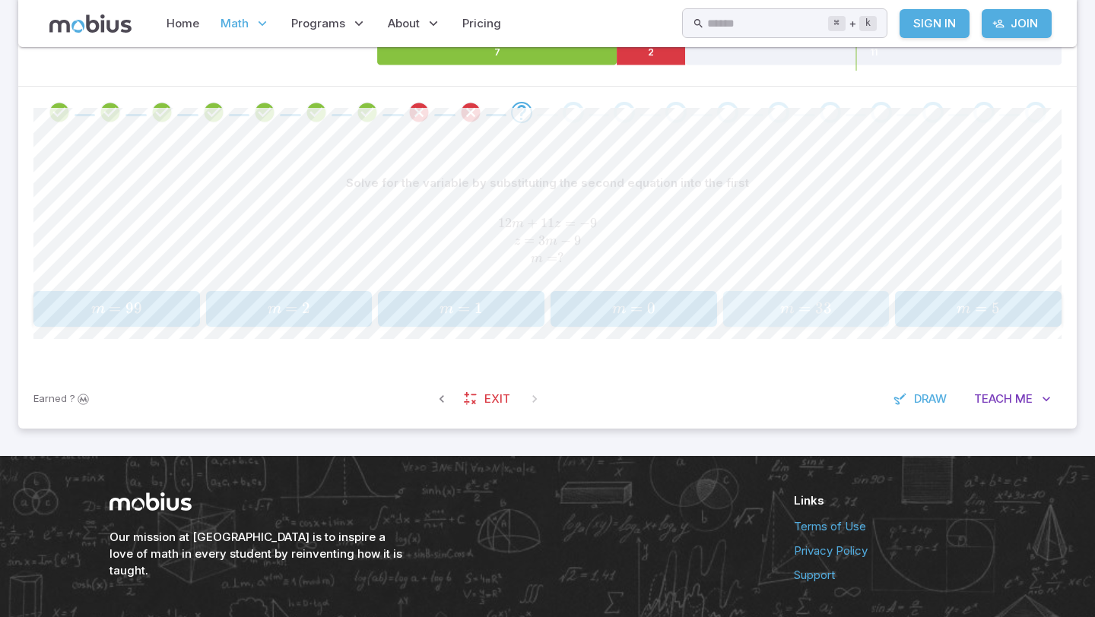
click at [743, 311] on span "m = 33" at bounding box center [806, 309] width 157 height 21
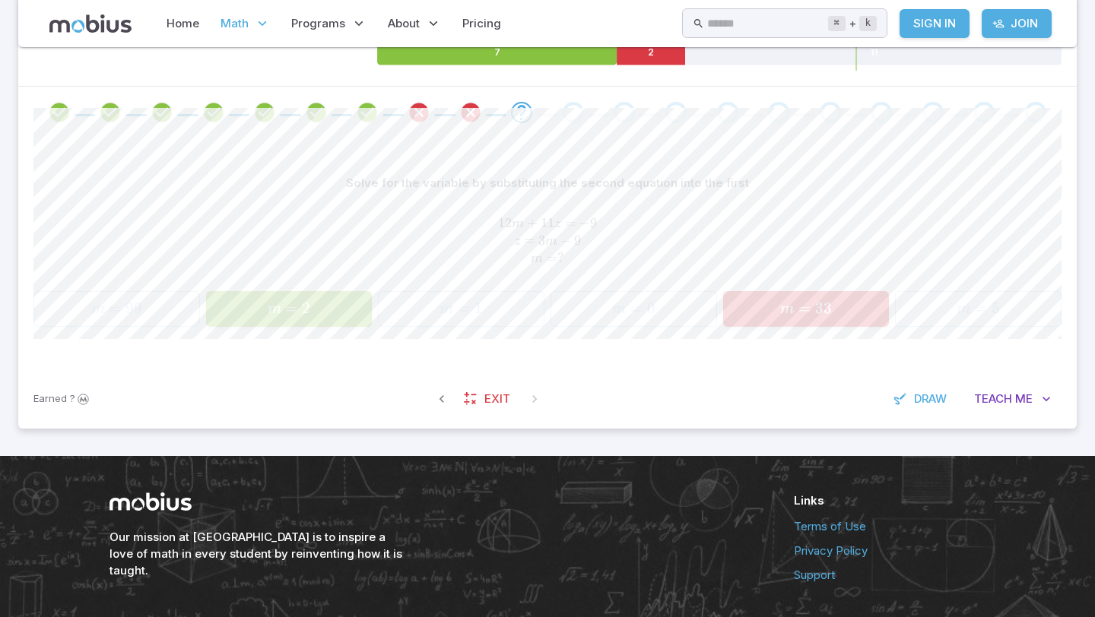
click at [743, 311] on span "m = 33" at bounding box center [806, 309] width 157 height 21
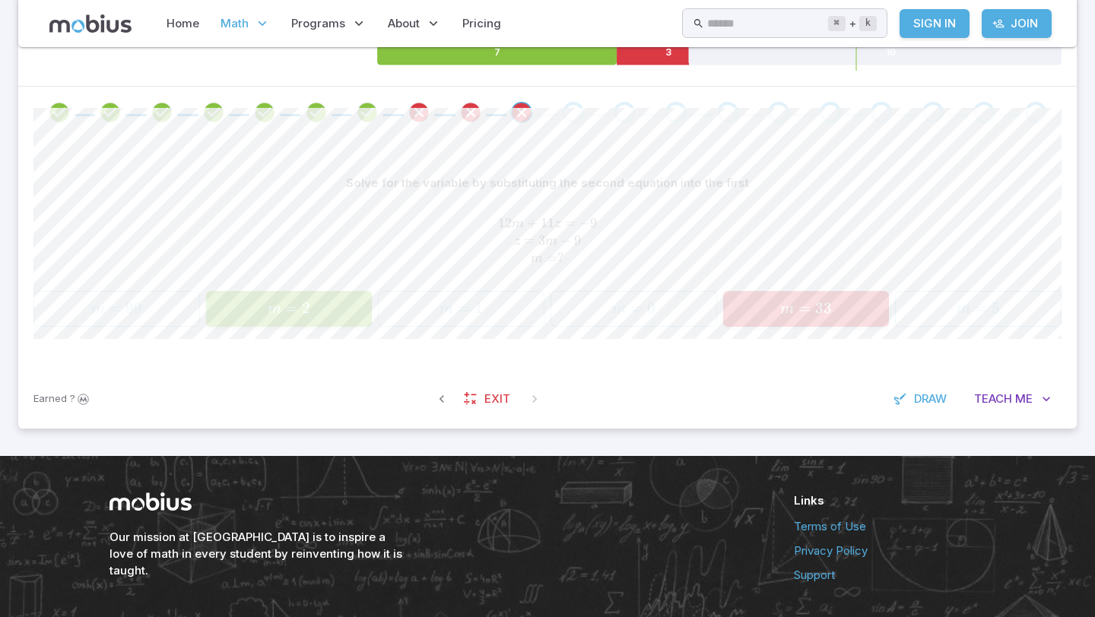
click at [743, 311] on span "m = 33" at bounding box center [806, 309] width 157 height 21
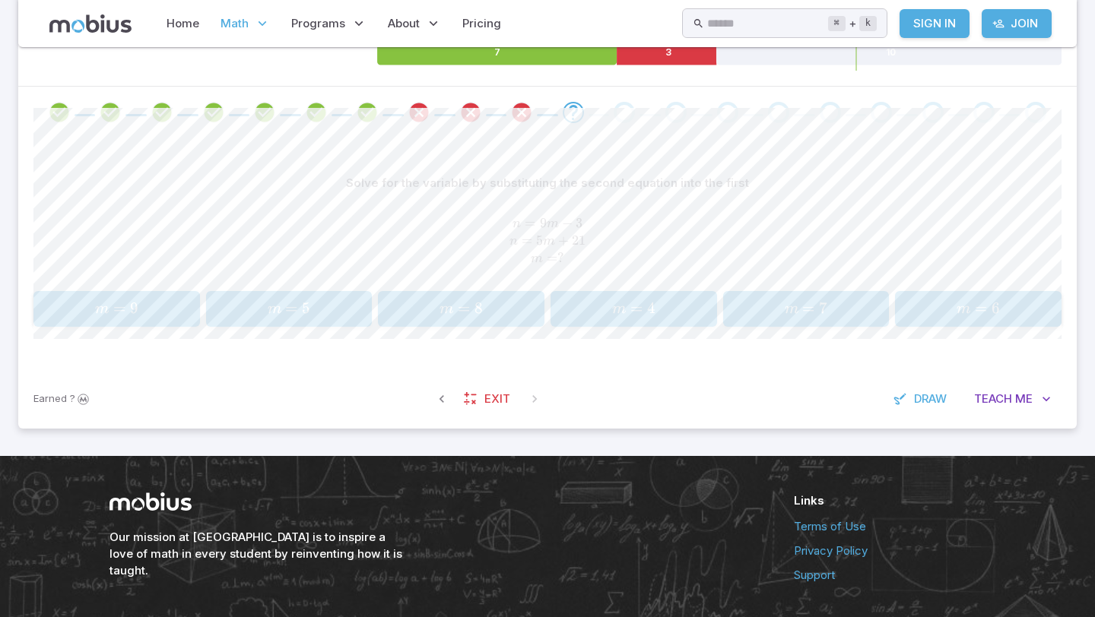
click at [743, 311] on span "m = 7" at bounding box center [806, 309] width 157 height 21
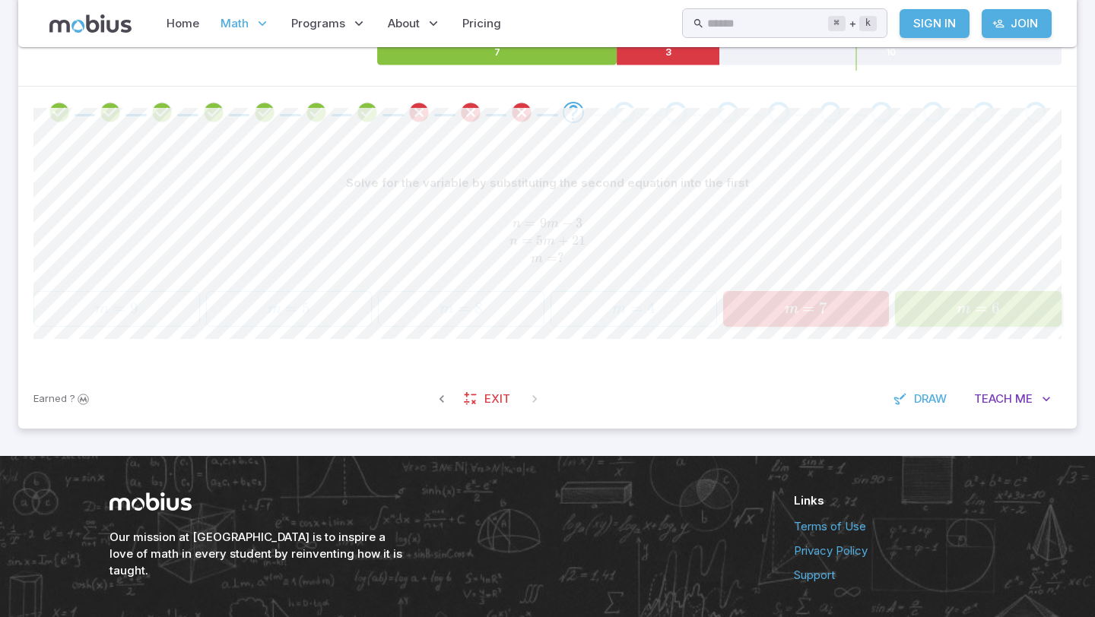
click at [743, 311] on span "m = 7" at bounding box center [806, 309] width 157 height 21
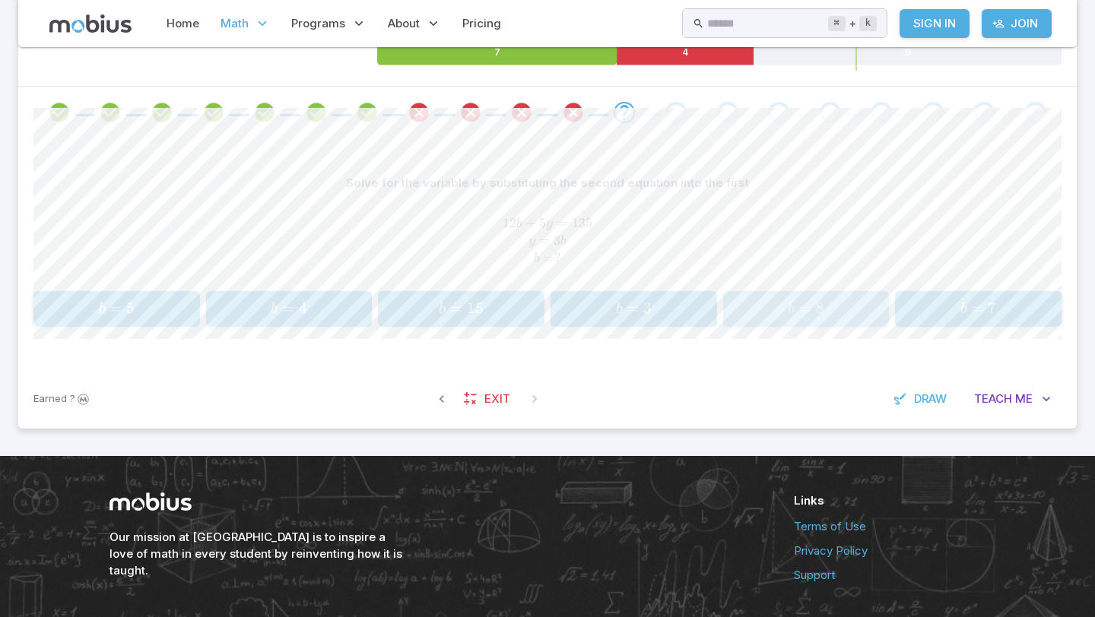
click at [743, 313] on span "b = 8" at bounding box center [806, 309] width 157 height 21
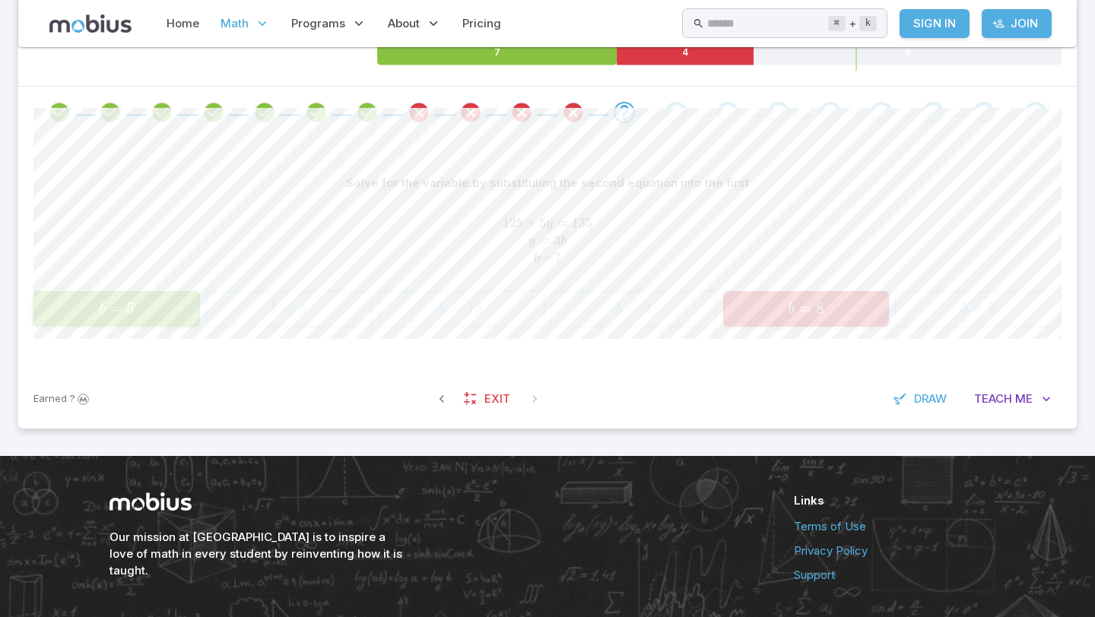
click at [743, 313] on span "b = 8" at bounding box center [806, 309] width 157 height 21
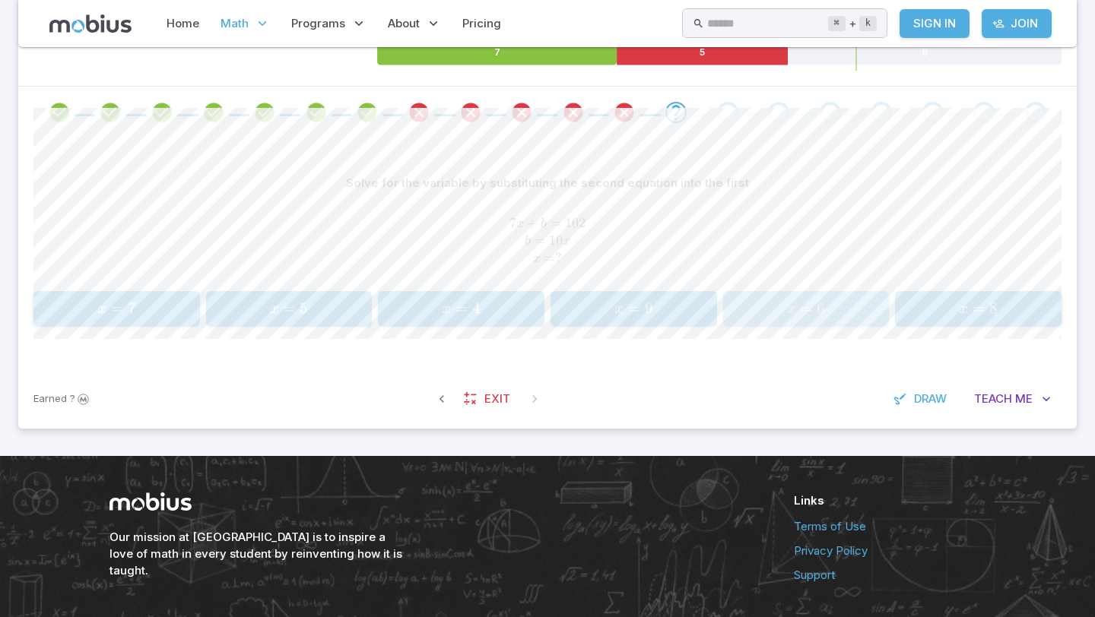
click at [743, 313] on span "x = 6" at bounding box center [806, 309] width 157 height 21
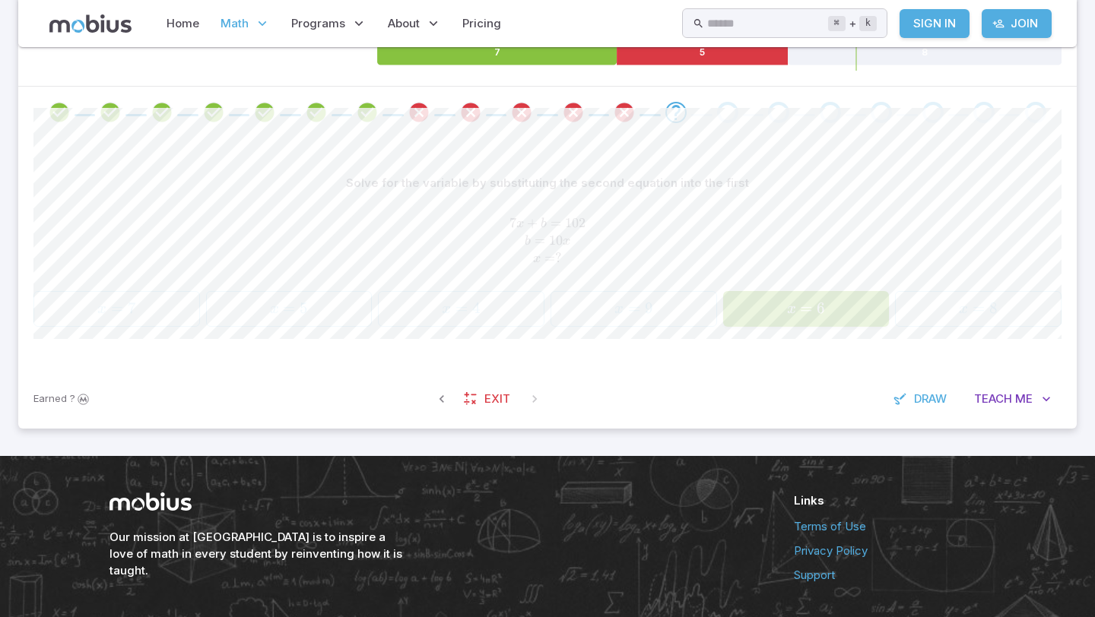
click at [743, 313] on span "x = 6" at bounding box center [806, 309] width 157 height 21
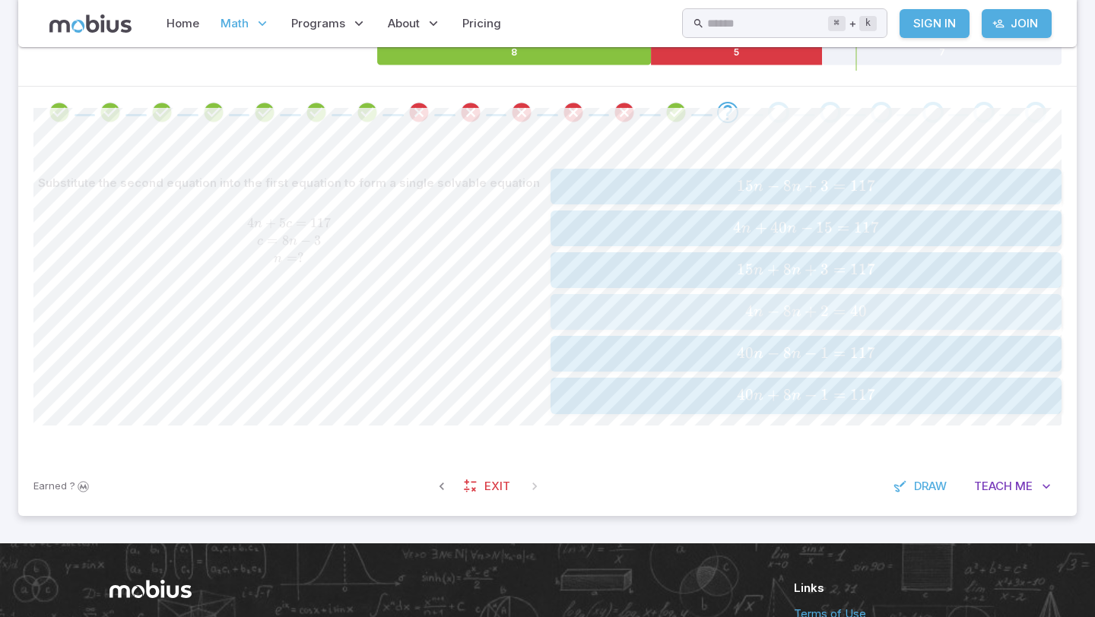
click at [743, 313] on span "4 n − 8 n + 2 = 40" at bounding box center [805, 312] width 501 height 21
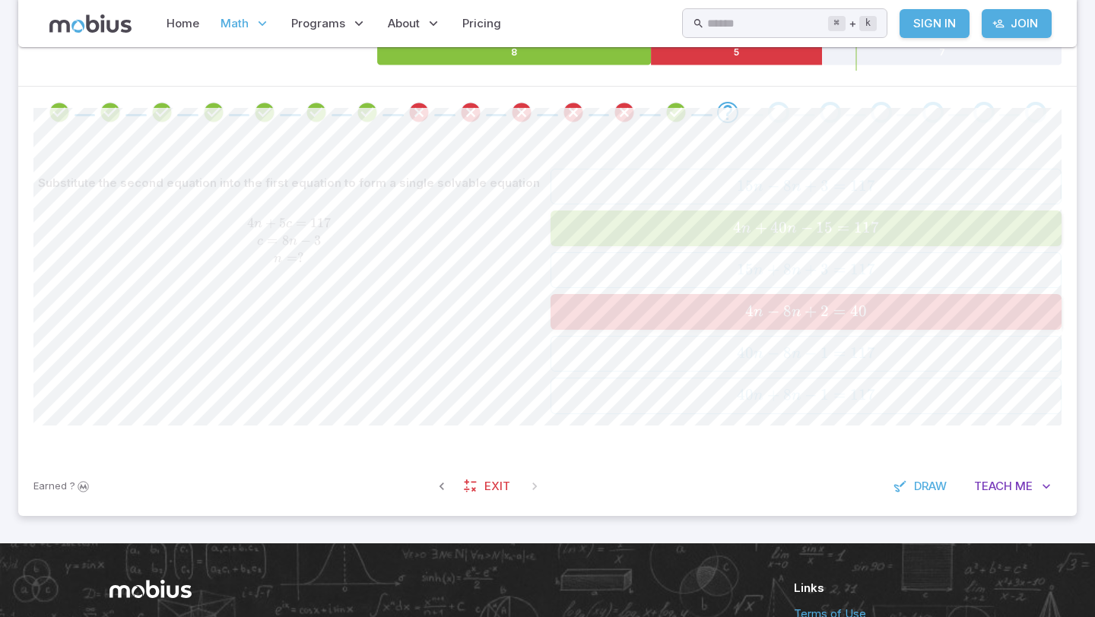
click at [743, 313] on span "4 n − 8 n + 2 = 40" at bounding box center [805, 312] width 501 height 21
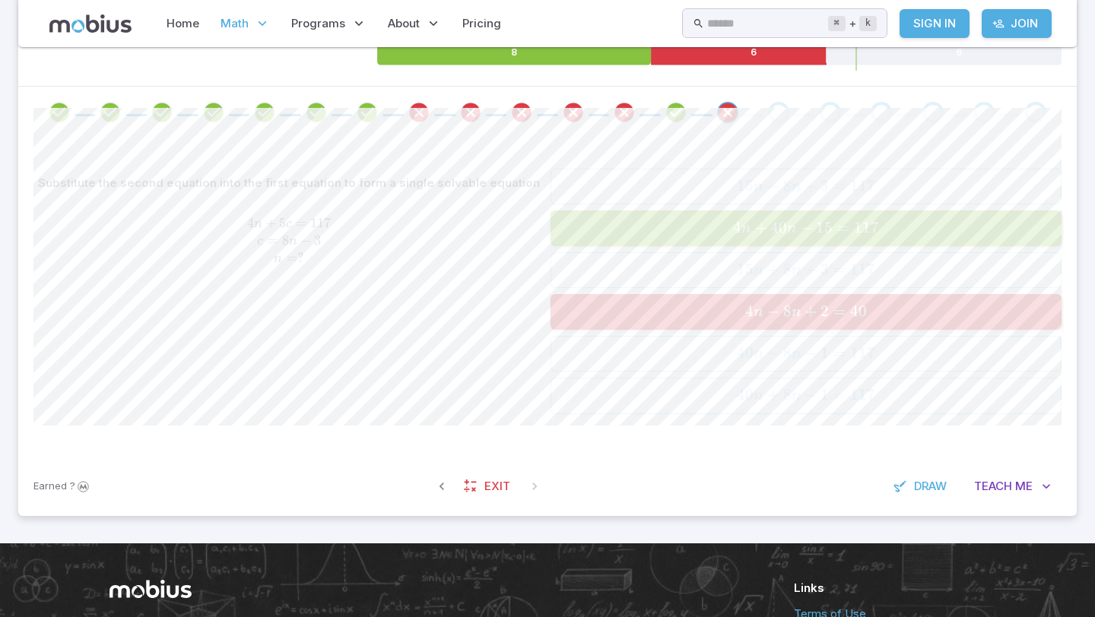
click at [743, 313] on span "4 n − 8 n + 2 = 40" at bounding box center [805, 312] width 501 height 21
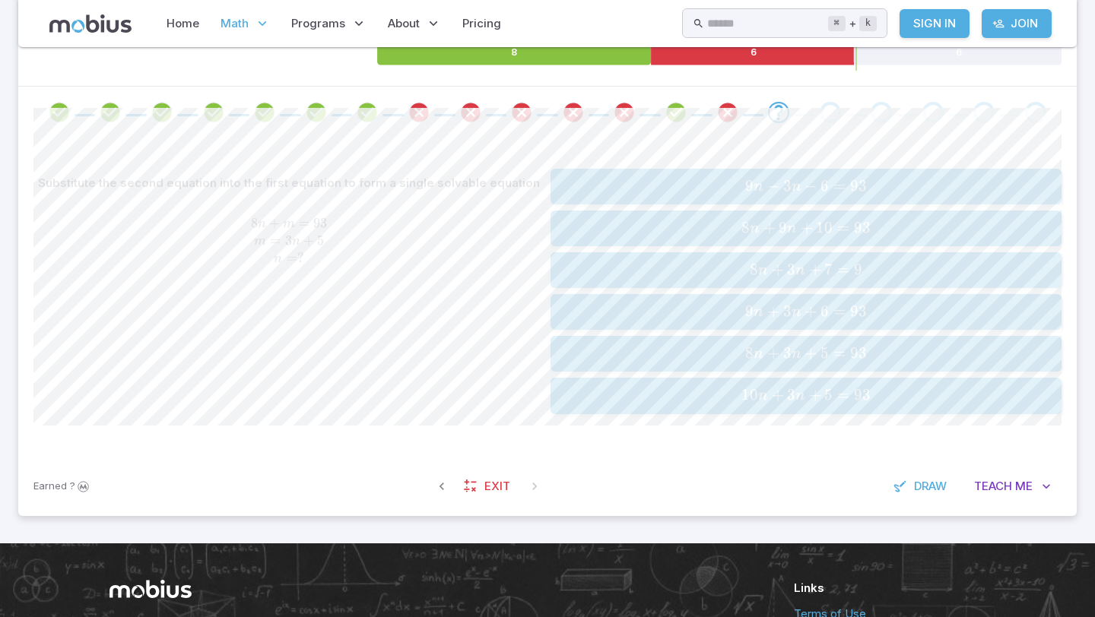
click at [743, 313] on span "9 n + 3 n + 6 = 93" at bounding box center [805, 312] width 501 height 21
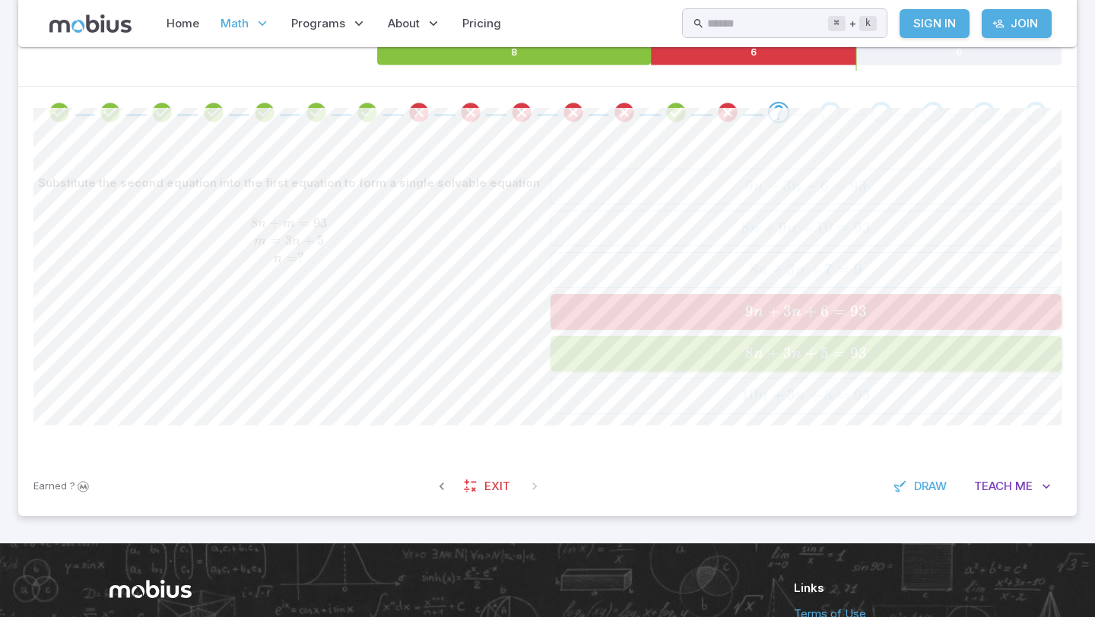
click at [743, 313] on span "9 n + 3 n + 6 = 93" at bounding box center [805, 312] width 501 height 21
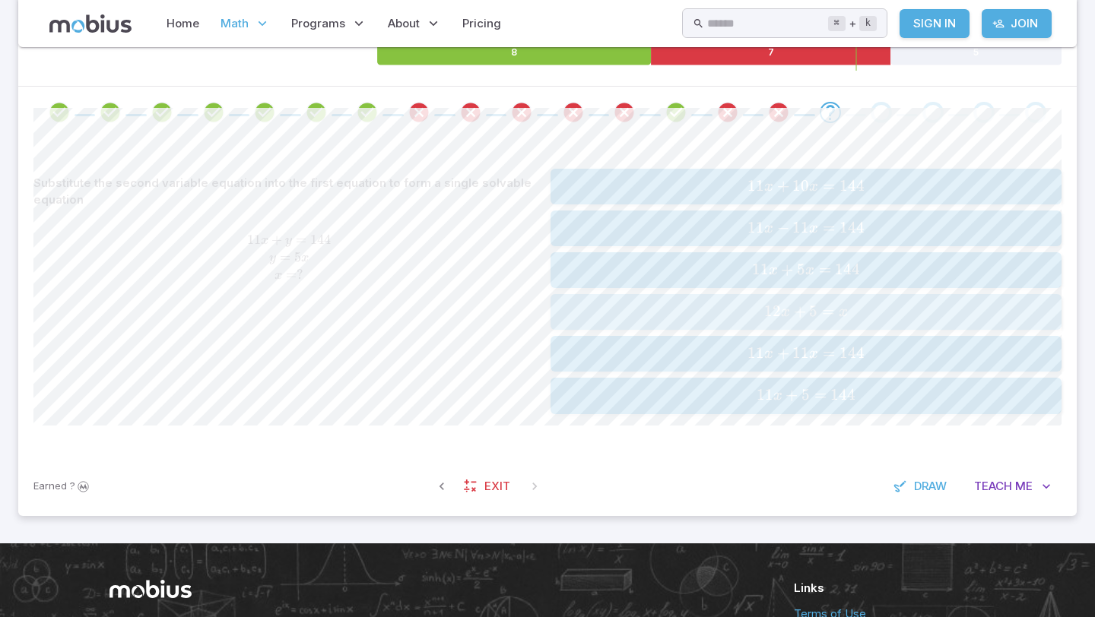
click at [743, 313] on span "12 x + 5 = x" at bounding box center [805, 312] width 501 height 21
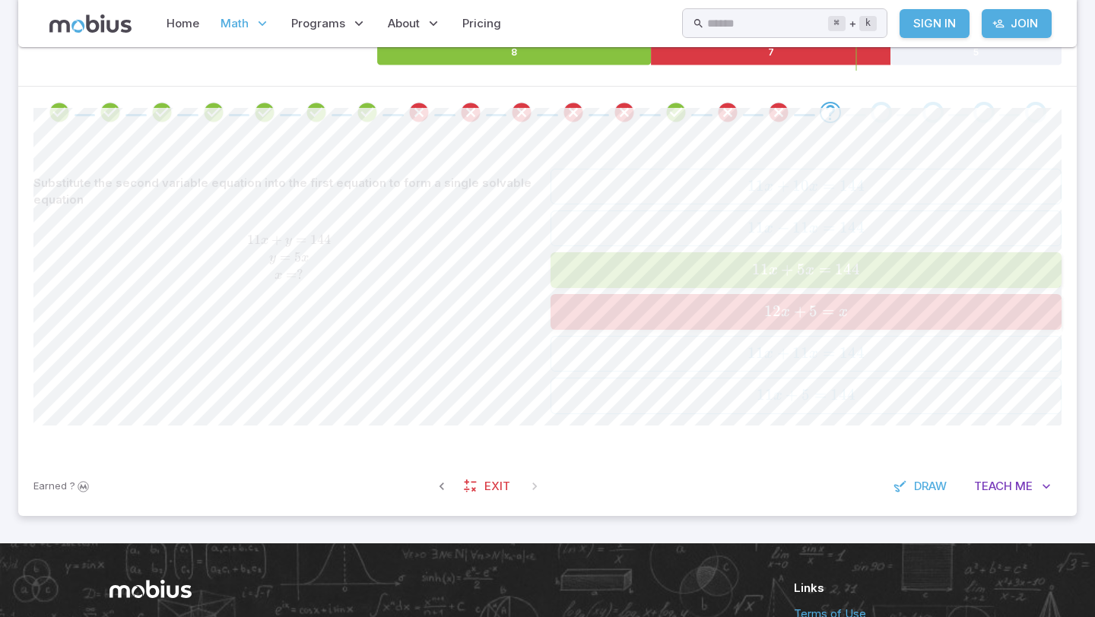
click at [743, 313] on span "12 x + 5 = x" at bounding box center [805, 312] width 501 height 21
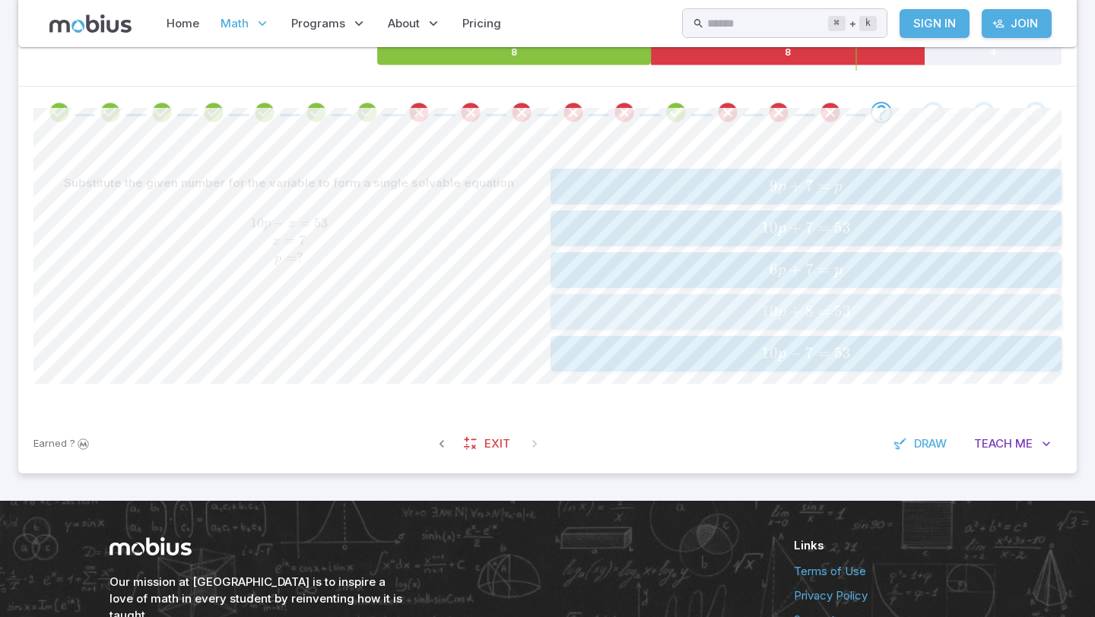
click at [743, 313] on span "10 p + 8 = 53" at bounding box center [805, 312] width 501 height 21
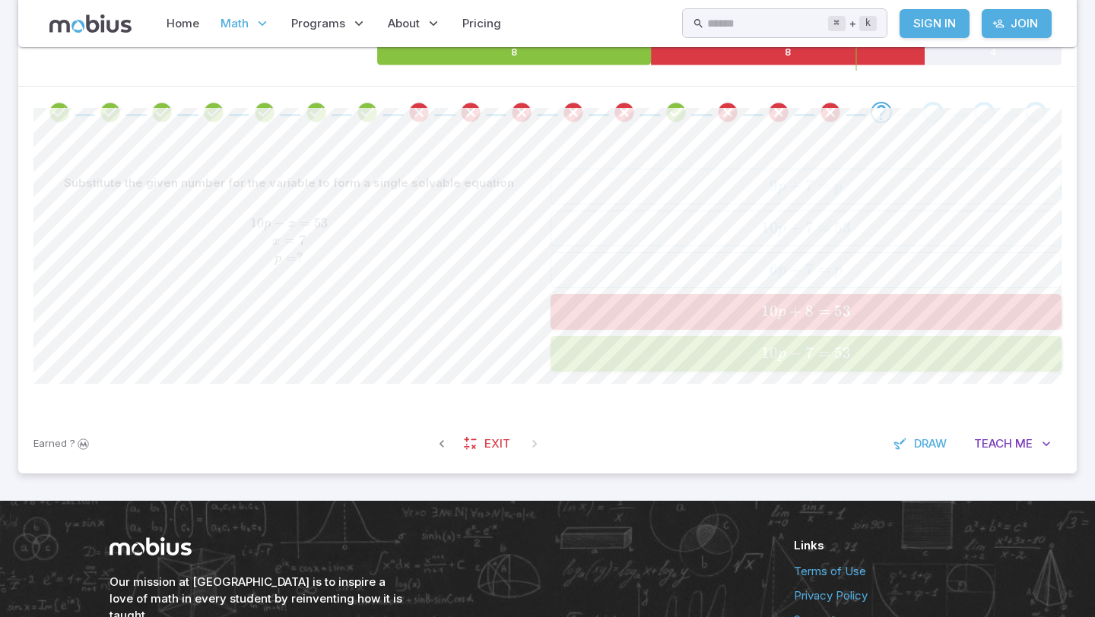
click at [743, 313] on span "10 p + 8 = 53" at bounding box center [805, 312] width 501 height 21
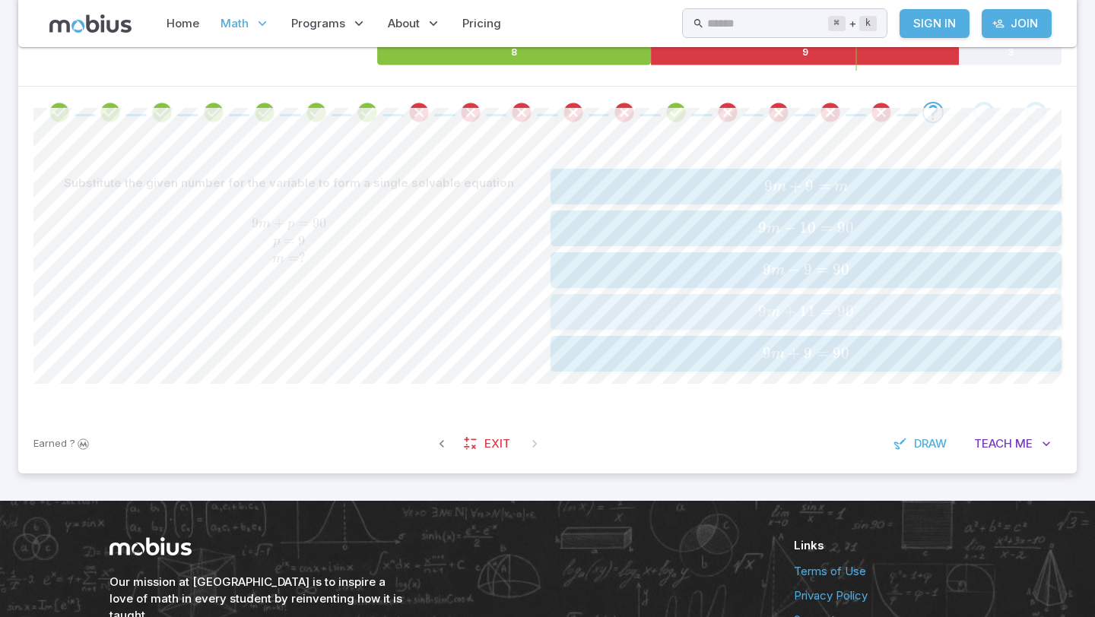
click at [743, 313] on span "9 m + 11 = 90" at bounding box center [805, 312] width 501 height 21
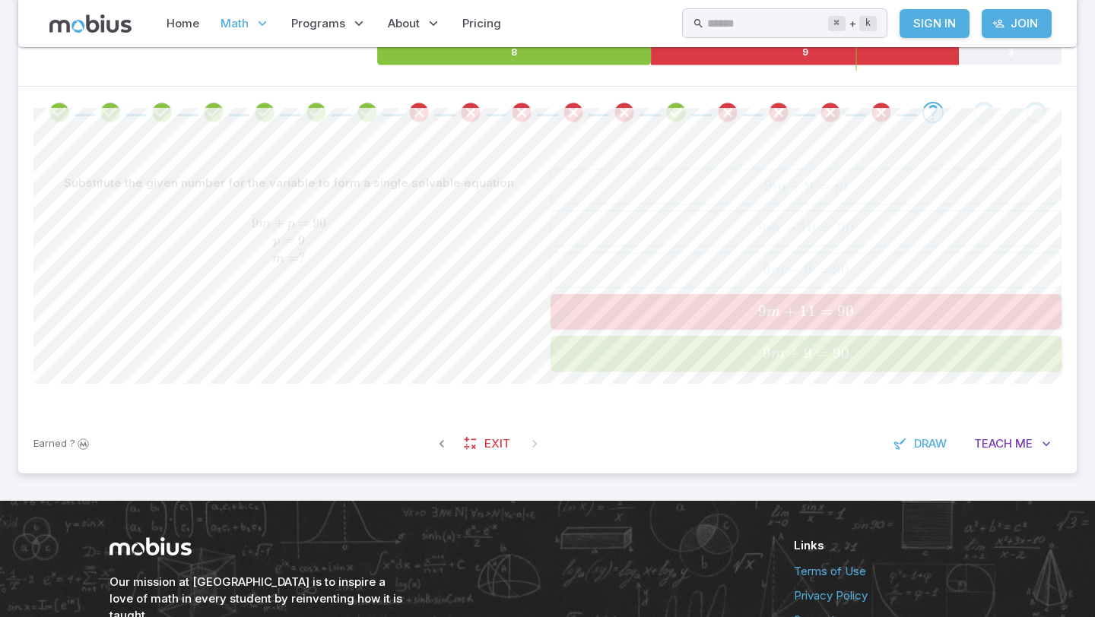
click at [743, 313] on span "9 m + 11 = 90" at bounding box center [805, 312] width 501 height 21
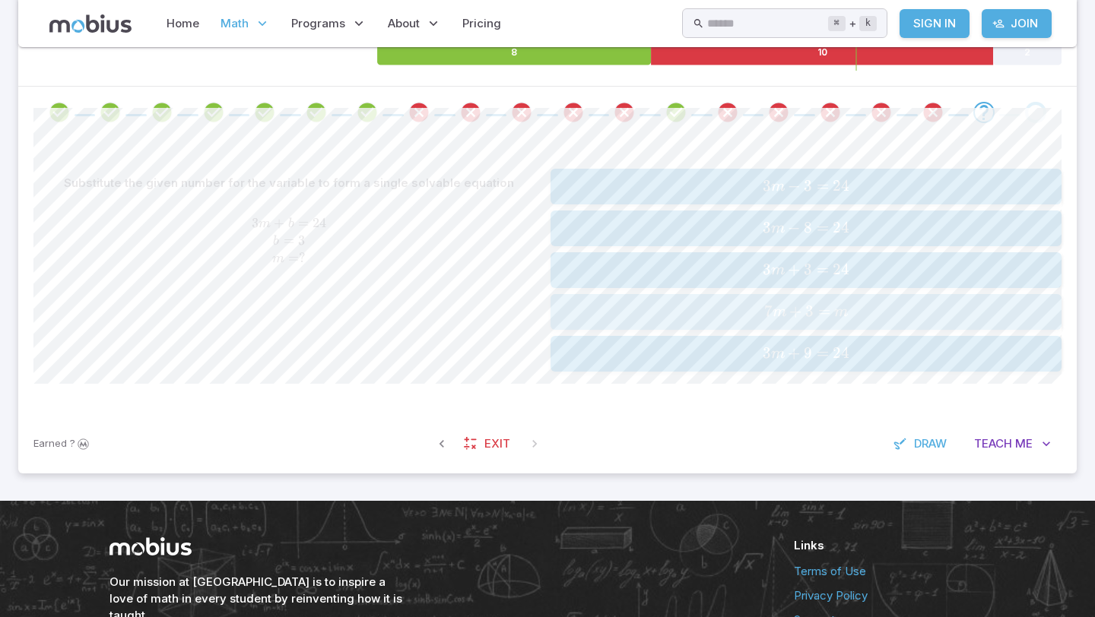
click at [744, 311] on span "7 m + 3 = m" at bounding box center [805, 312] width 501 height 21
click at [731, 361] on span "10 r + 10 = 70" at bounding box center [805, 354] width 501 height 21
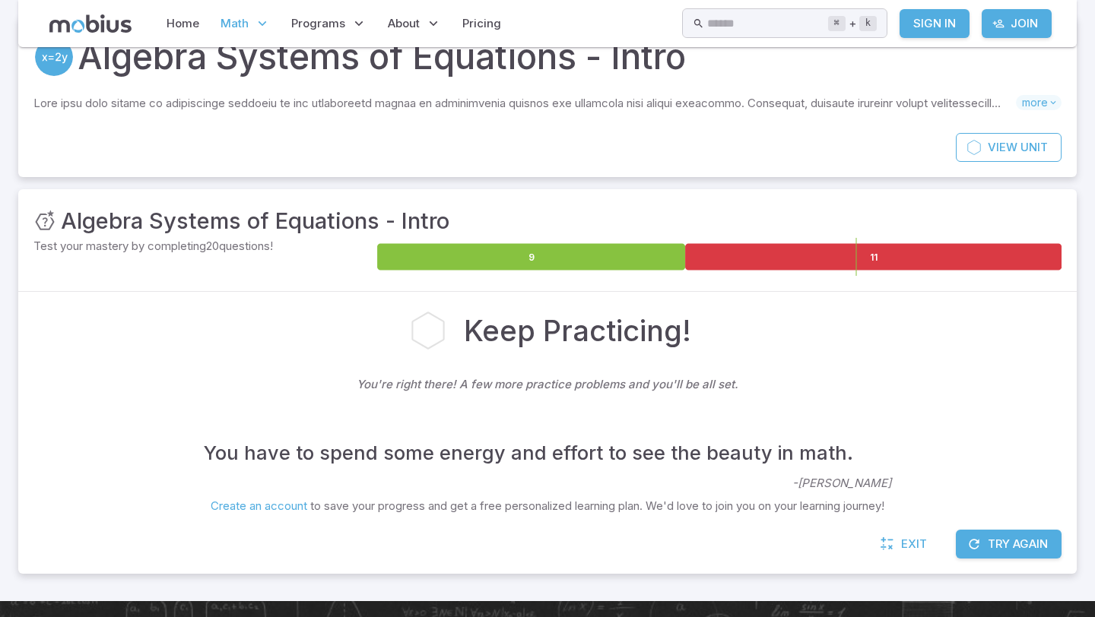
scroll to position [76, 0]
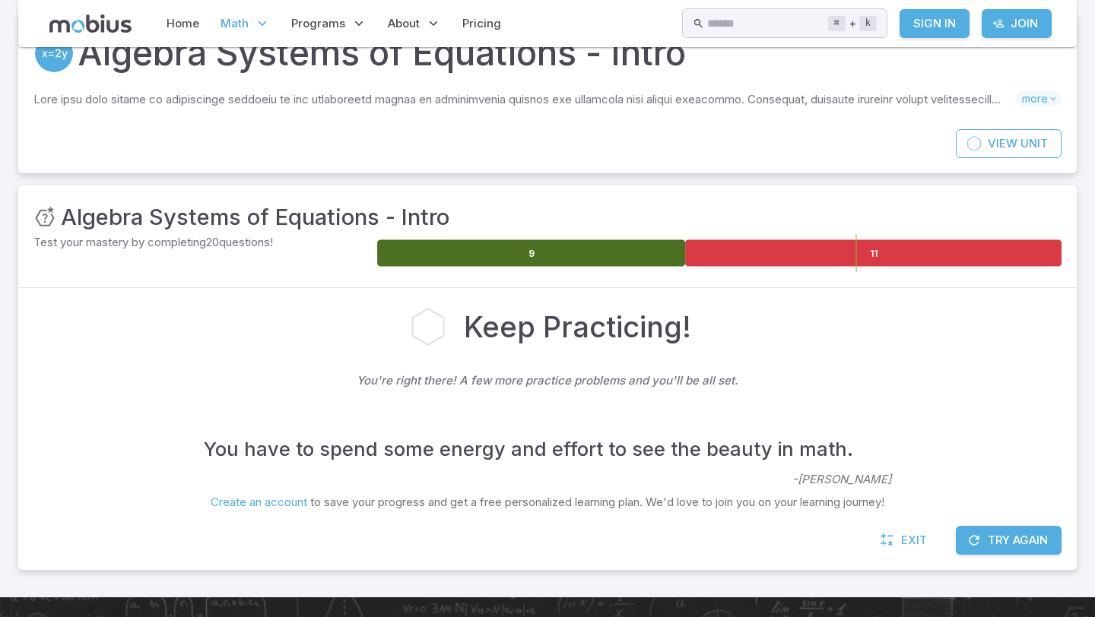
click at [531, 257] on icon at bounding box center [531, 253] width 308 height 27
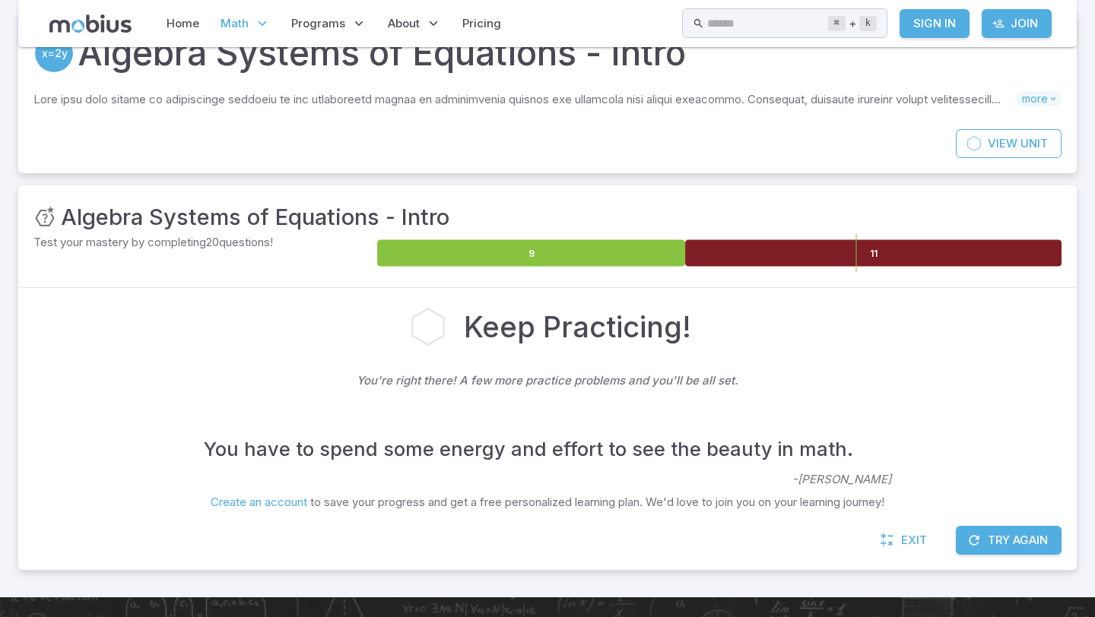
click at [838, 255] on icon at bounding box center [873, 253] width 376 height 27
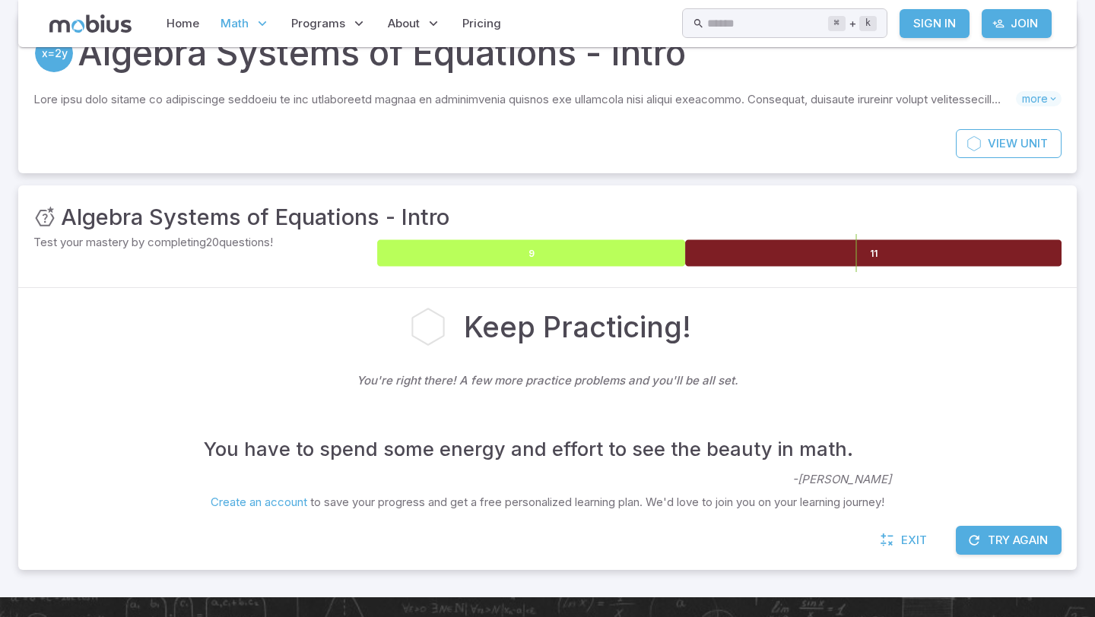
click at [658, 255] on icon at bounding box center [531, 253] width 308 height 27
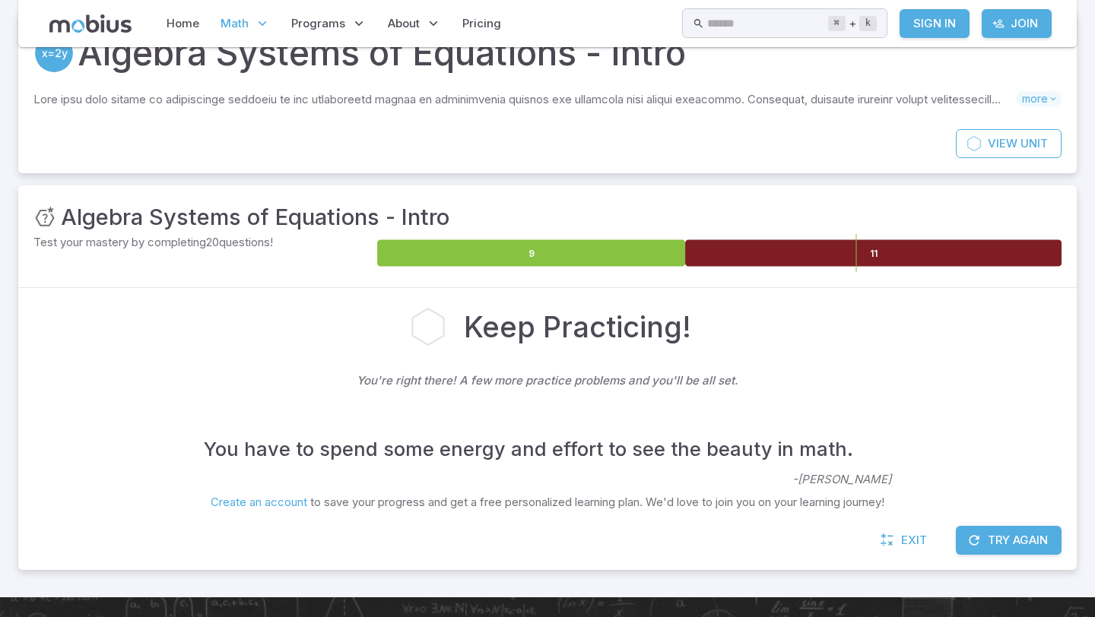
click at [847, 251] on icon at bounding box center [873, 253] width 376 height 27
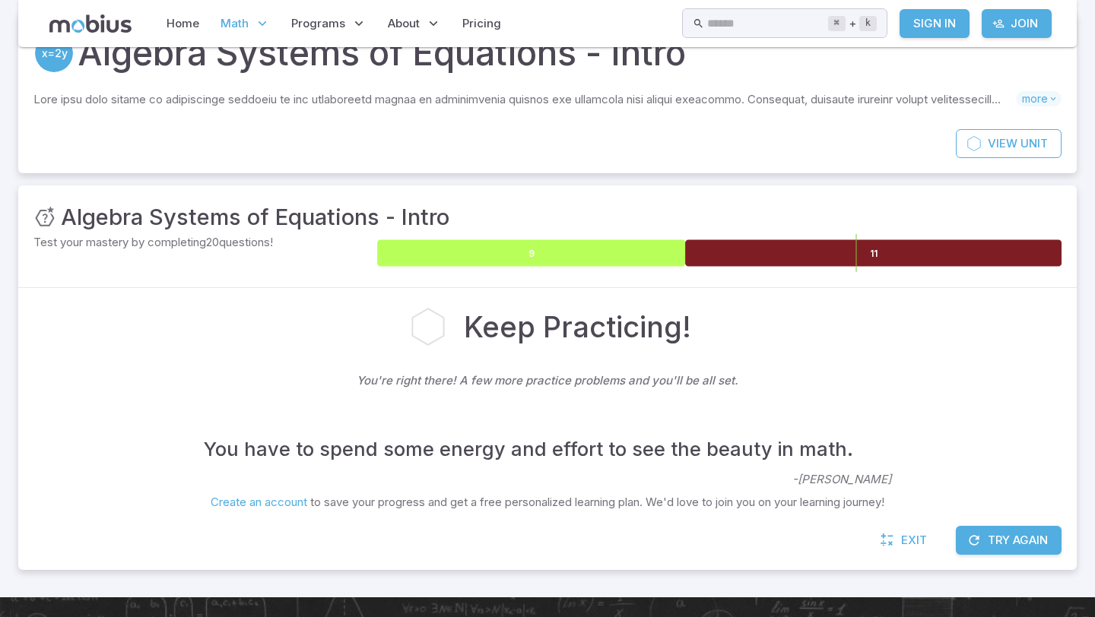
click at [623, 246] on icon at bounding box center [531, 253] width 308 height 27
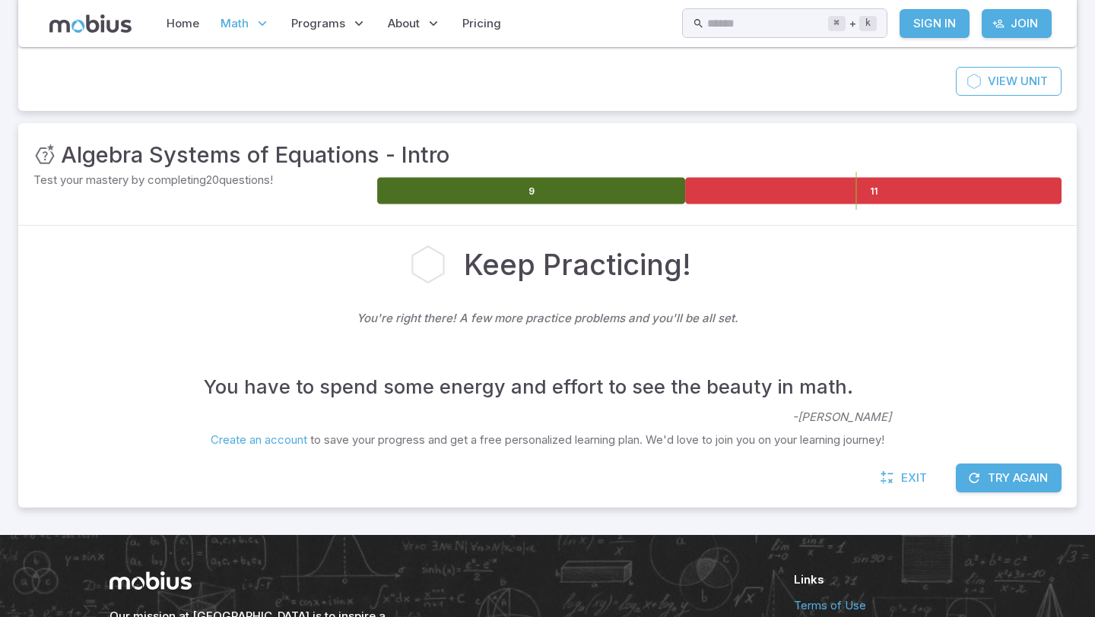
scroll to position [0, 0]
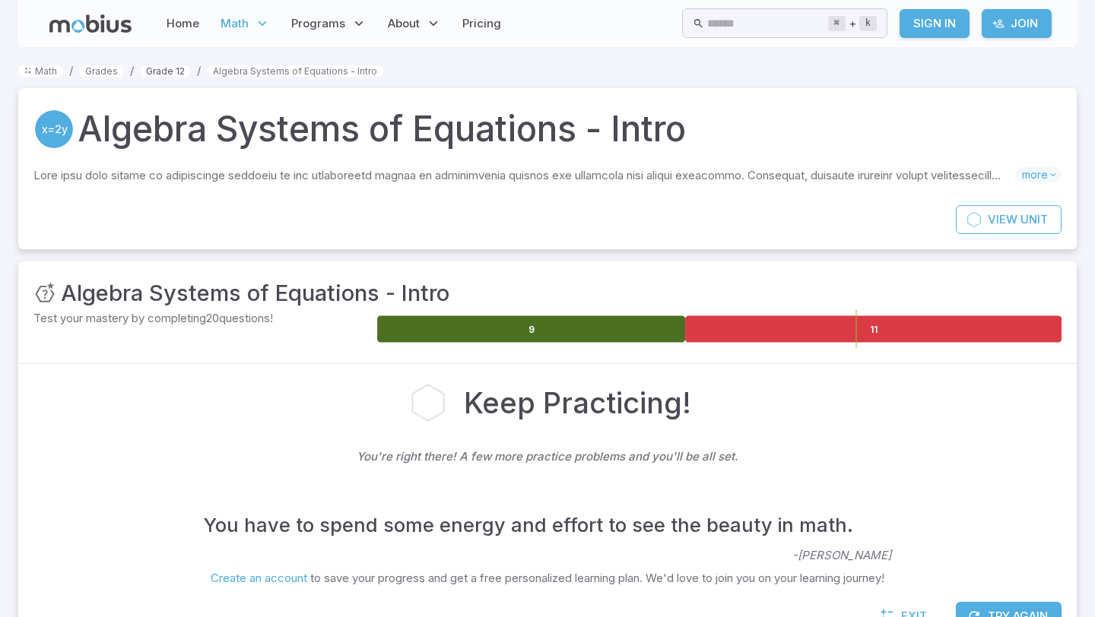
click at [174, 70] on link "Grade 12" at bounding box center [165, 70] width 51 height 11
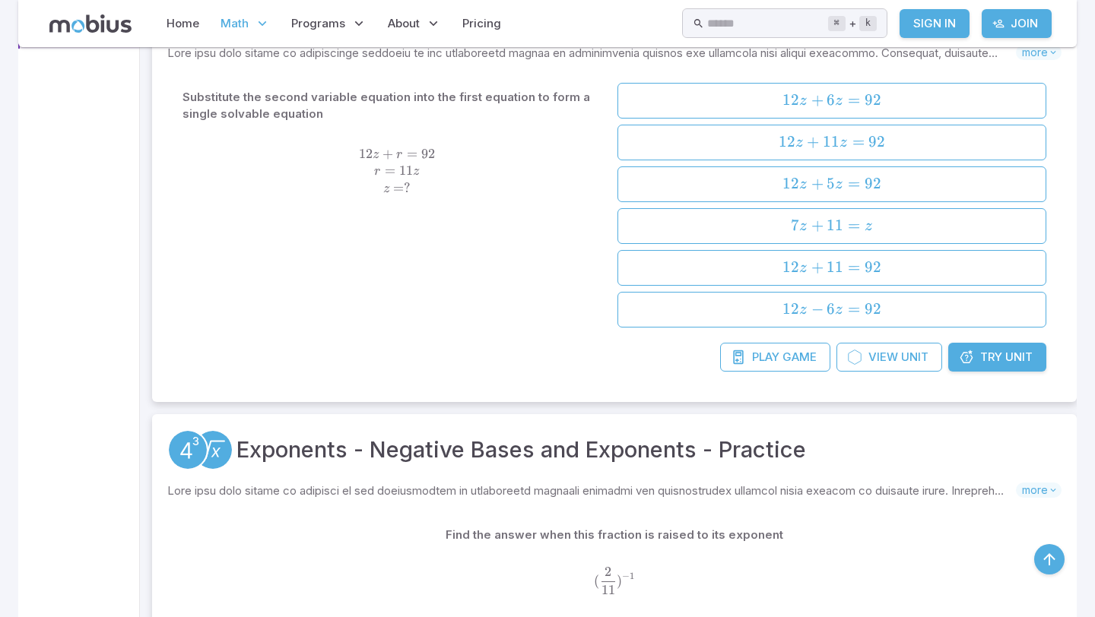
scroll to position [381, 0]
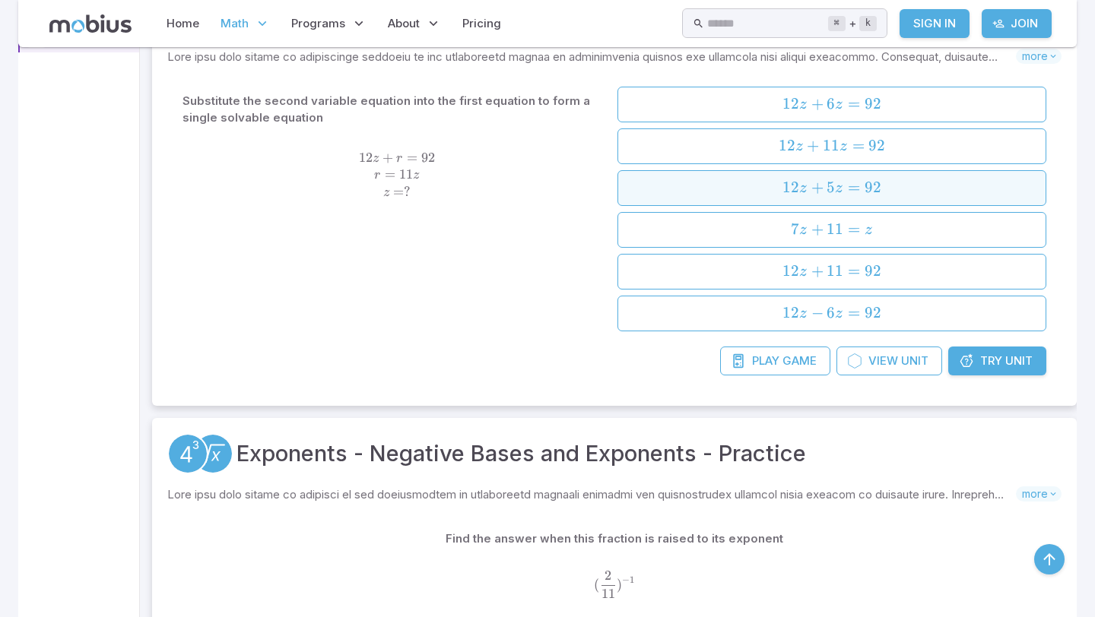
click at [781, 202] on button "12 z + 5 z = 92 12z + 5z = 92 12 z + 5 z = 92" at bounding box center [831, 188] width 429 height 36
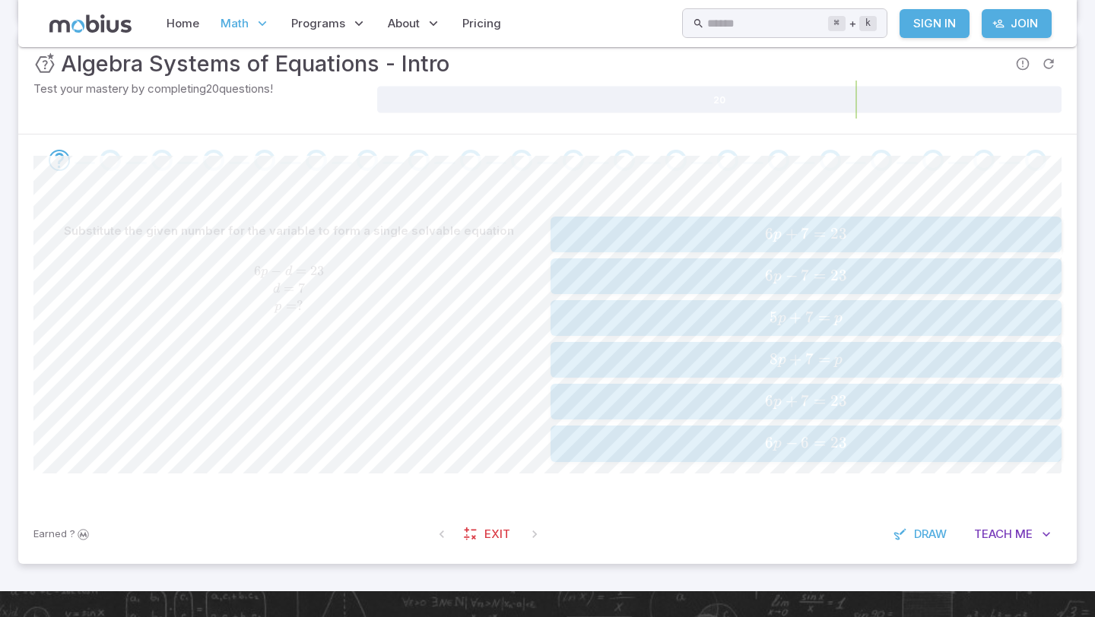
scroll to position [229, 0]
click at [762, 243] on span "6 p + 7 = 23" at bounding box center [805, 235] width 501 height 21
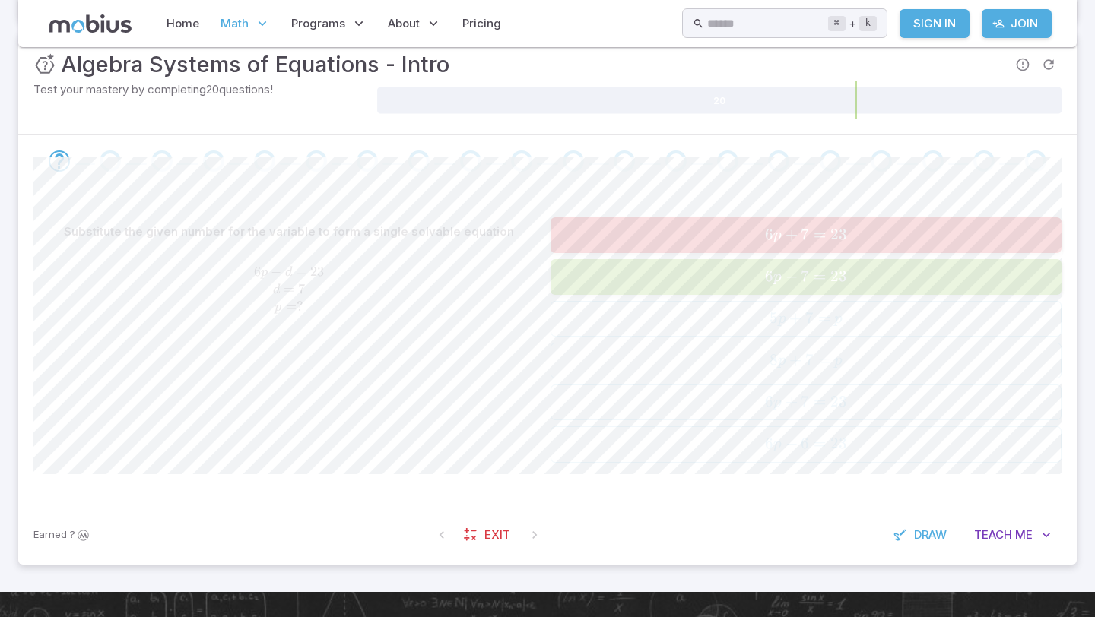
click at [772, 283] on span "6" at bounding box center [769, 276] width 8 height 19
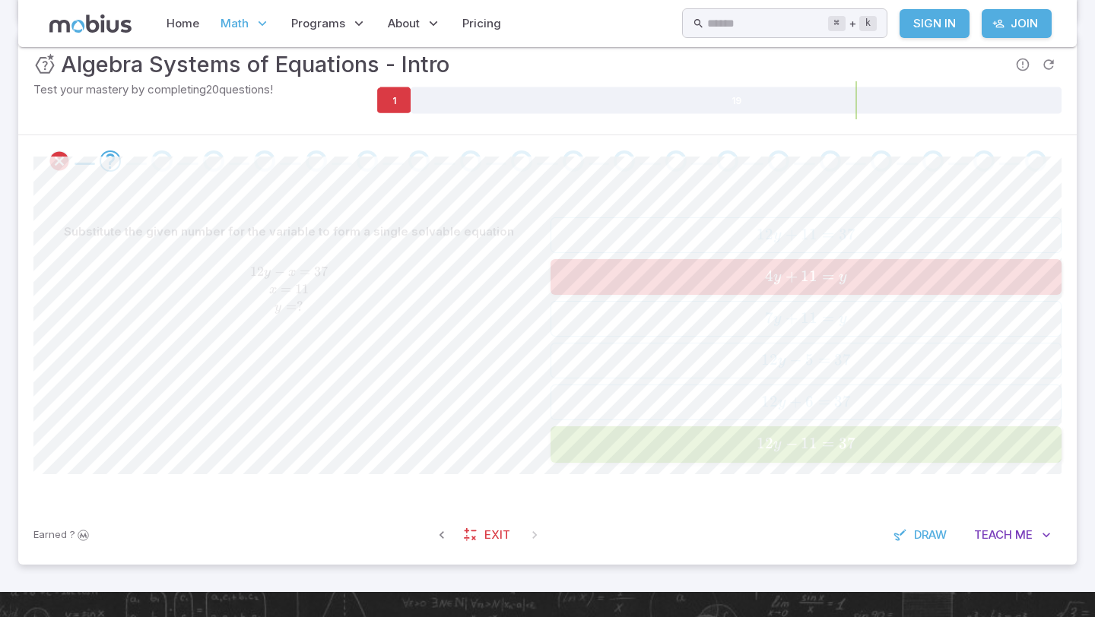
click at [773, 283] on span "y" at bounding box center [777, 277] width 8 height 15
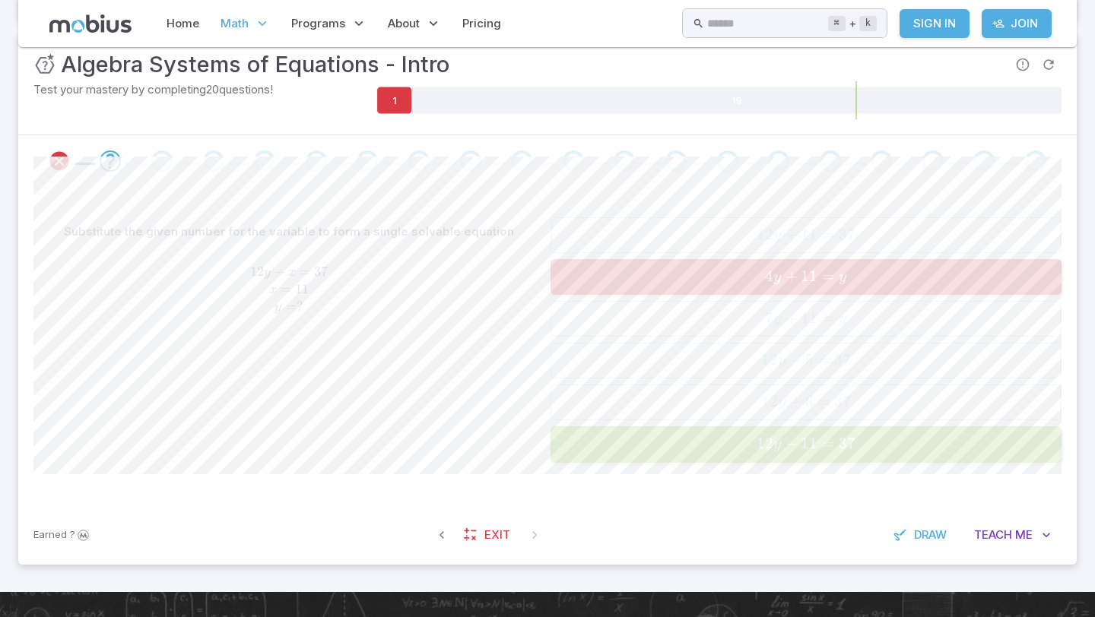
click at [773, 283] on span "y" at bounding box center [777, 277] width 8 height 15
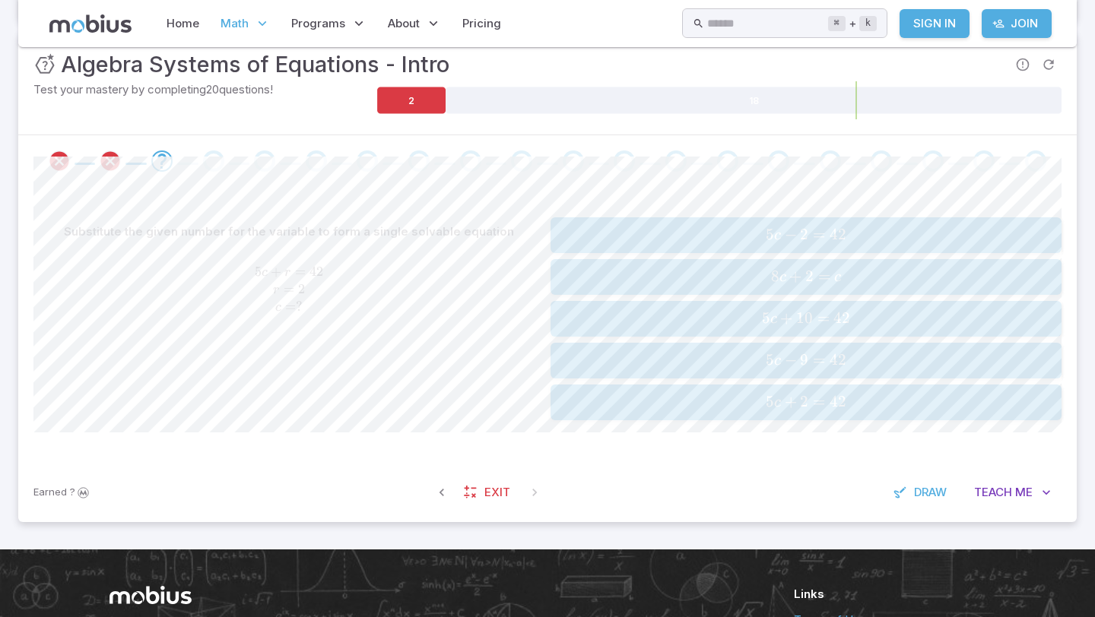
click at [769, 290] on button "8 c + 2 = c 8c + 2 = c 8 c + 2 = c" at bounding box center [805, 277] width 511 height 36
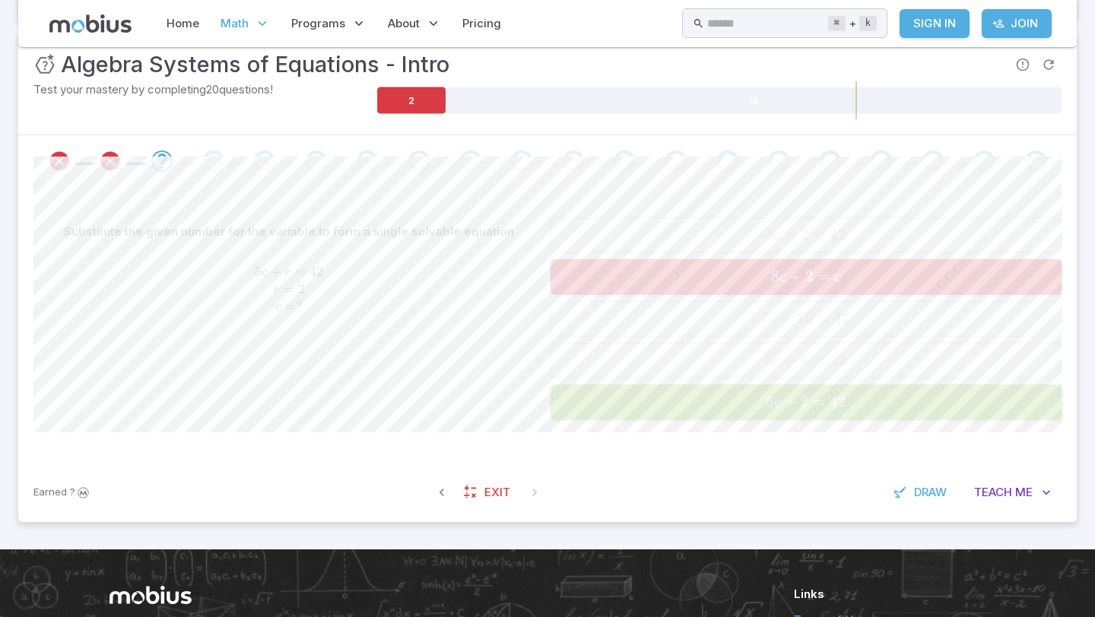
click at [769, 290] on button "8 c + 2 = c 8c + 2 = c 8 c + 2 = c" at bounding box center [805, 277] width 511 height 36
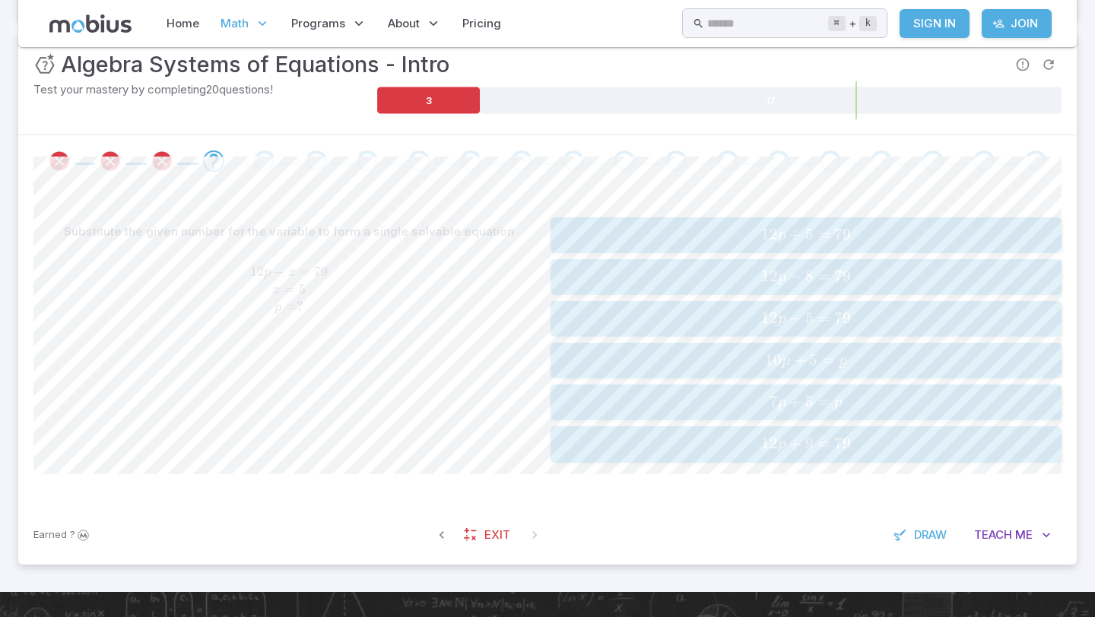
click at [757, 409] on span "7 p + 5 = p" at bounding box center [805, 402] width 501 height 21
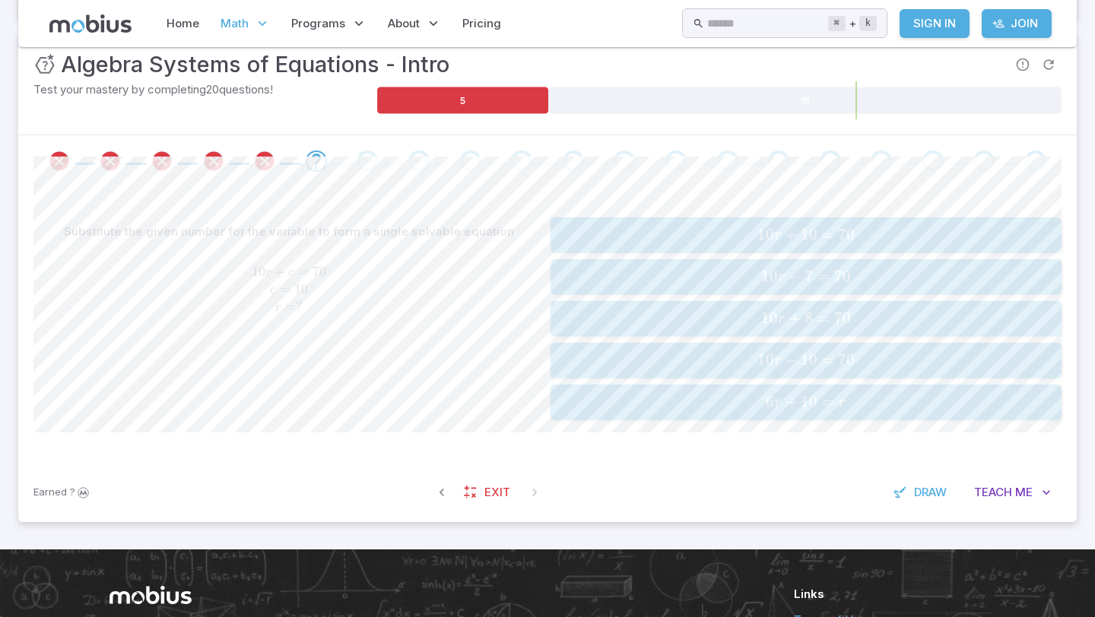
click at [672, 397] on span "6 r + 10 = r" at bounding box center [805, 402] width 501 height 21
click at [741, 249] on button "4 z − 4 = 19 4z - 4 = 19 4 z − 4 = 19" at bounding box center [805, 235] width 511 height 36
click at [626, 305] on button "10 p + 8 = 53 10p + 8 = 53 10 p + 8 = 53" at bounding box center [805, 319] width 511 height 36
click at [674, 212] on div "Substitute the given number for the variable to form a single solvable equation…" at bounding box center [547, 325] width 1028 height 276
click at [678, 233] on span "12 x + 5 = 43" at bounding box center [805, 235] width 501 height 21
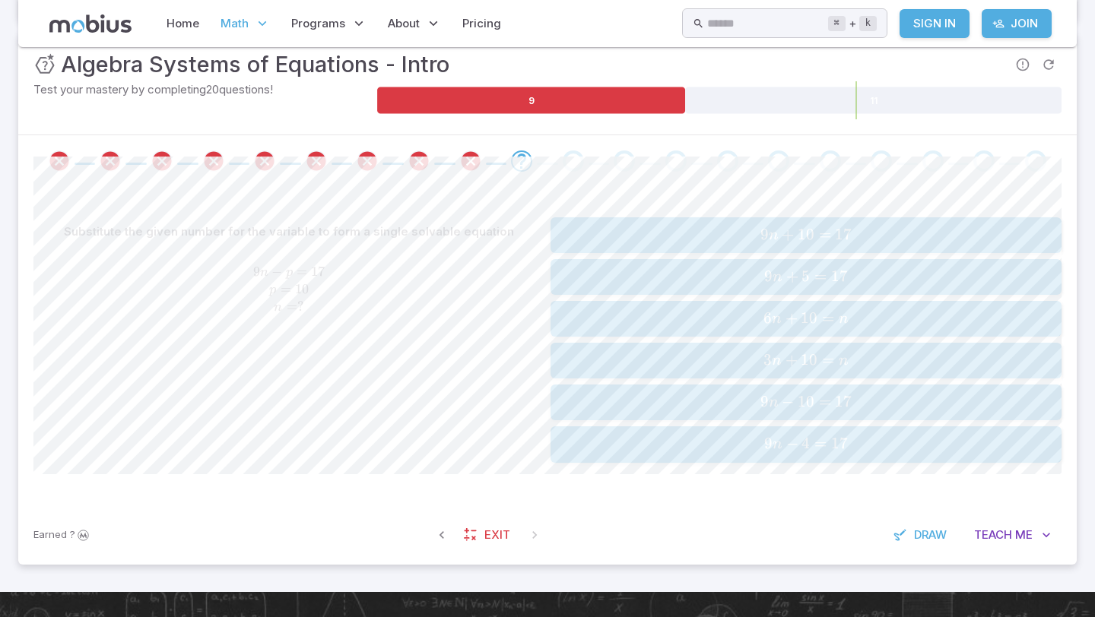
click at [706, 242] on span "9 n + 10 = 17" at bounding box center [805, 235] width 501 height 21
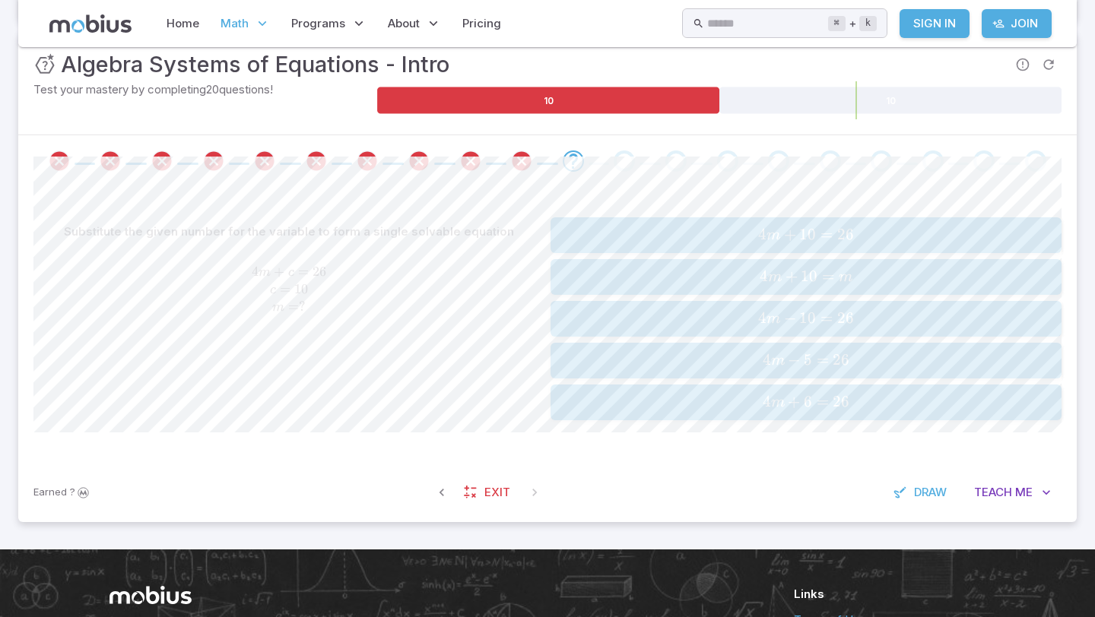
click at [777, 393] on span "4 m +" at bounding box center [783, 402] width 41 height 21
click at [721, 328] on span "3 n + 8 = 32" at bounding box center [805, 319] width 501 height 21
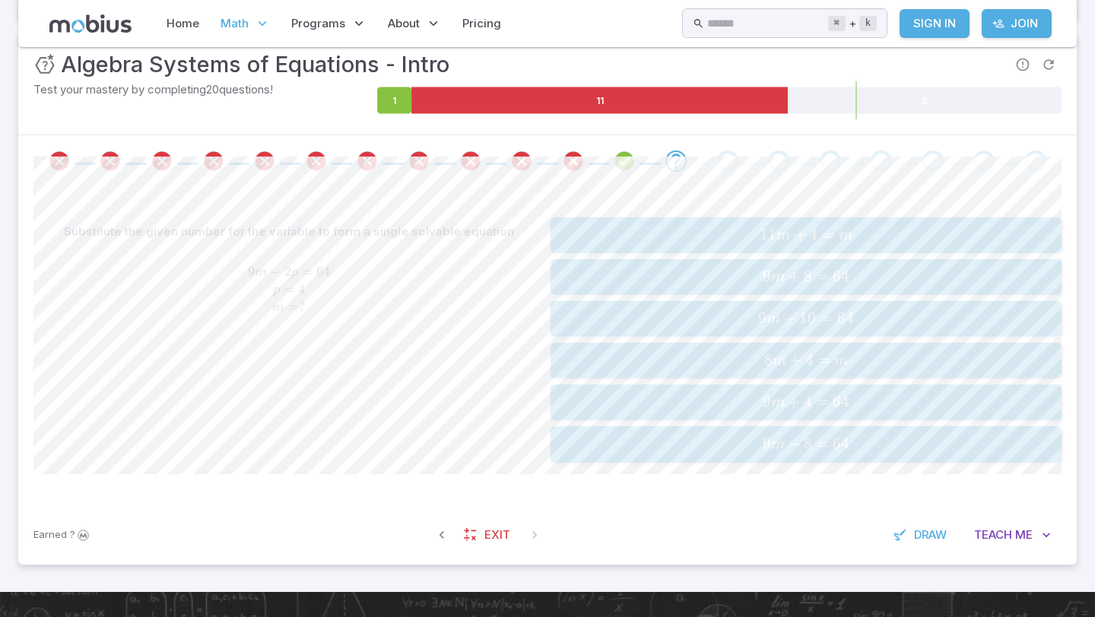
click at [623, 227] on span "11 m + 4 = m" at bounding box center [805, 235] width 501 height 21
click at [757, 335] on button "9 z + 11 = z 9z + 11 = z 9 z + 11 = z" at bounding box center [805, 319] width 511 height 36
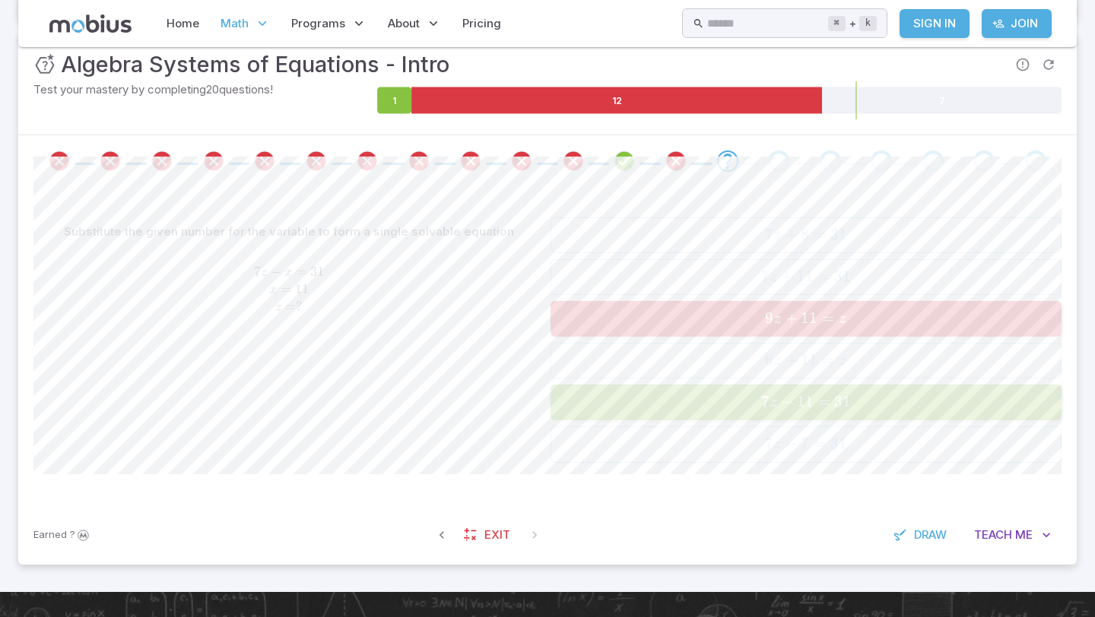
click at [785, 413] on div "7 z − 11 = 31 7z - 11 = 31 7 z − 11 = 31" at bounding box center [805, 403] width 501 height 24
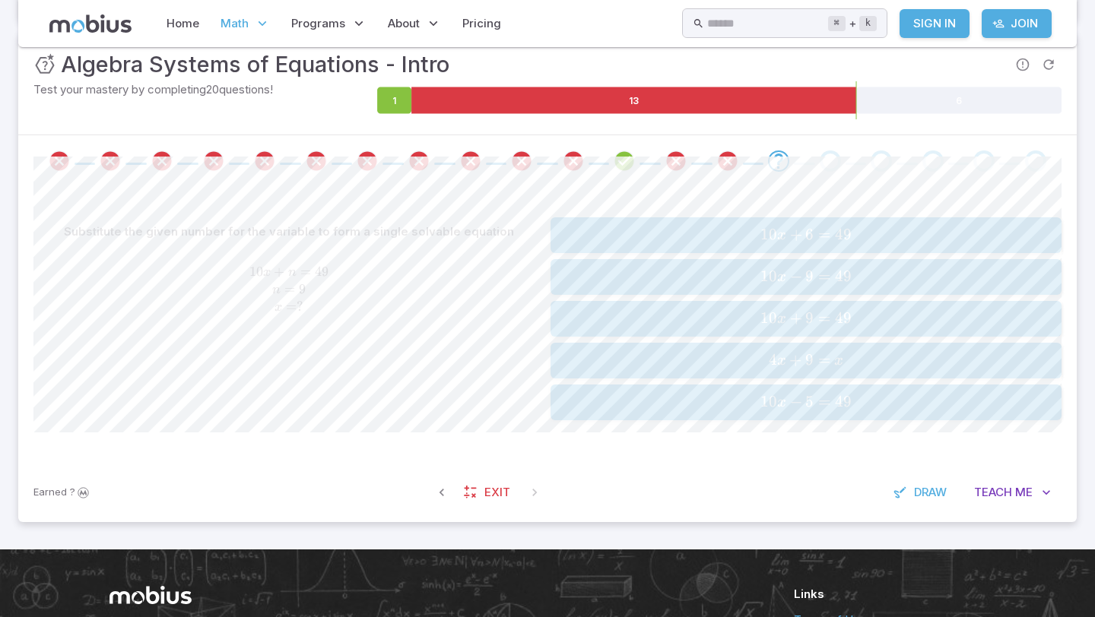
click at [784, 409] on span "x" at bounding box center [781, 402] width 9 height 15
click at [757, 271] on span "7 y − 9 = 60" at bounding box center [805, 277] width 501 height 21
click at [732, 229] on span "6 y + 4 = y" at bounding box center [805, 235] width 501 height 21
click at [783, 414] on button "10 p + 7 = 53 10p + 7 = 53 10 p + 7 = 53" at bounding box center [805, 403] width 511 height 36
click at [857, 240] on span "5 z + 5 = 45" at bounding box center [805, 235] width 501 height 21
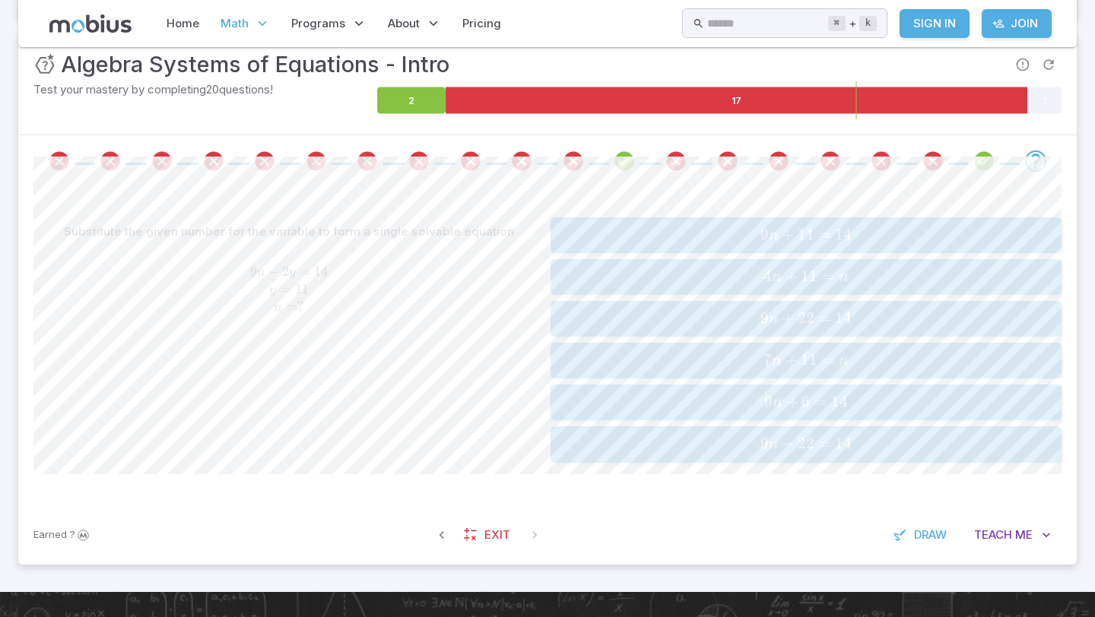
click at [855, 262] on button "4 n + 11 = n 4n + 11 = n 4 n + 11 = n" at bounding box center [805, 277] width 511 height 36
